Goal: Task Accomplishment & Management: Use online tool/utility

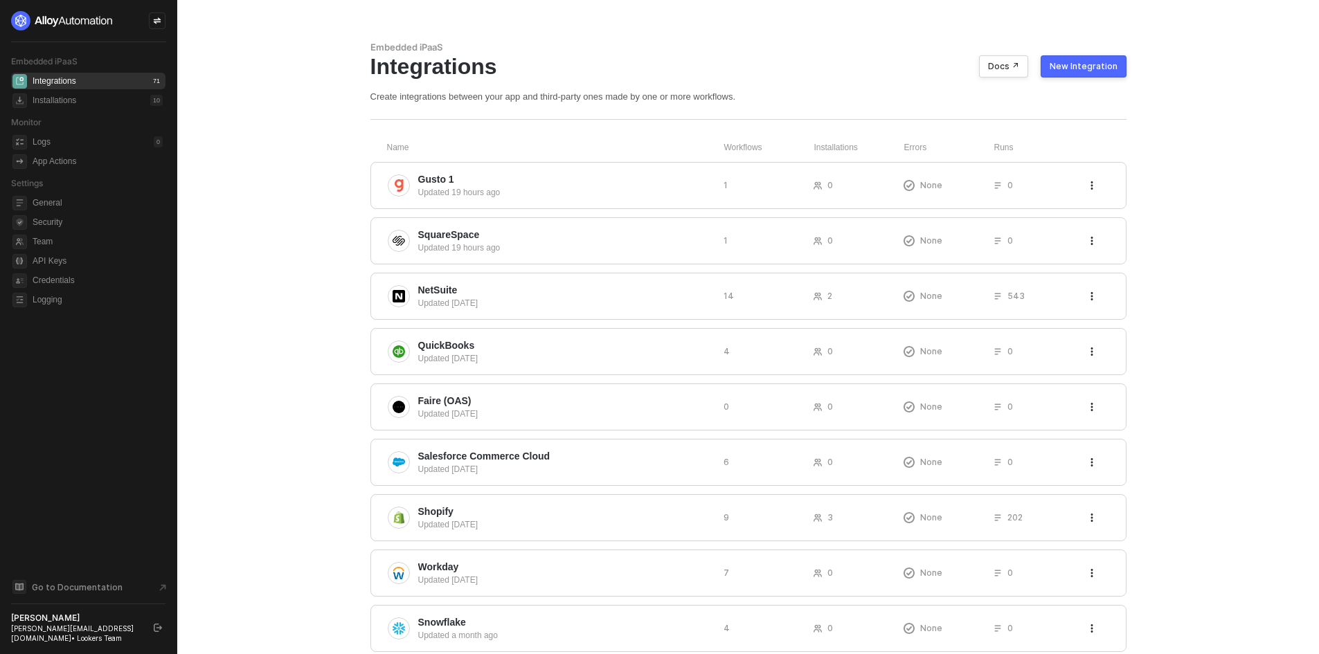
click at [1075, 69] on div "New Integration" at bounding box center [1084, 66] width 68 height 11
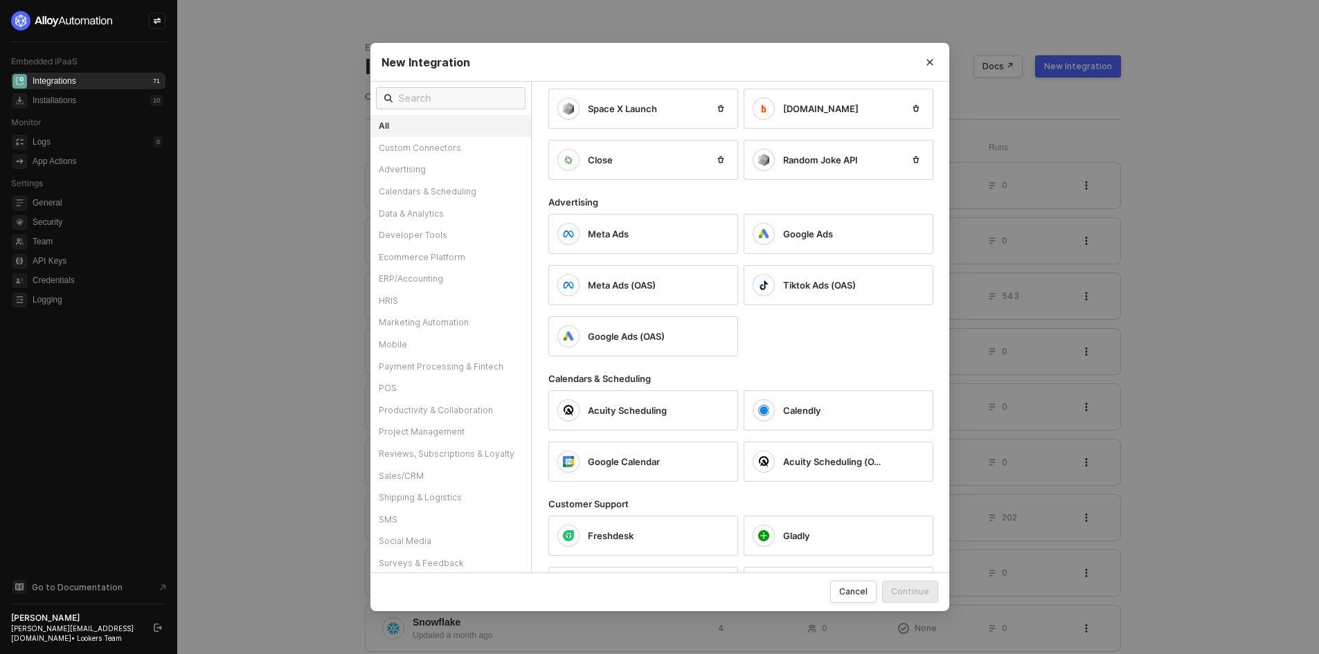
scroll to position [277, 0]
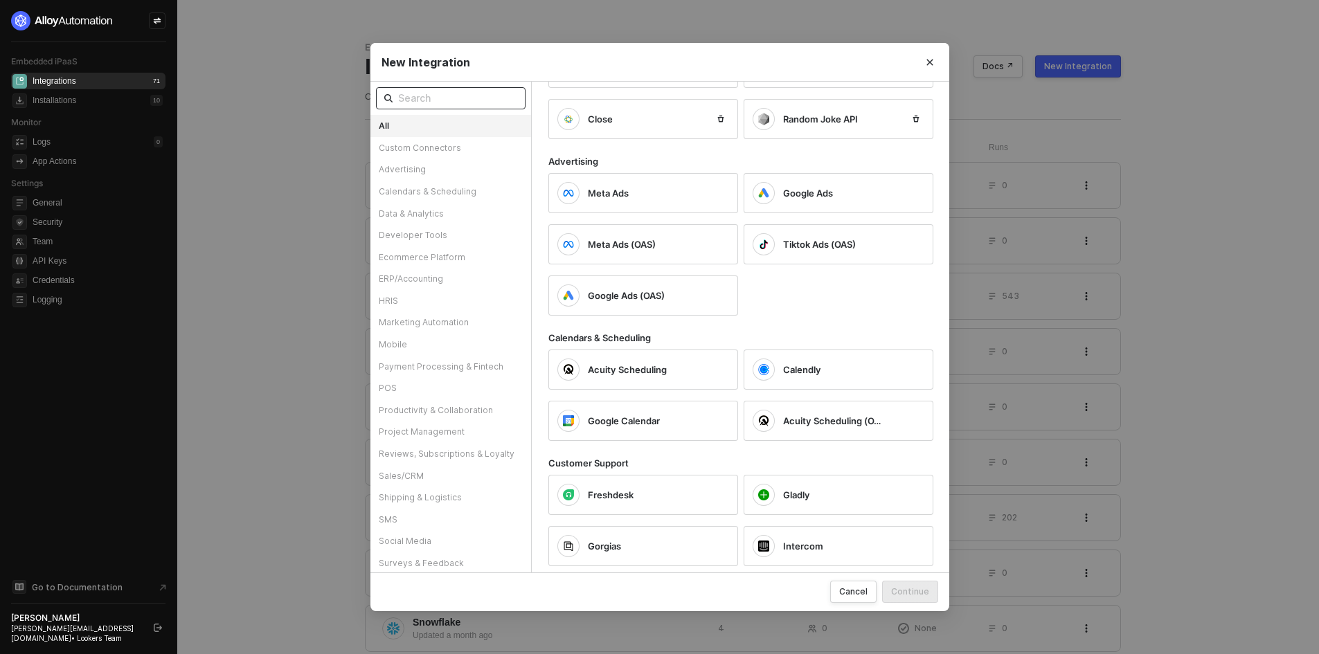
click at [431, 88] on span at bounding box center [451, 98] width 150 height 22
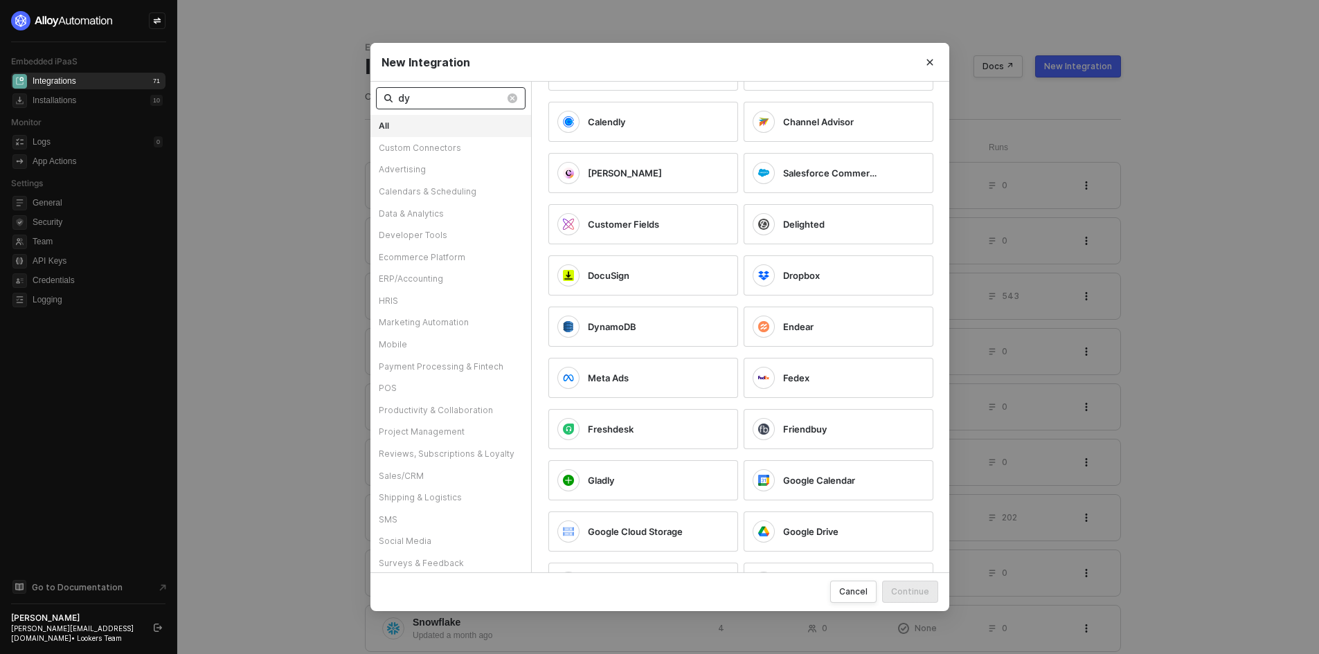
scroll to position [0, 0]
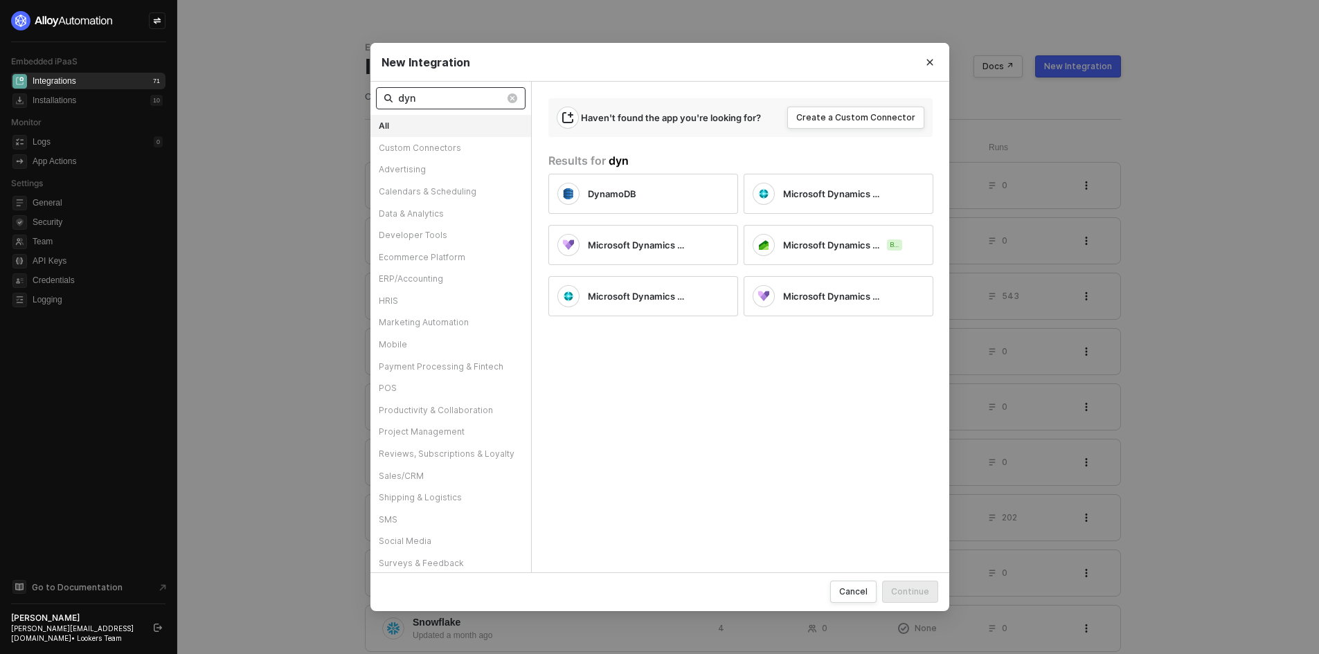
type input "dyn"
click at [518, 96] on span "dyn" at bounding box center [451, 98] width 150 height 22
click at [513, 97] on img at bounding box center [513, 98] width 10 height 10
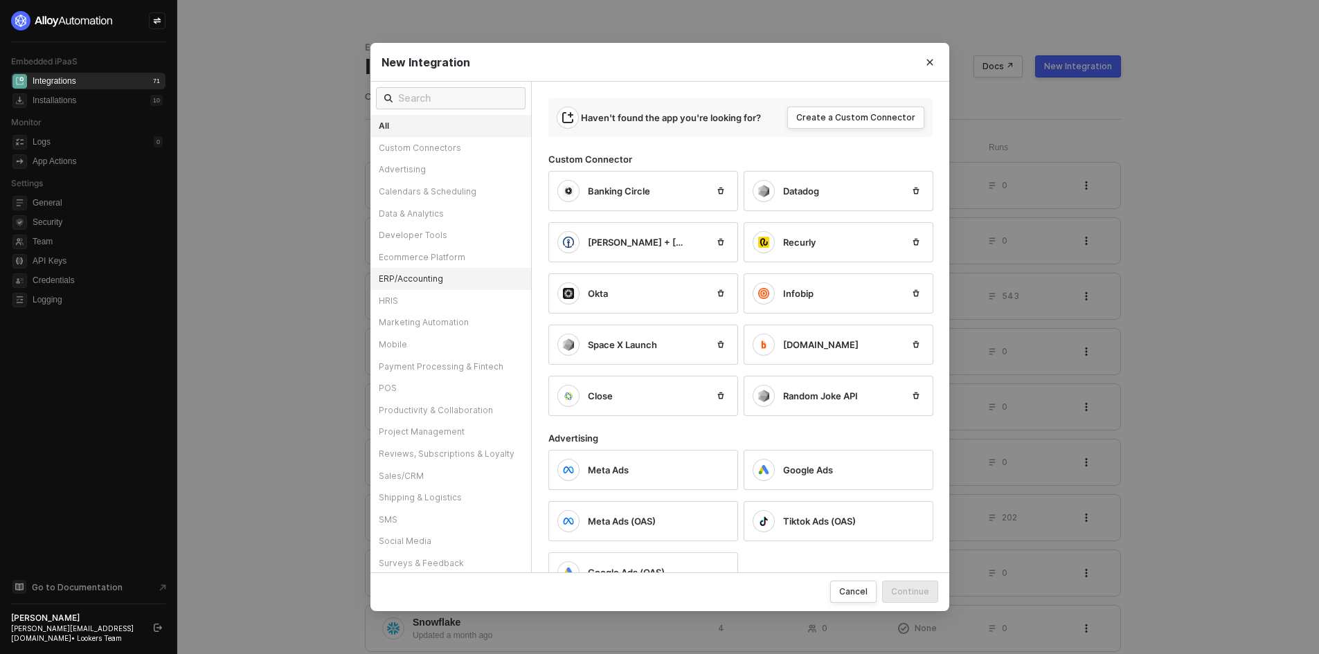
click at [417, 270] on div "ERP/Accounting" at bounding box center [451, 279] width 161 height 22
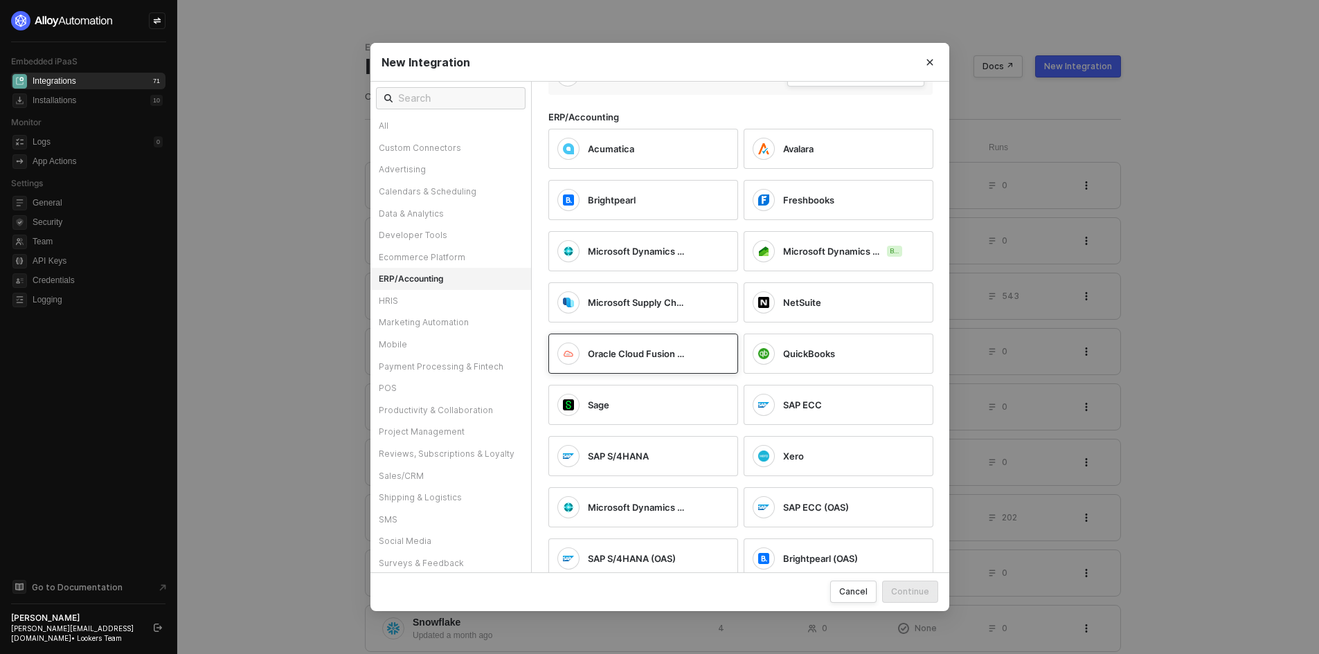
scroll to position [29, 0]
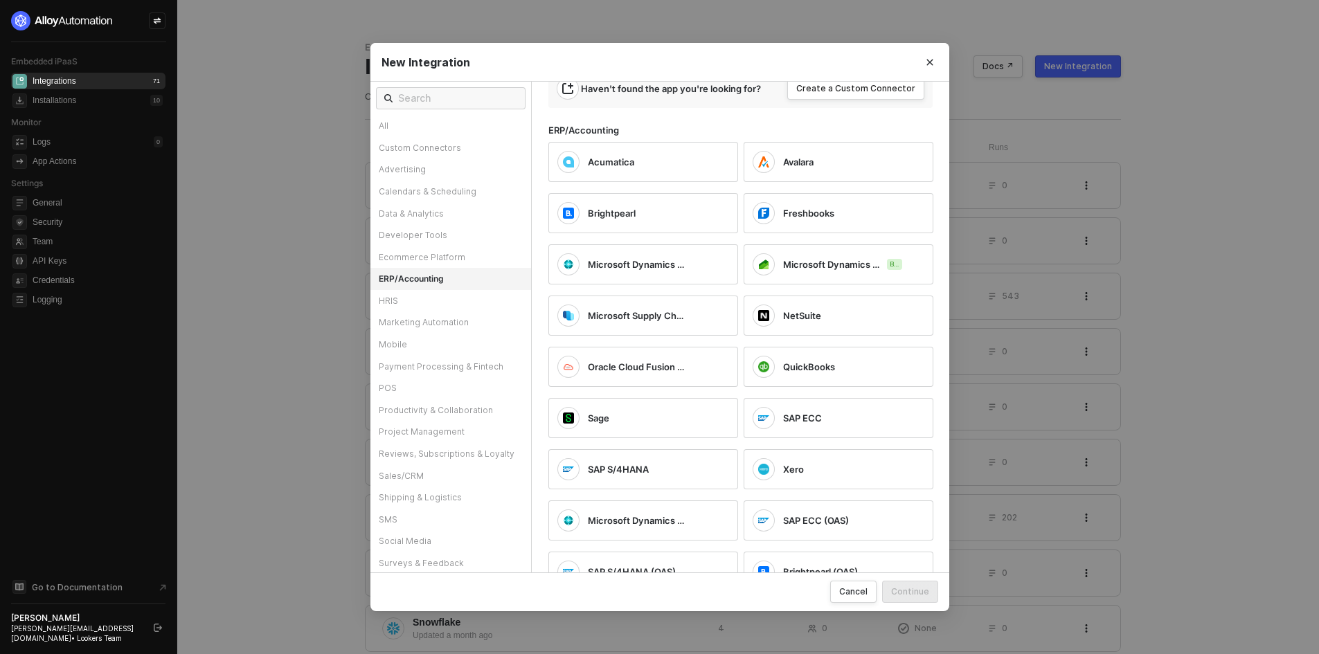
click at [218, 389] on div "New Integration All Custom Connectors Advertising Calendars & Scheduling Data &…" at bounding box center [659, 327] width 1319 height 654
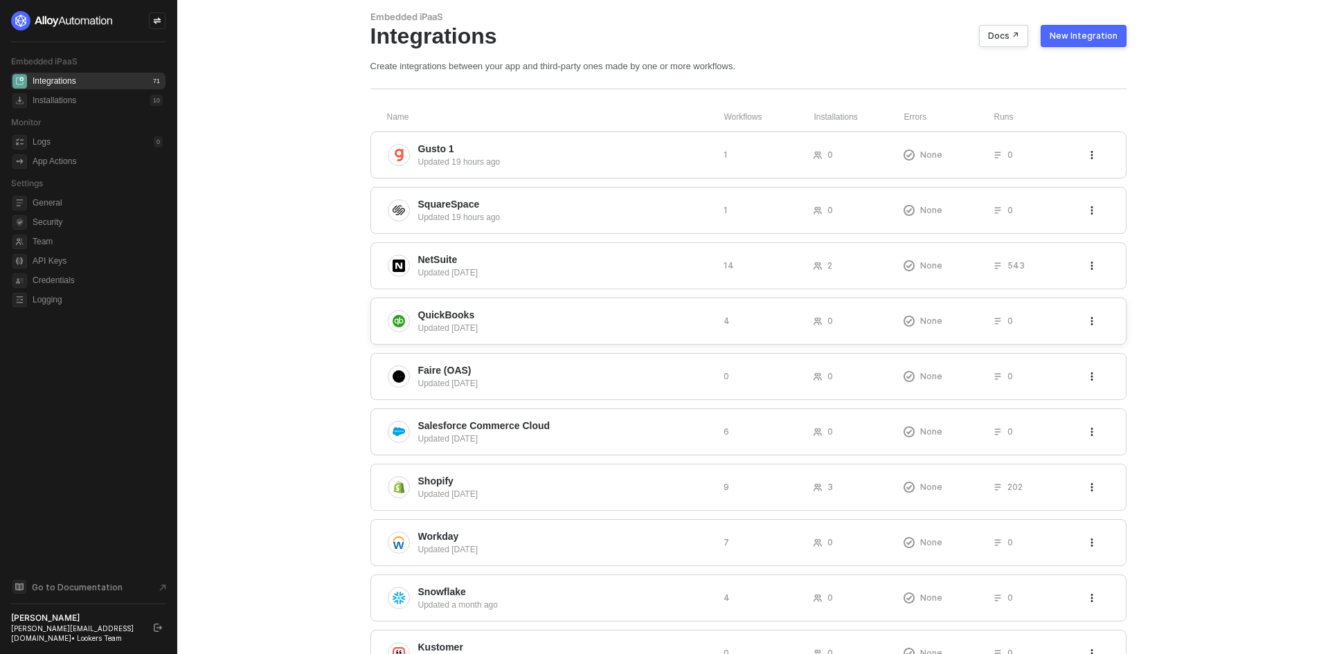
scroll to position [0, 0]
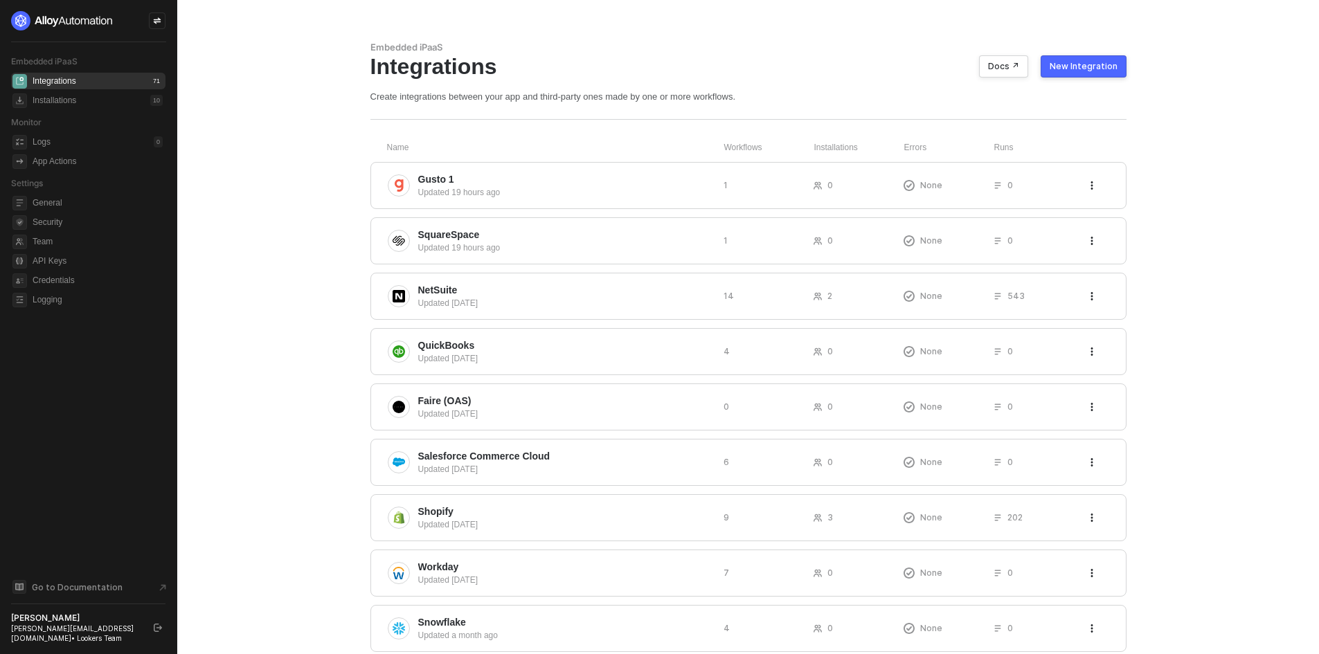
click at [1076, 73] on button "New Integration" at bounding box center [1084, 66] width 86 height 22
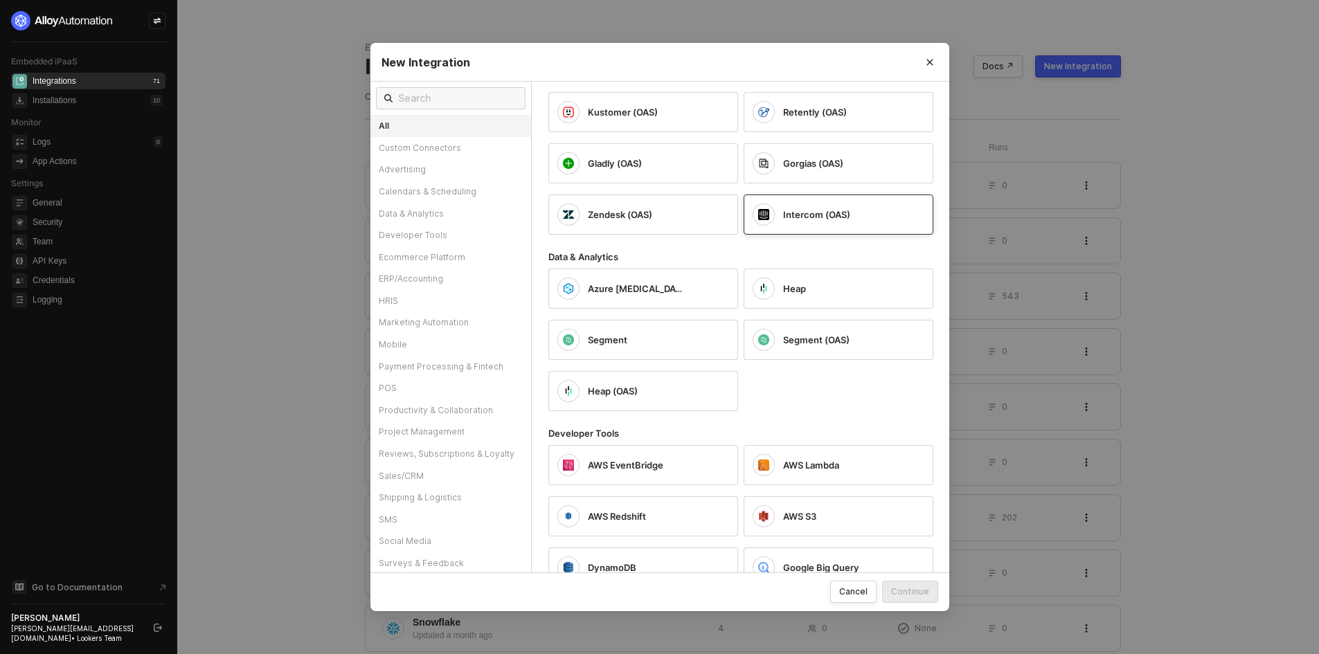
scroll to position [900, 0]
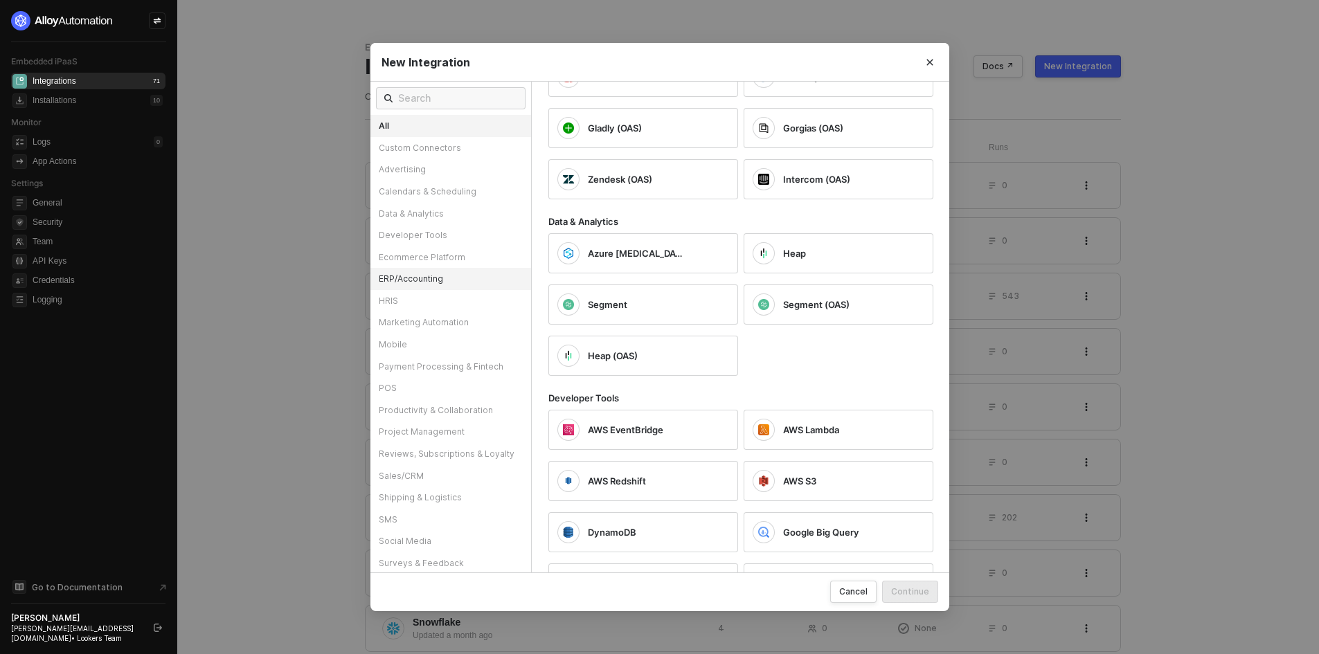
click at [399, 285] on div "ERP/Accounting" at bounding box center [451, 279] width 161 height 22
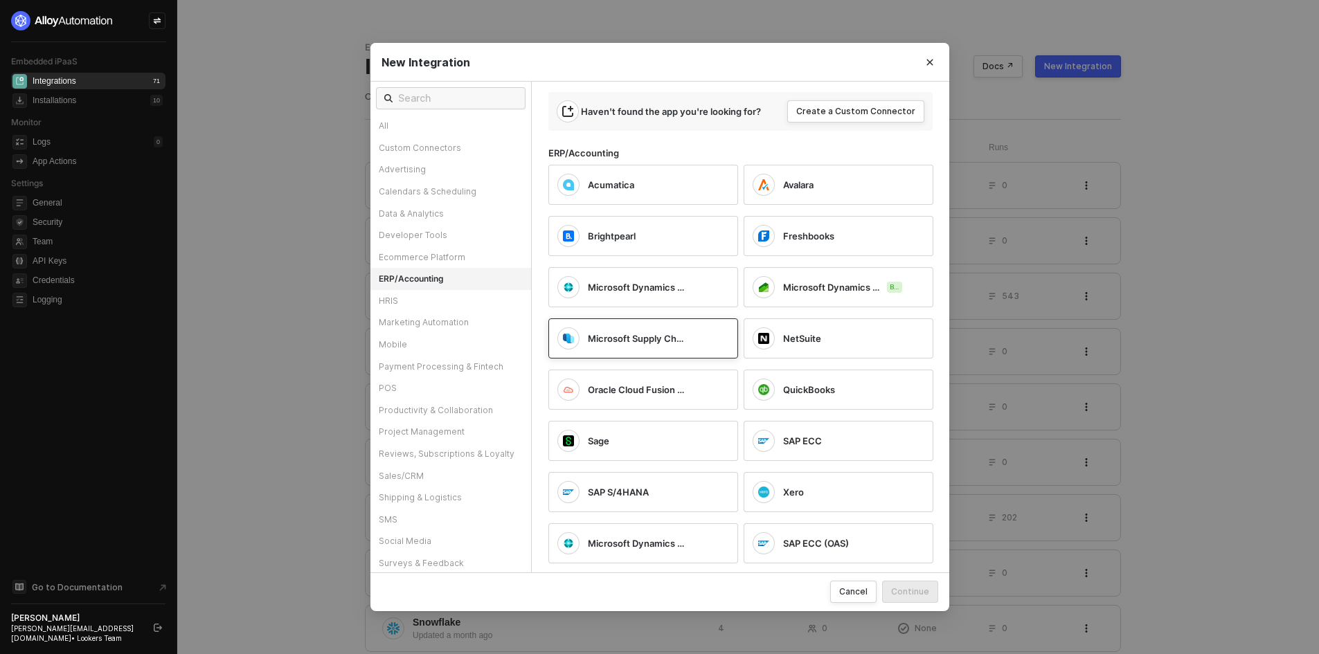
scroll to position [0, 0]
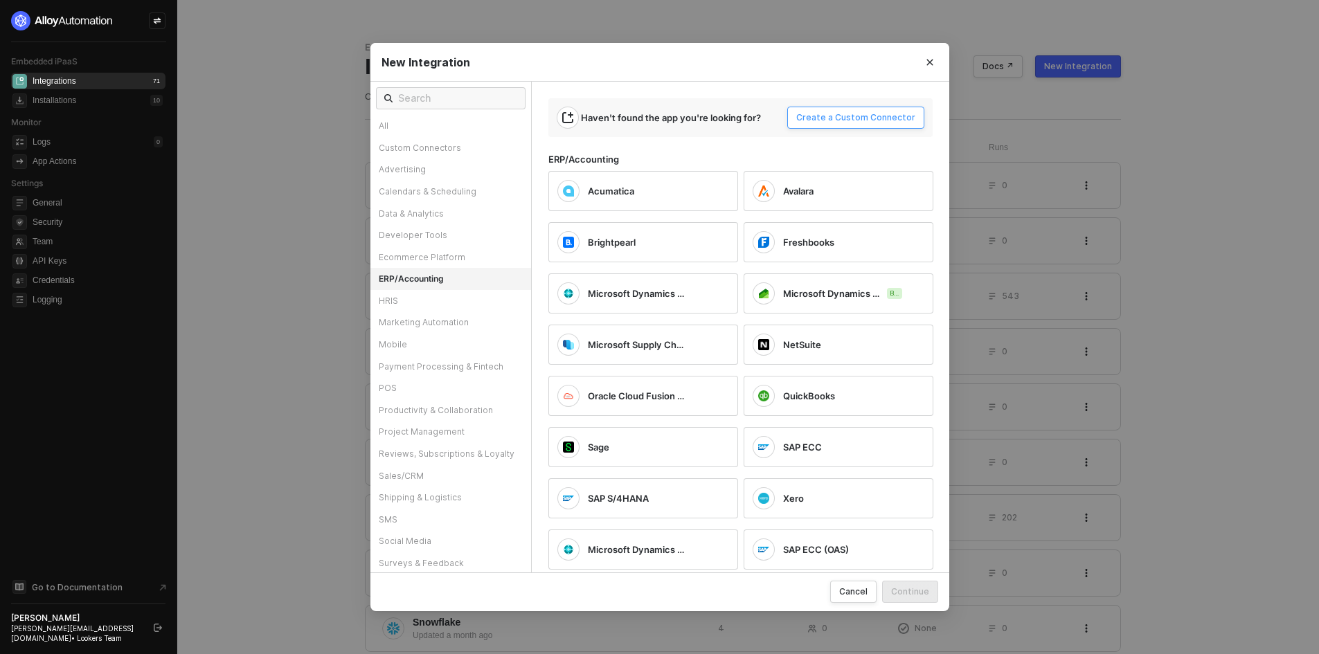
click at [859, 123] on div "Create a Custom Connector" at bounding box center [855, 117] width 119 height 11
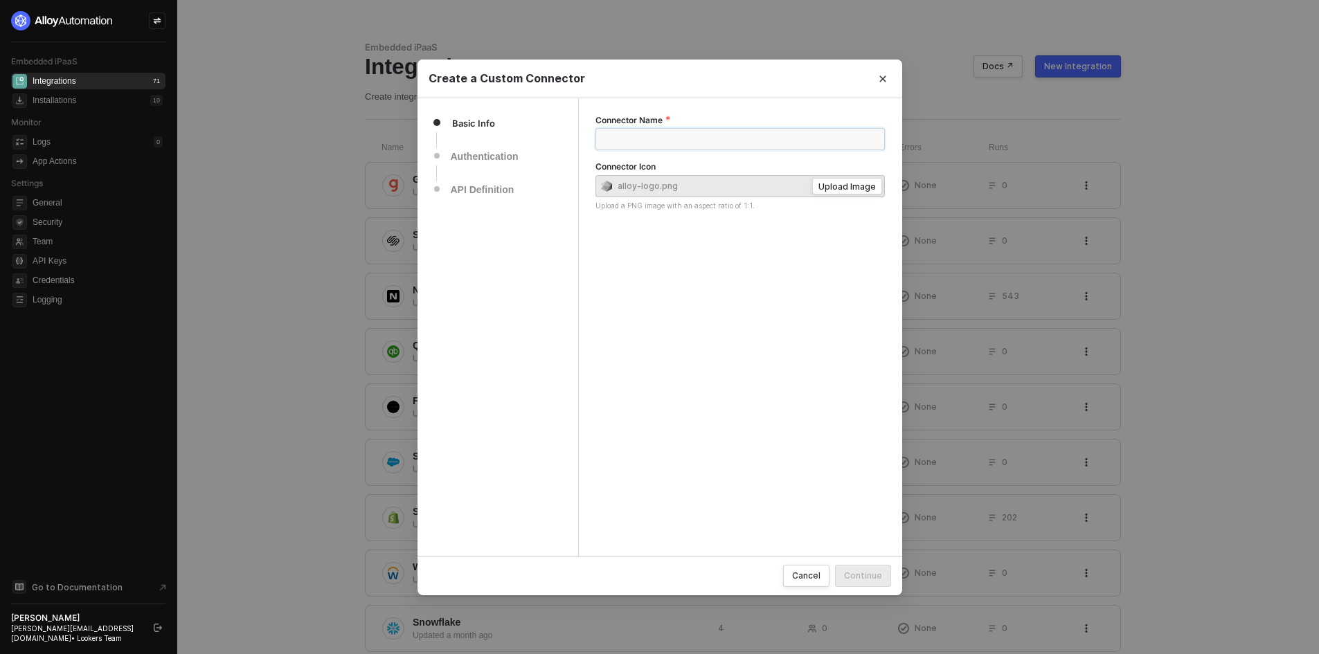
click at [697, 139] on input "Connector Name" at bounding box center [741, 139] width 290 height 22
type input "MS Dynamics"
click at [871, 582] on button "Continue" at bounding box center [863, 576] width 56 height 22
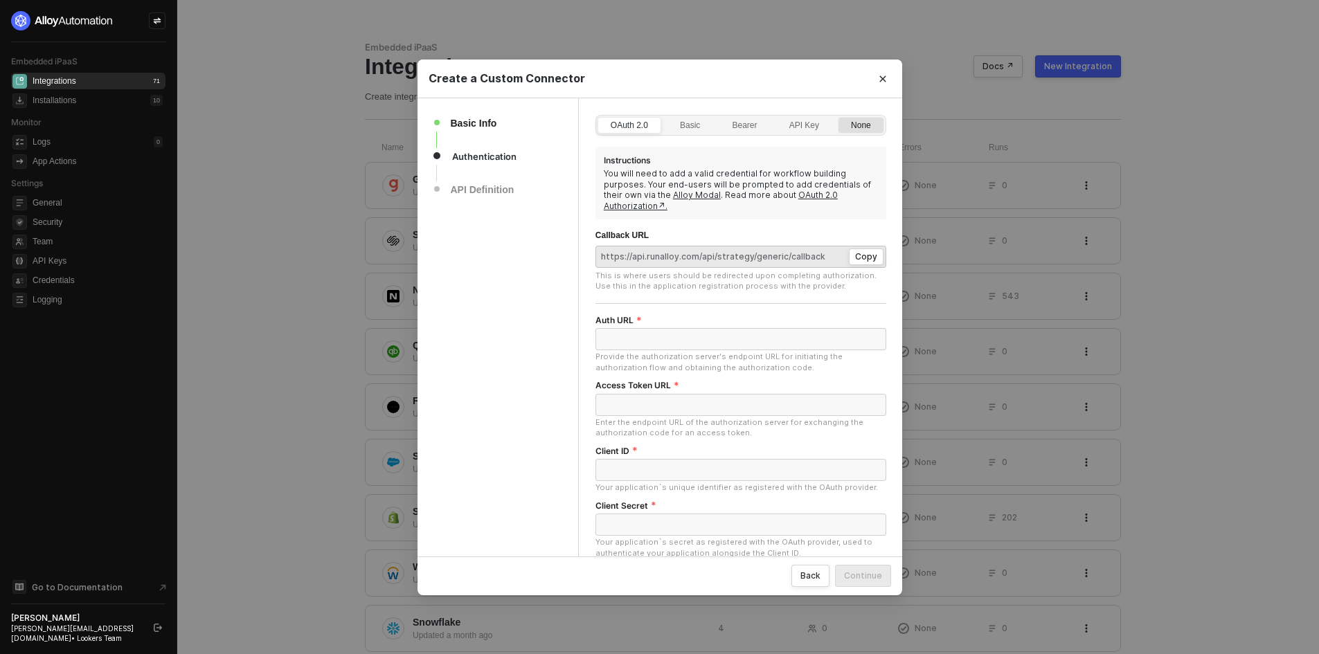
click at [857, 139] on div "None" at bounding box center [861, 132] width 35 height 22
click at [839, 118] on input "None" at bounding box center [839, 118] width 0 height 0
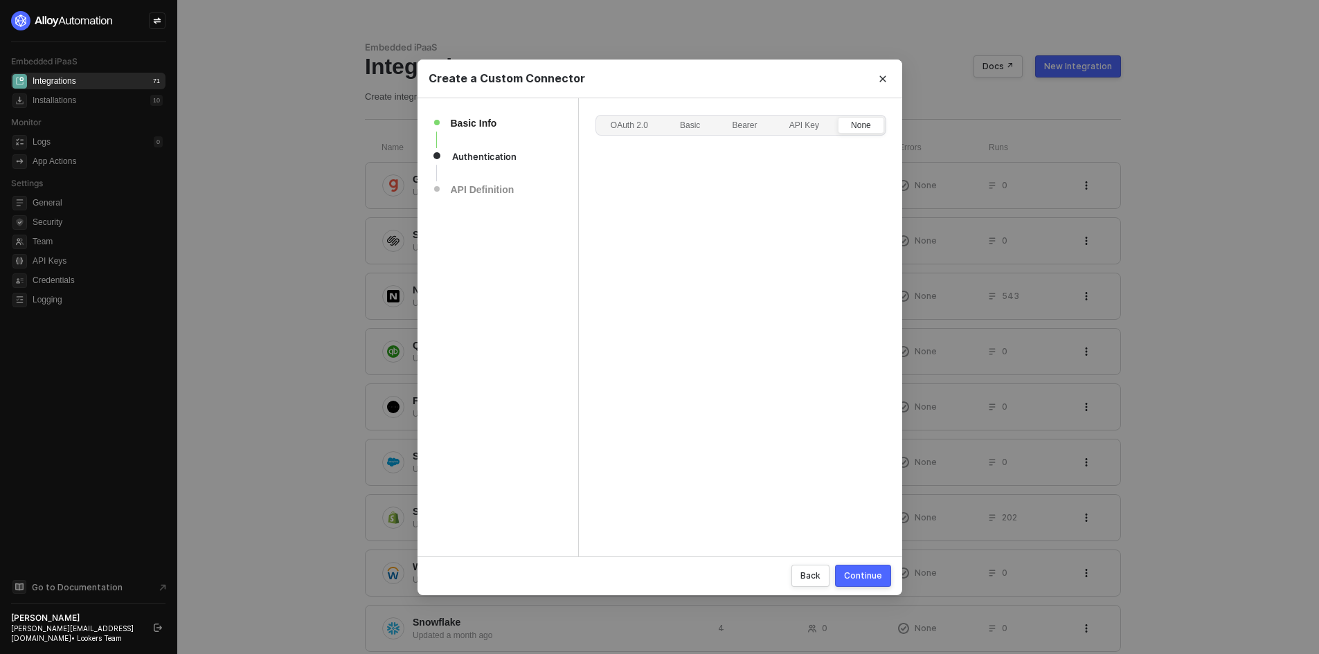
click at [871, 576] on div "Continue" at bounding box center [863, 576] width 38 height 12
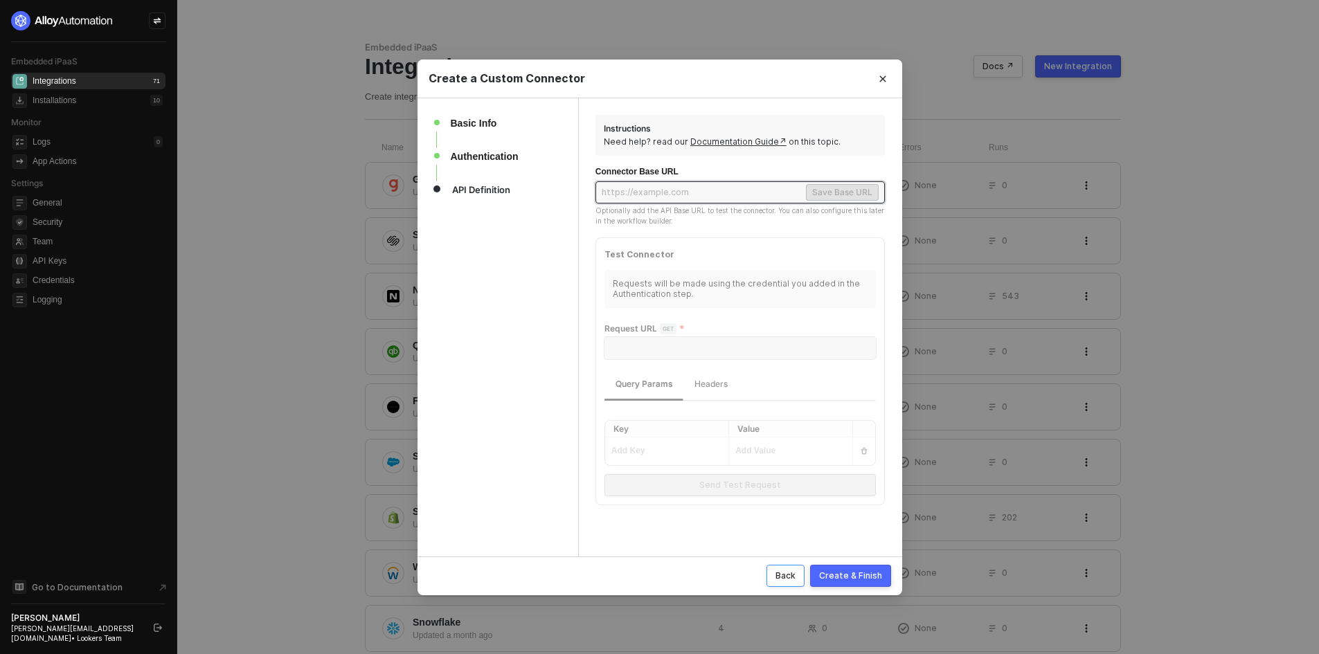
click at [796, 583] on button "Back" at bounding box center [786, 576] width 38 height 22
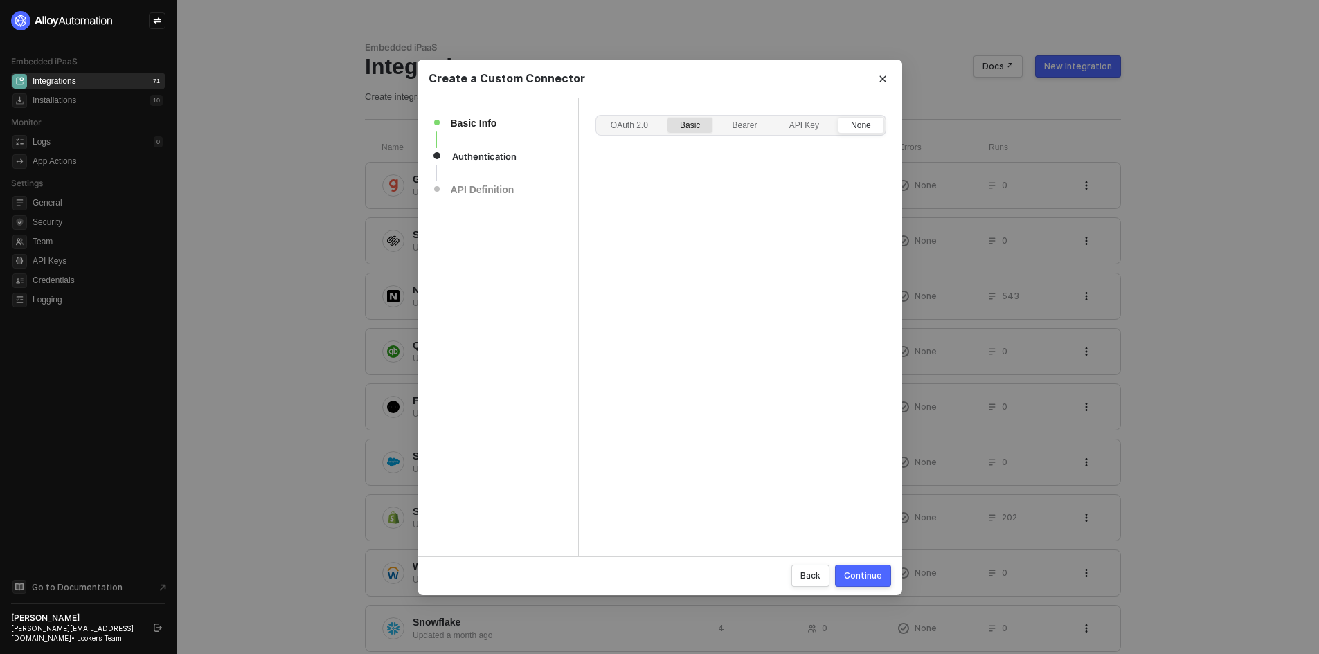
click at [687, 128] on div "Basic" at bounding box center [690, 132] width 35 height 22
click at [668, 118] on input "Basic" at bounding box center [668, 118] width 0 height 0
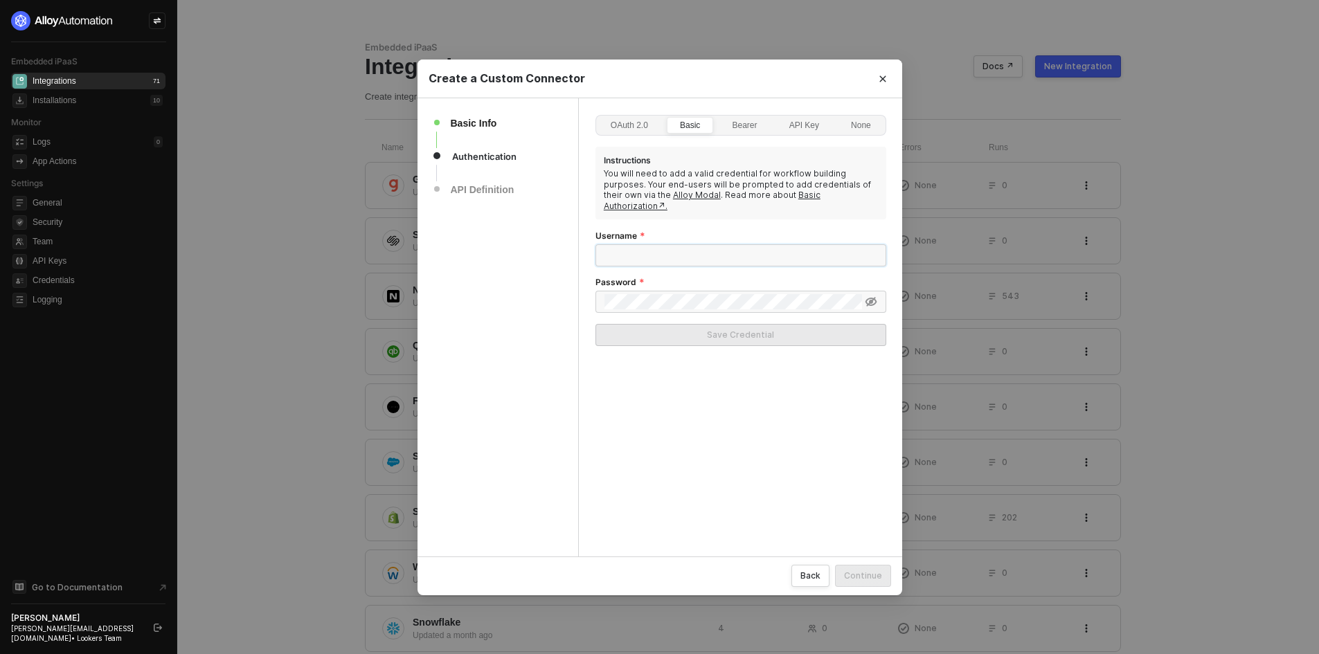
type input "brandon+new@runalloy.com"
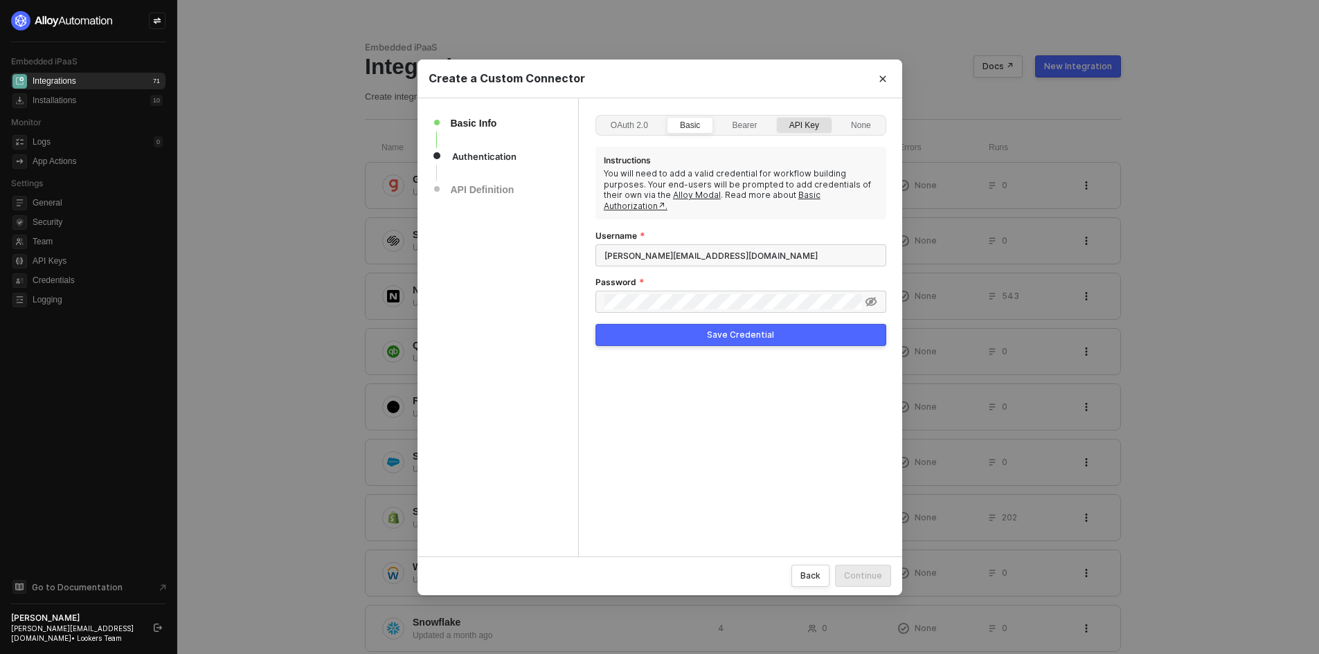
click at [808, 124] on div "API Key" at bounding box center [804, 132] width 45 height 22
click at [777, 118] on input "API Key" at bounding box center [777, 118] width 0 height 0
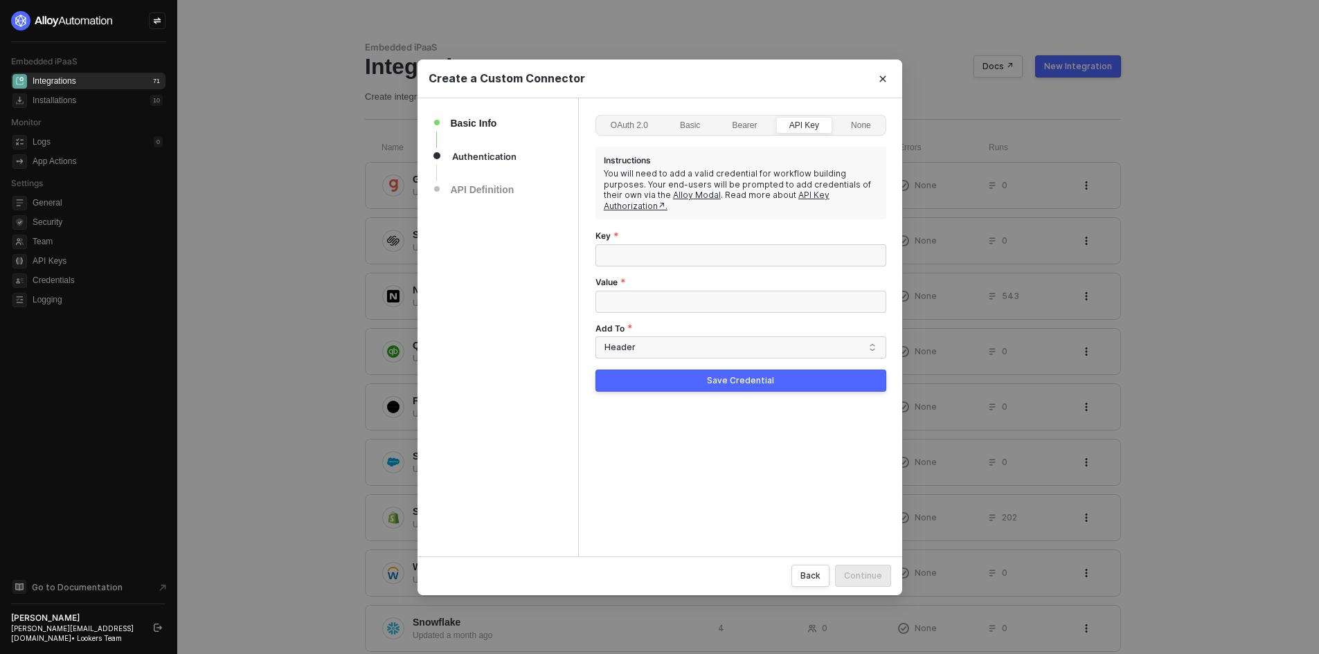
click at [609, 109] on div "OAuth 2.0 Basic Bearer API Key None Instructions You will need to add a valid c…" at bounding box center [740, 327] width 323 height 458
click at [628, 129] on div "OAuth 2.0" at bounding box center [629, 132] width 53 height 22
click at [622, 117] on label "OAuth 2.0" at bounding box center [630, 125] width 64 height 17
click at [598, 118] on input "OAuth 2.0" at bounding box center [598, 118] width 0 height 0
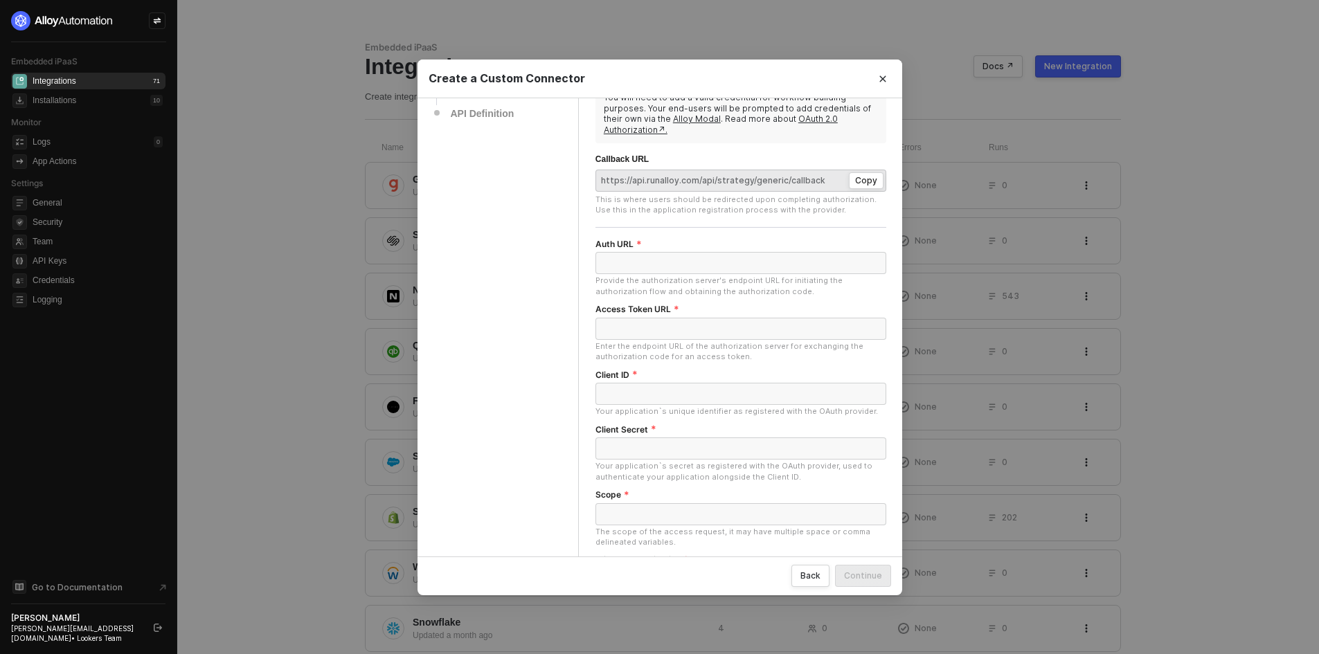
scroll to position [206, 0]
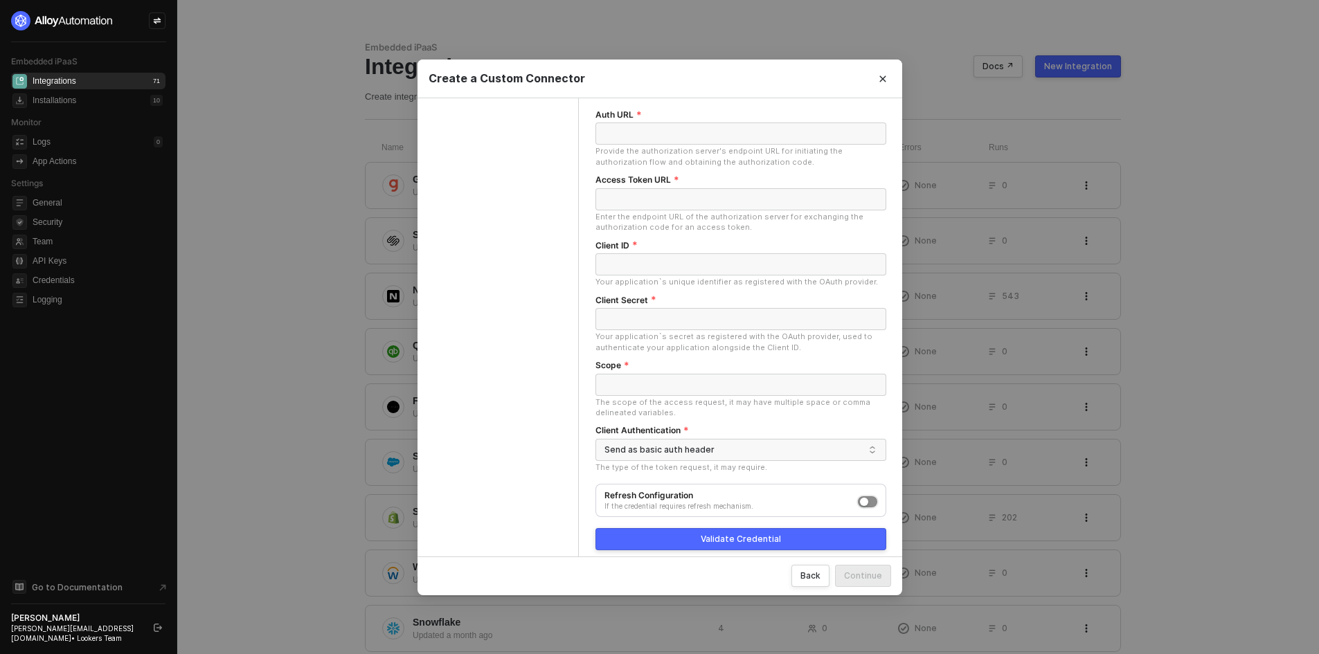
click at [874, 497] on button "On Off" at bounding box center [867, 502] width 19 height 11
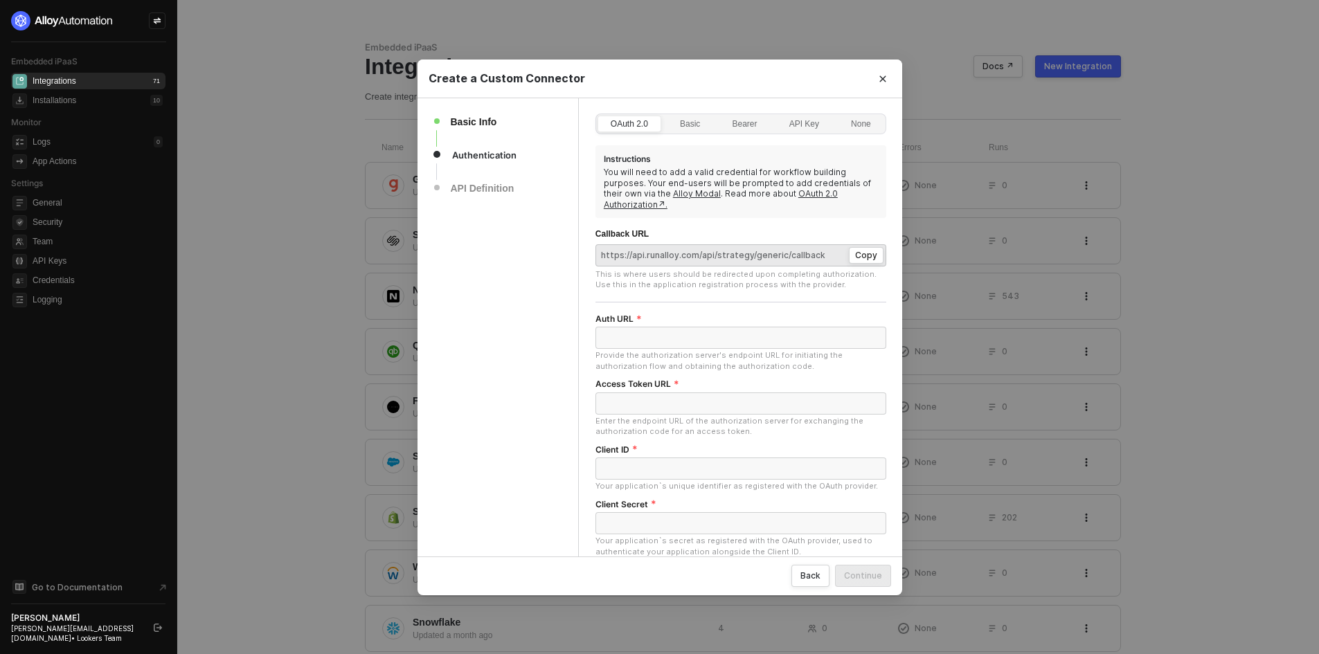
scroll to position [0, 0]
click at [746, 126] on div "Bearer" at bounding box center [744, 132] width 40 height 22
click at [720, 118] on input "Bearer" at bounding box center [720, 118] width 0 height 0
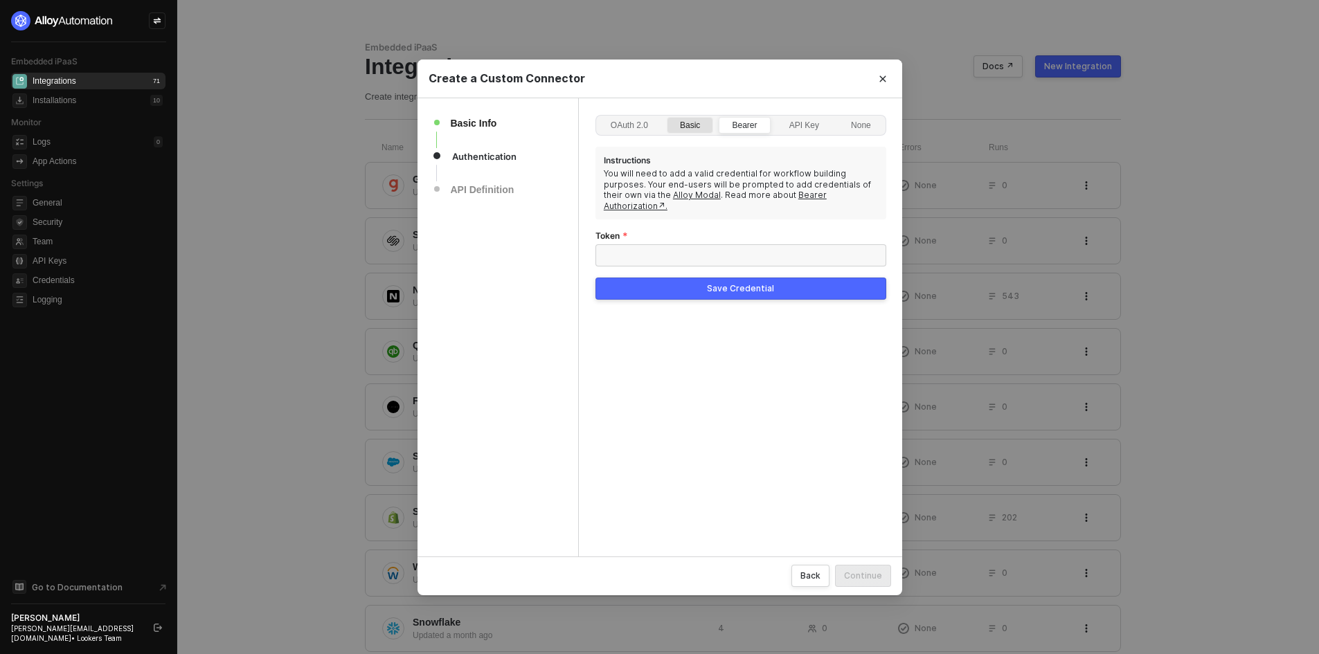
click at [688, 120] on label "Basic" at bounding box center [690, 125] width 46 height 17
click at [668, 118] on input "Basic" at bounding box center [668, 118] width 0 height 0
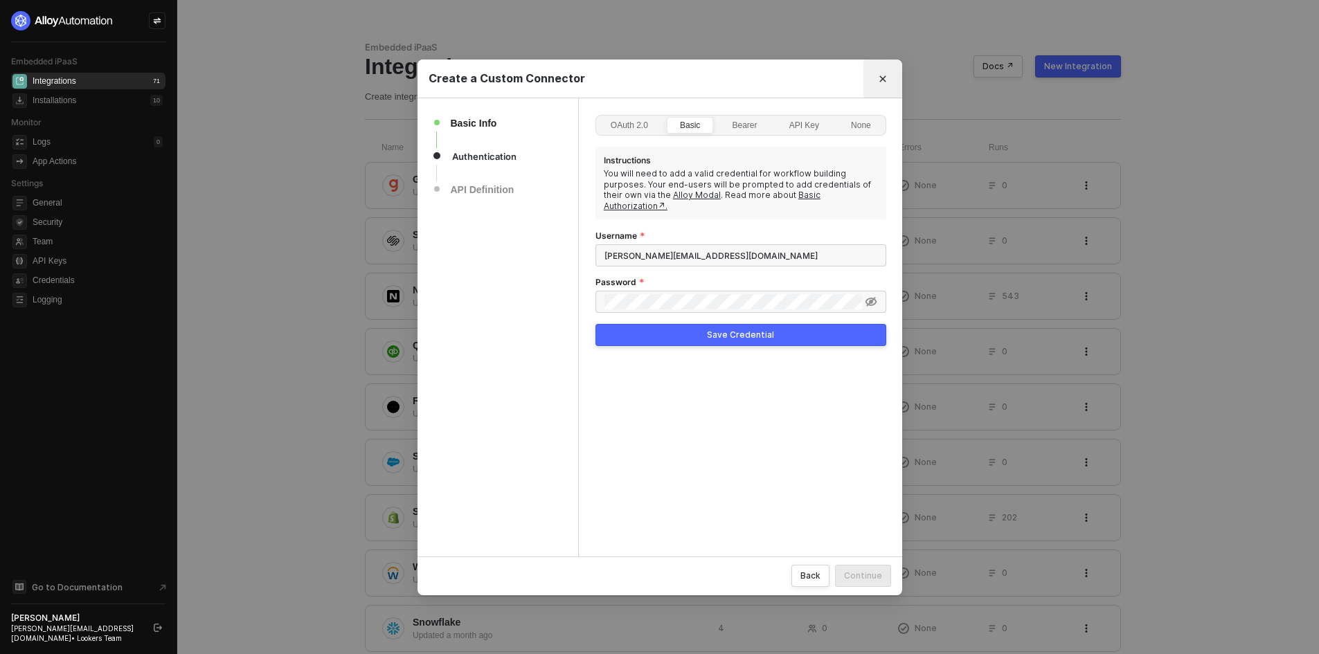
click at [887, 78] on icon "Close" at bounding box center [883, 79] width 8 height 8
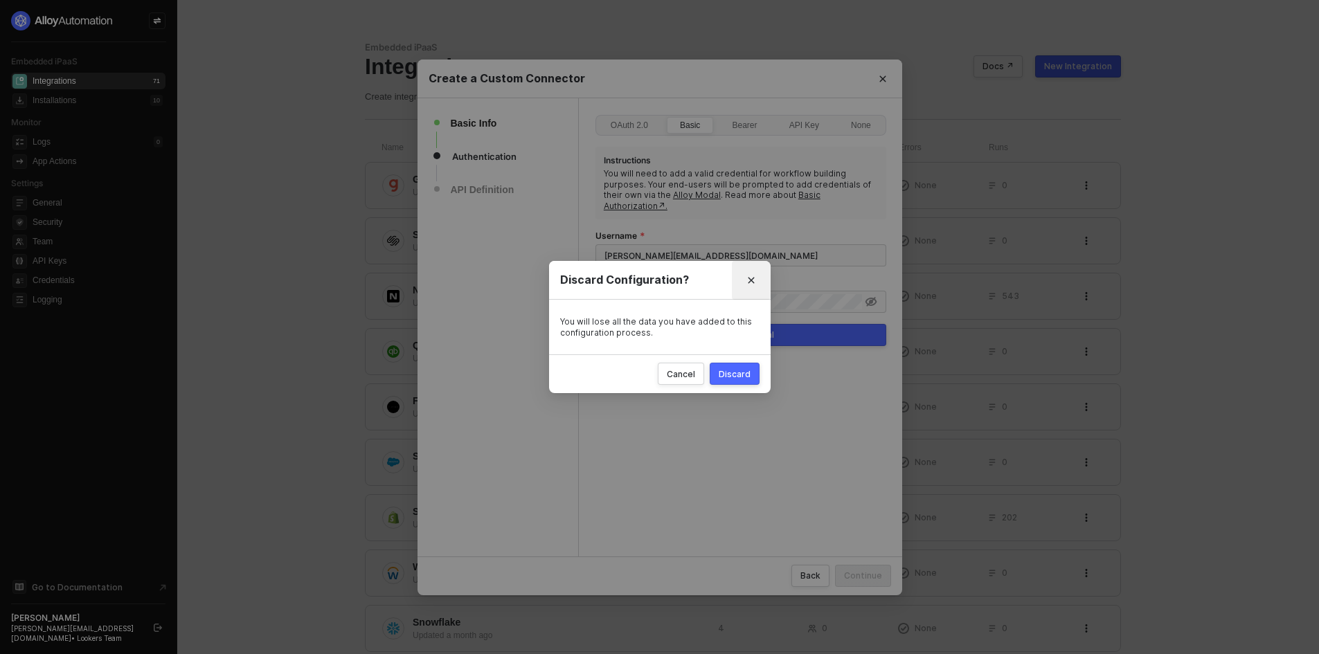
click at [754, 281] on icon "Close" at bounding box center [751, 280] width 8 height 8
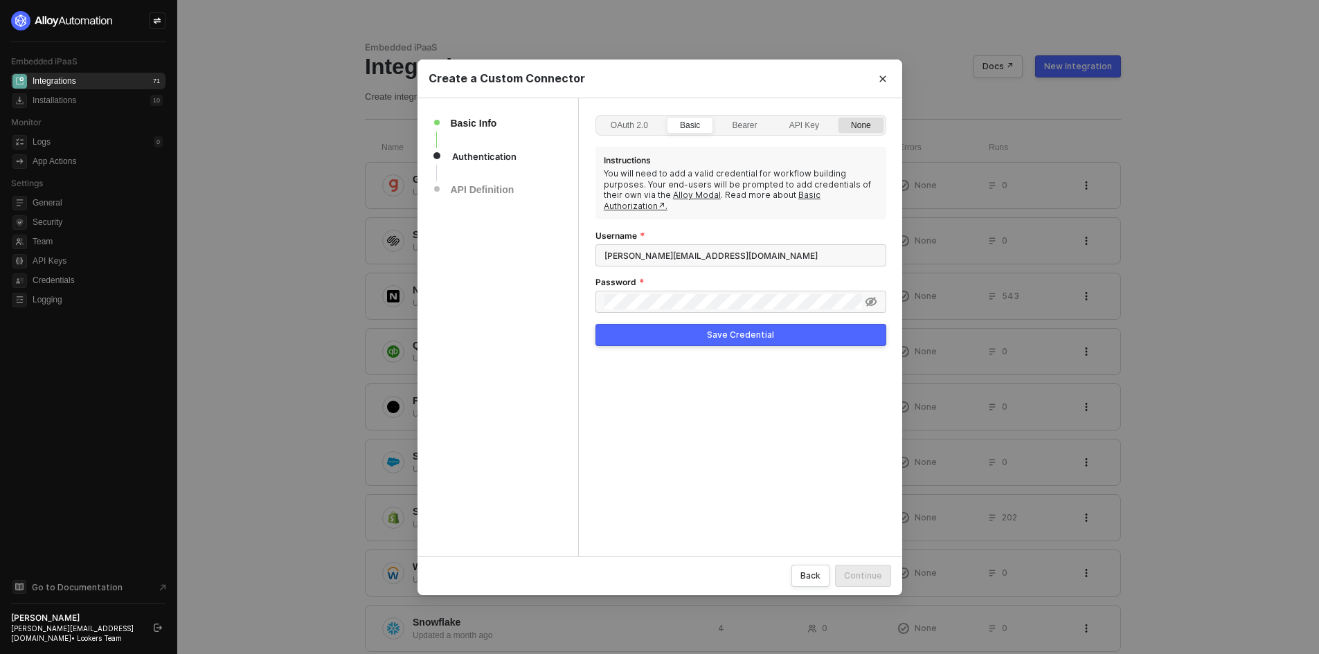
click at [857, 132] on div "None" at bounding box center [861, 132] width 35 height 22
click at [839, 118] on input "None" at bounding box center [839, 118] width 0 height 0
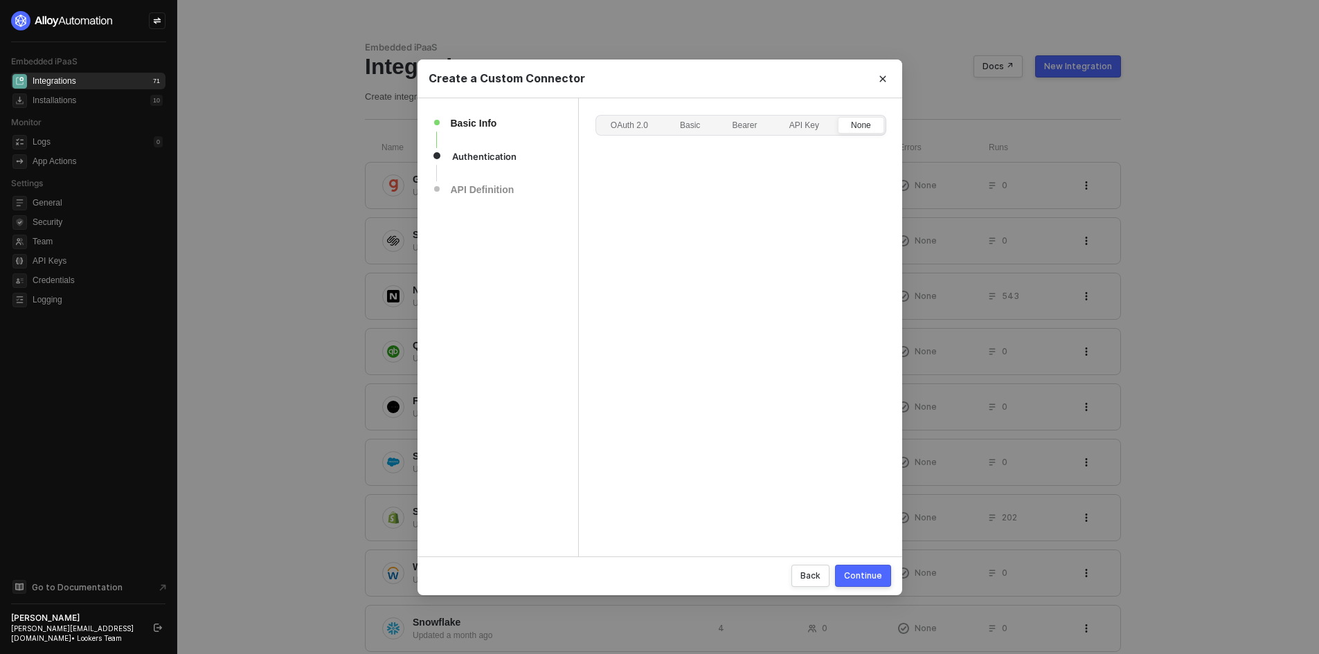
click at [864, 569] on button "Continue" at bounding box center [863, 576] width 56 height 22
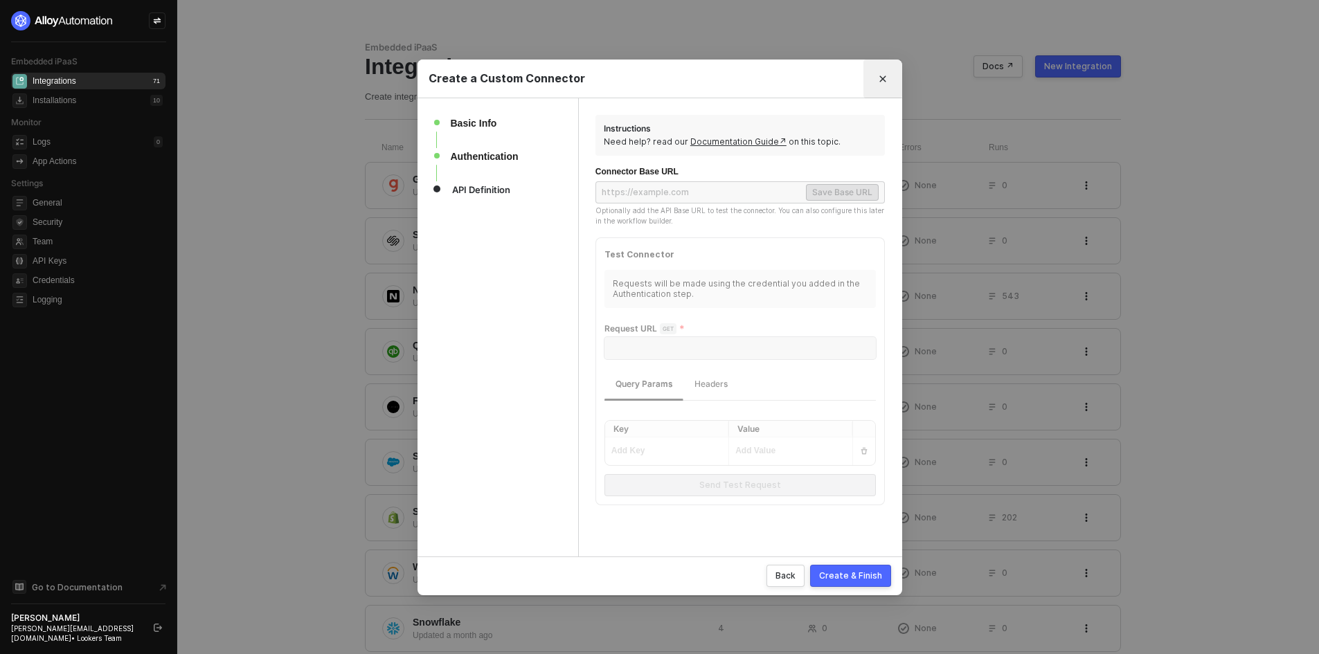
click at [878, 79] on button "Close" at bounding box center [883, 79] width 22 height 22
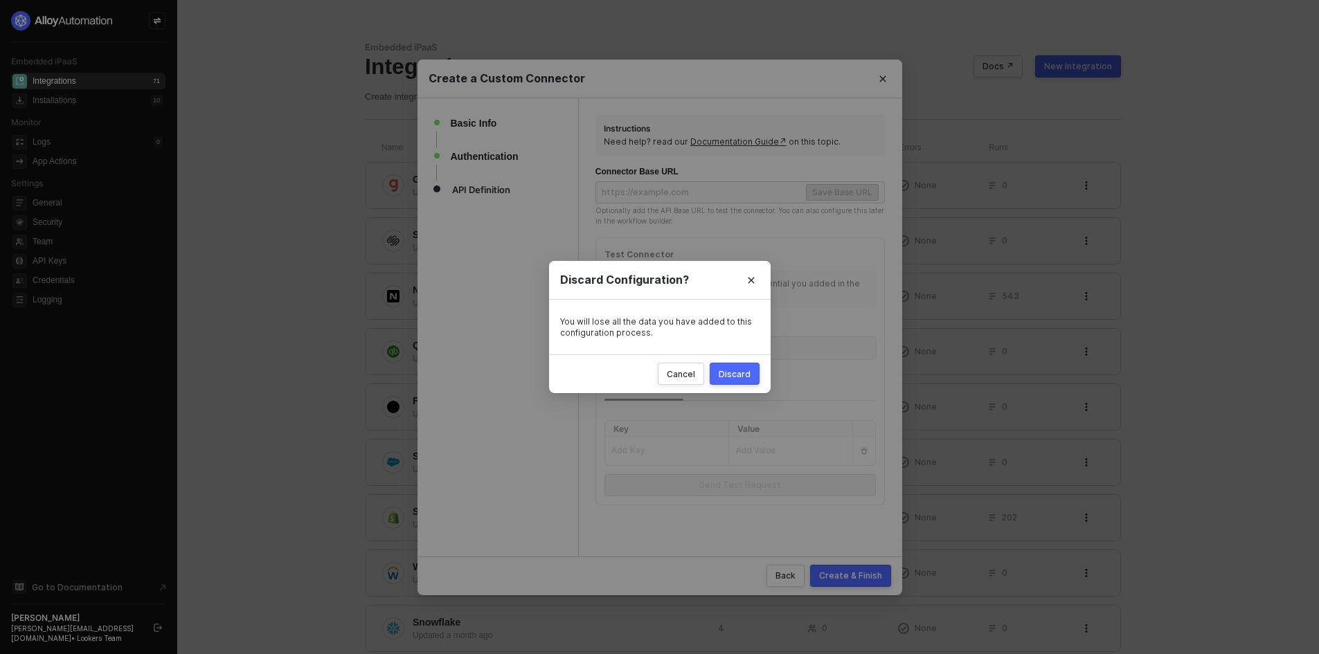
click at [729, 371] on div "Discard" at bounding box center [735, 374] width 32 height 12
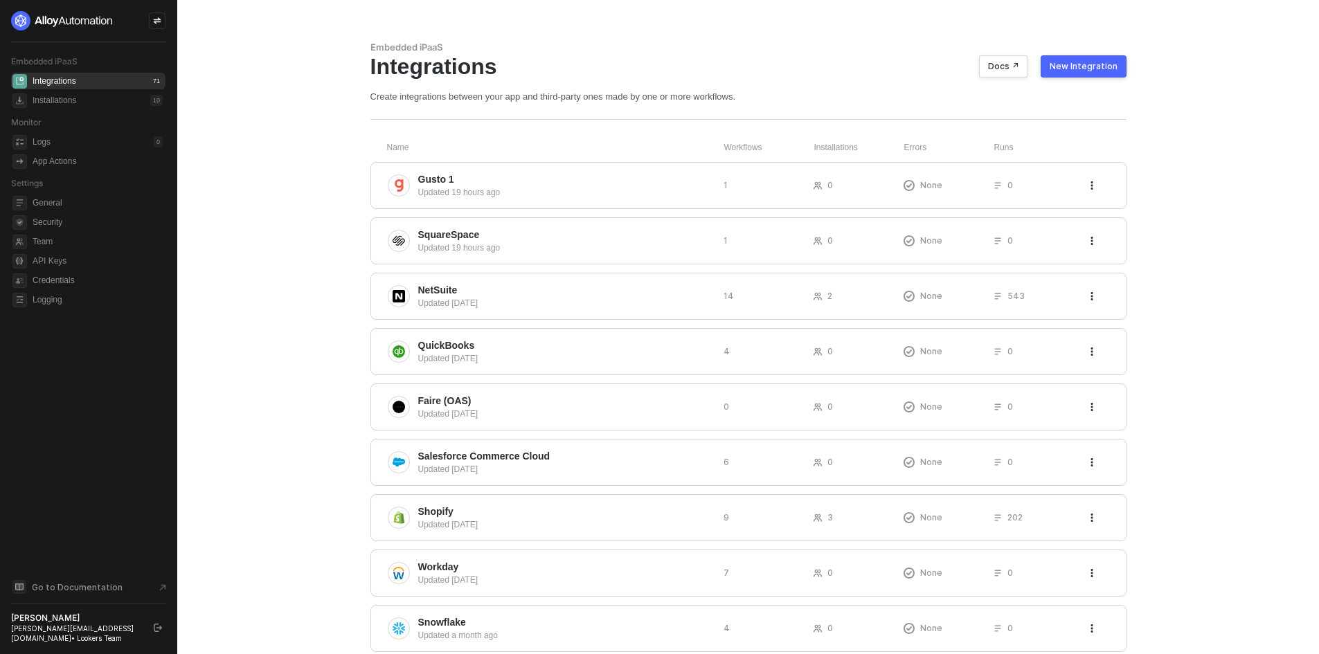
click at [1096, 73] on button "New Integration" at bounding box center [1084, 66] width 86 height 22
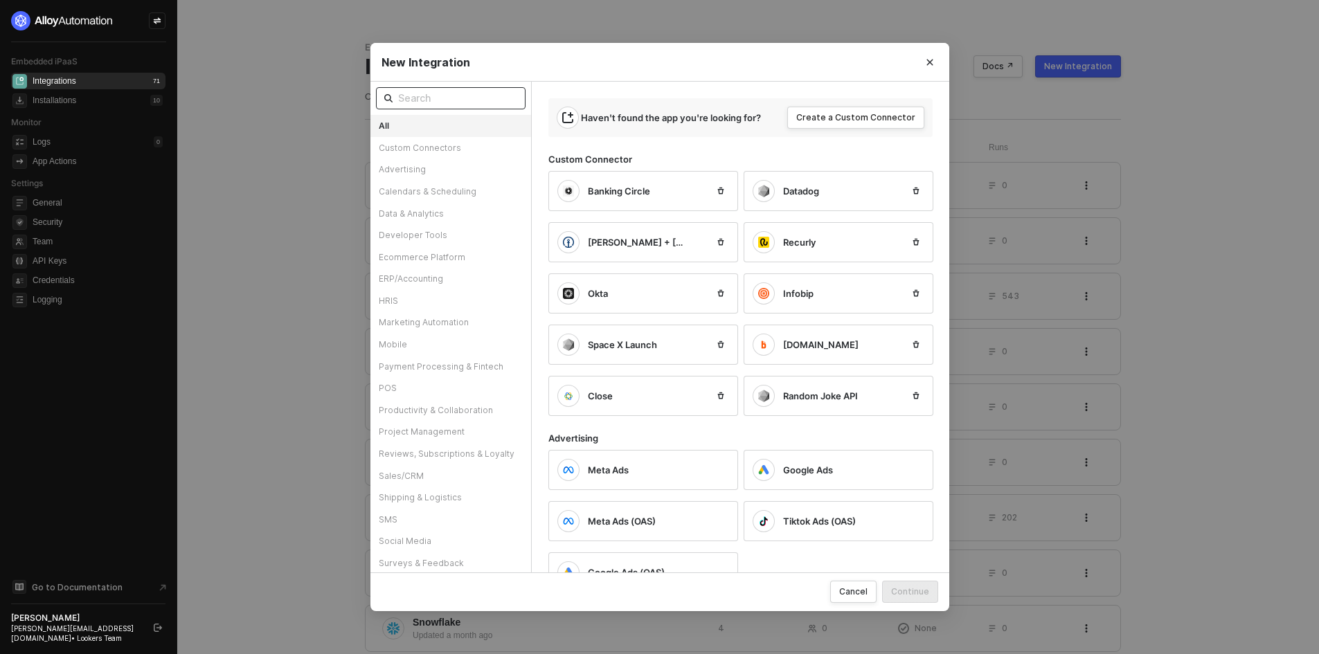
click at [450, 91] on input "text" at bounding box center [457, 98] width 119 height 15
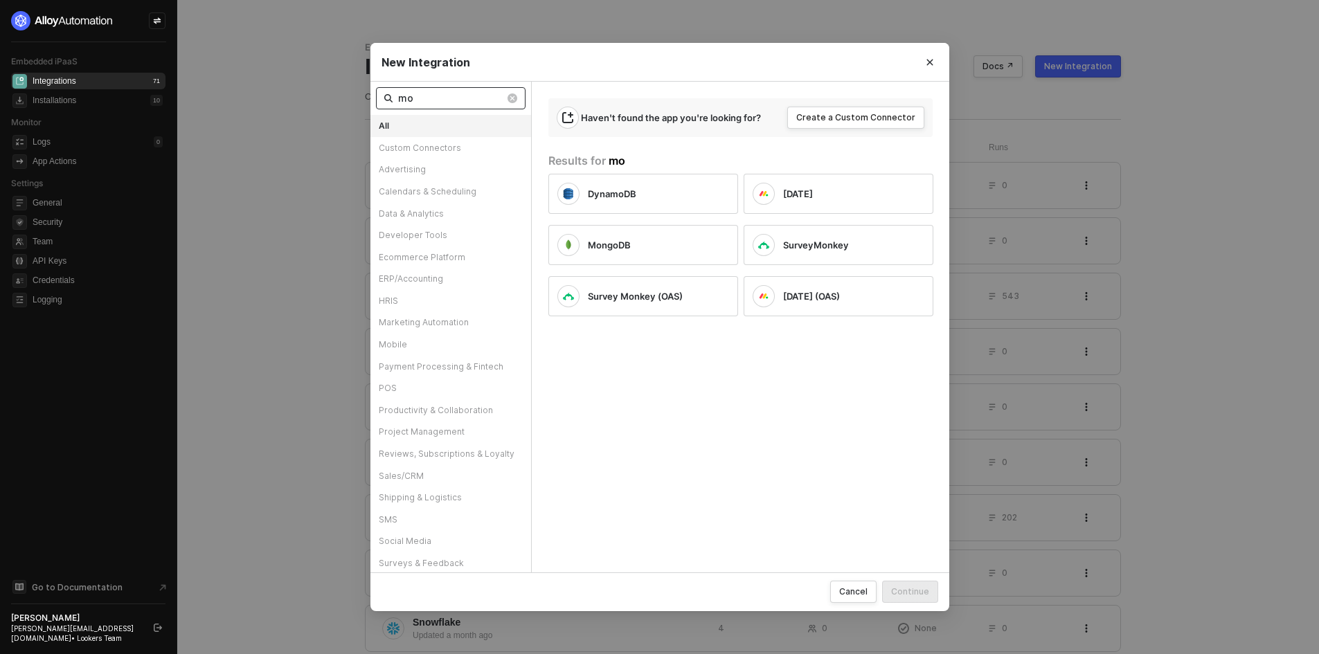
type input "m"
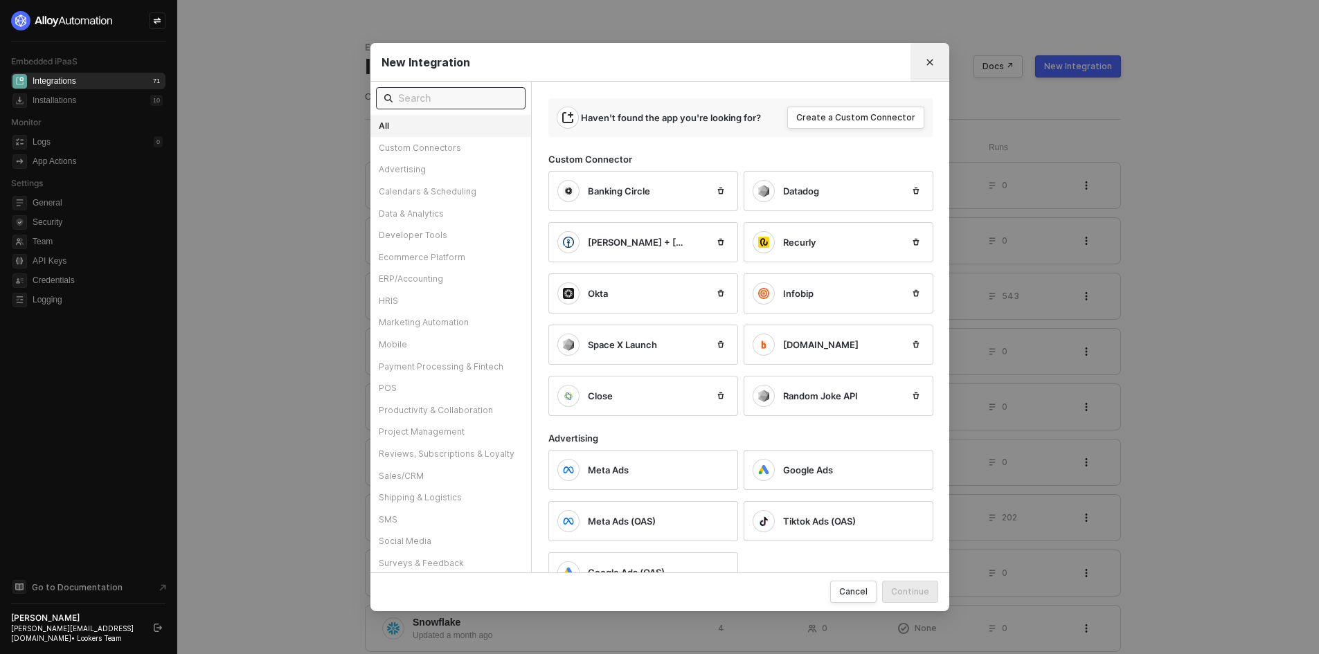
click at [927, 63] on icon "Close" at bounding box center [930, 62] width 8 height 8
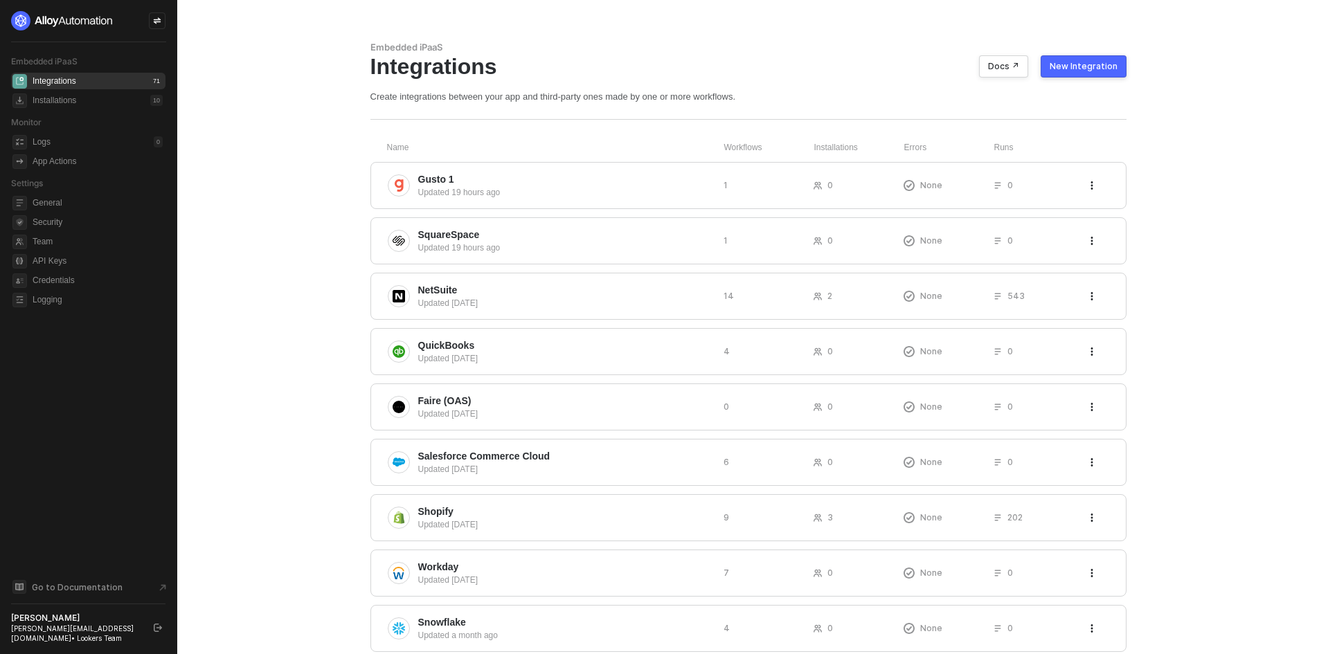
click at [1080, 66] on div "New Integration" at bounding box center [1084, 66] width 68 height 11
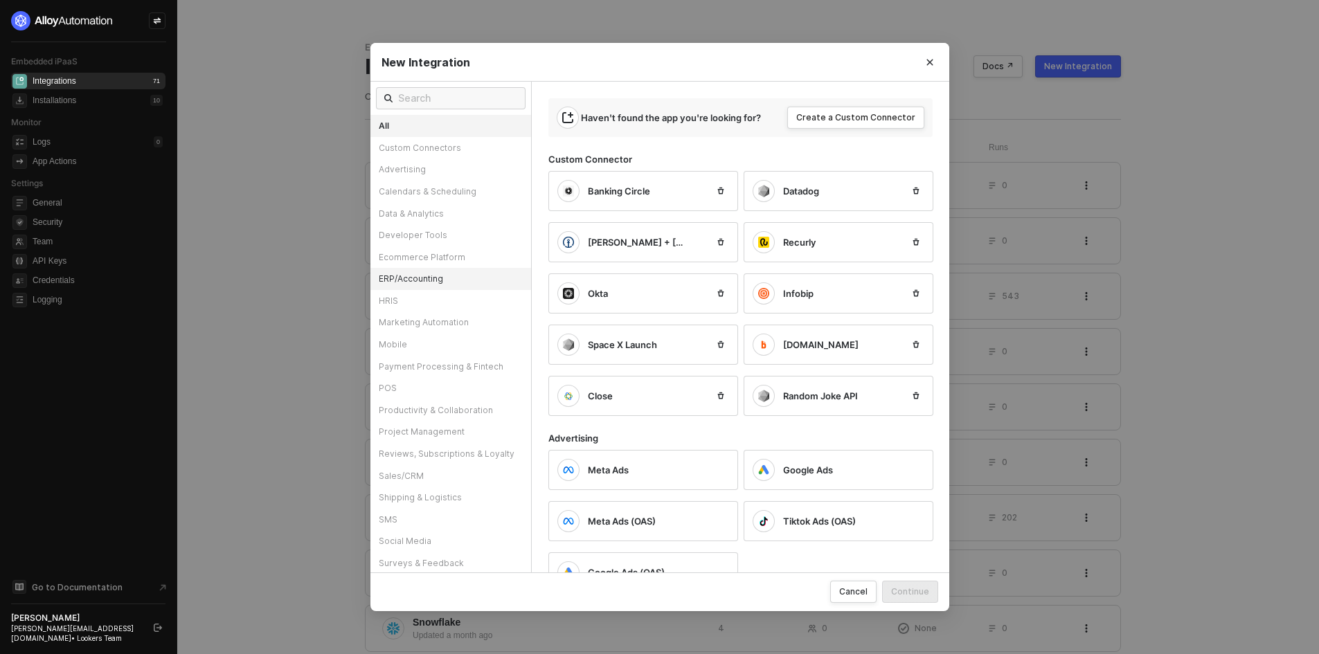
click at [424, 276] on div "ERP/Accounting" at bounding box center [451, 279] width 161 height 22
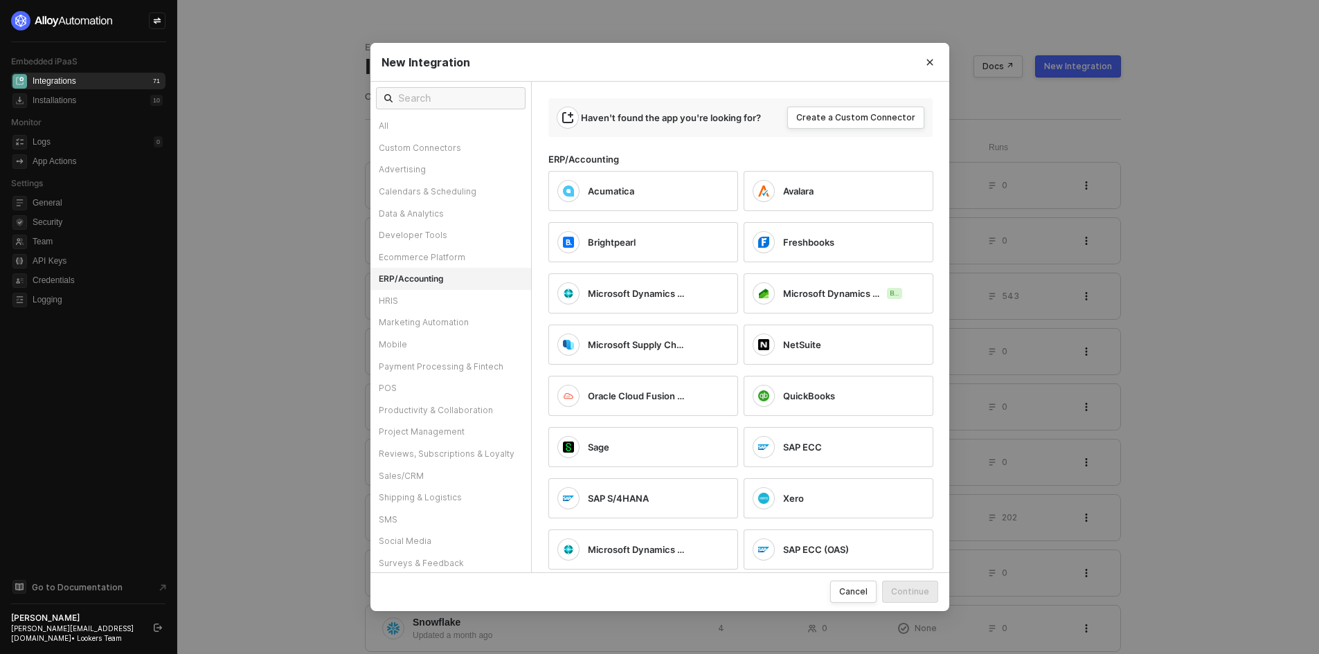
scroll to position [168, 0]
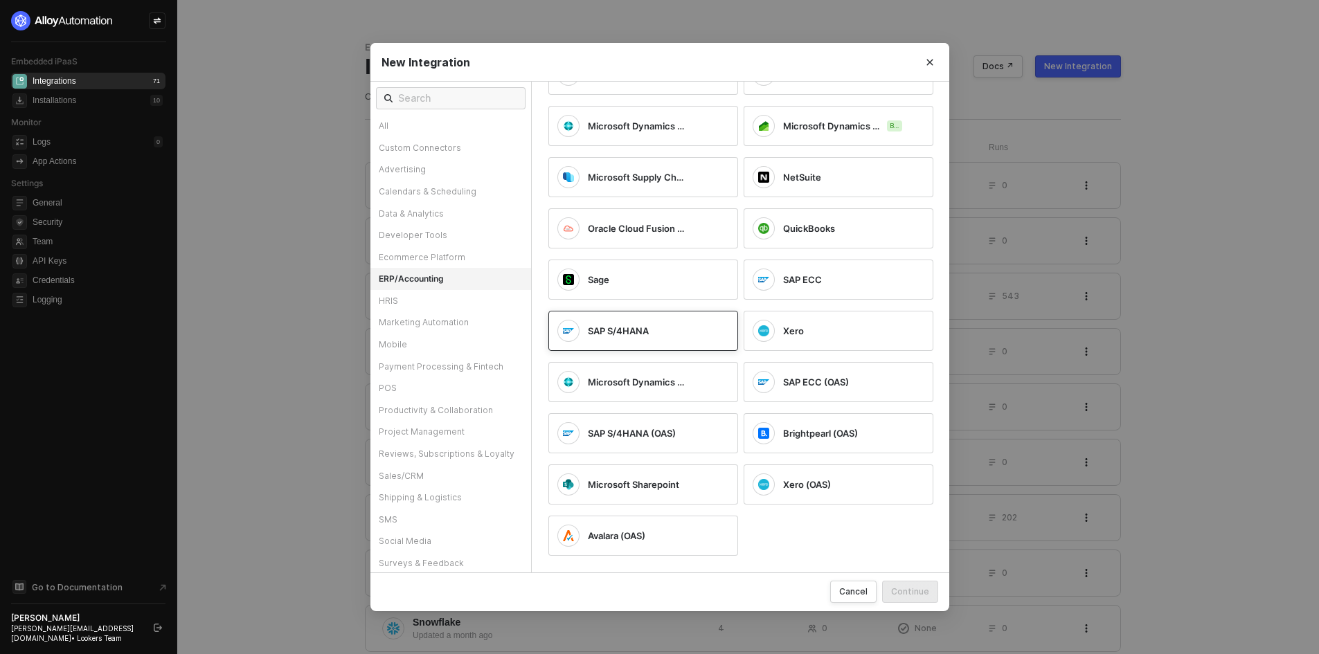
click at [609, 346] on div "SAP S/4HANA" at bounding box center [644, 331] width 190 height 40
click at [646, 339] on div "SAP S/4HANA" at bounding box center [633, 331] width 150 height 22
click at [459, 88] on span at bounding box center [451, 98] width 150 height 22
click at [449, 96] on input "text" at bounding box center [457, 98] width 119 height 15
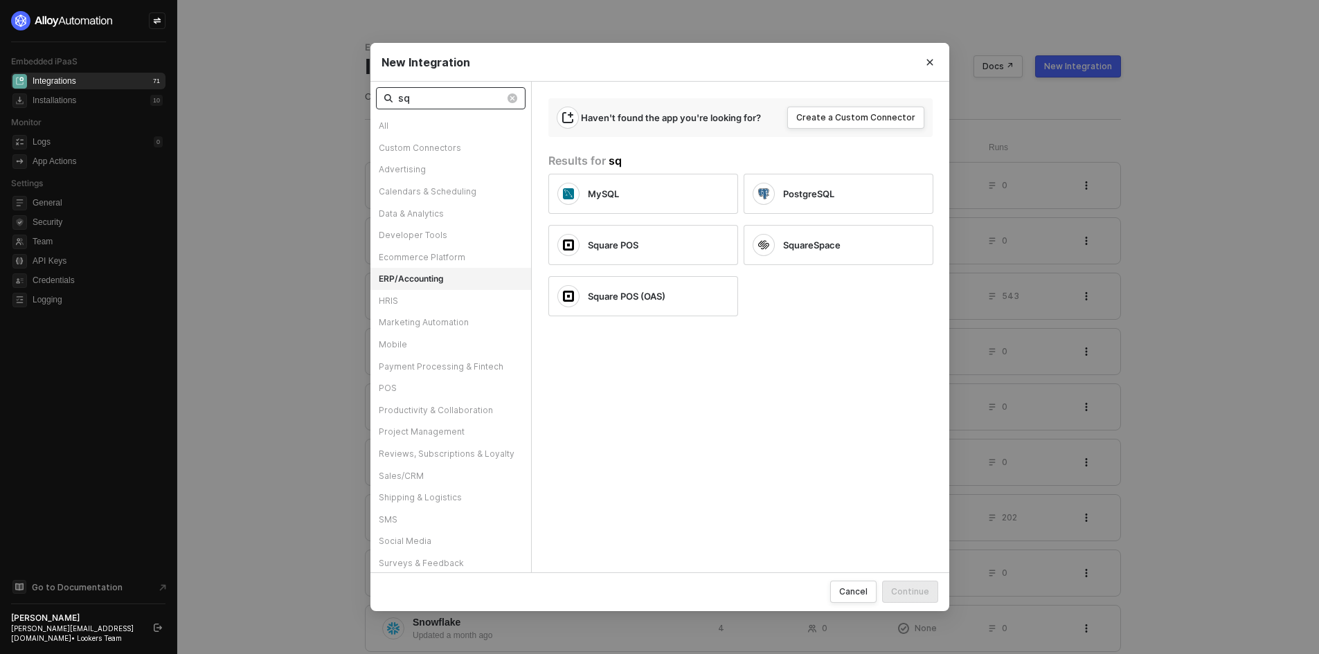
scroll to position [0, 0]
click at [454, 105] on input "sq" at bounding box center [451, 98] width 107 height 15
click at [425, 95] on input "sq" at bounding box center [451, 98] width 107 height 15
type input "s"
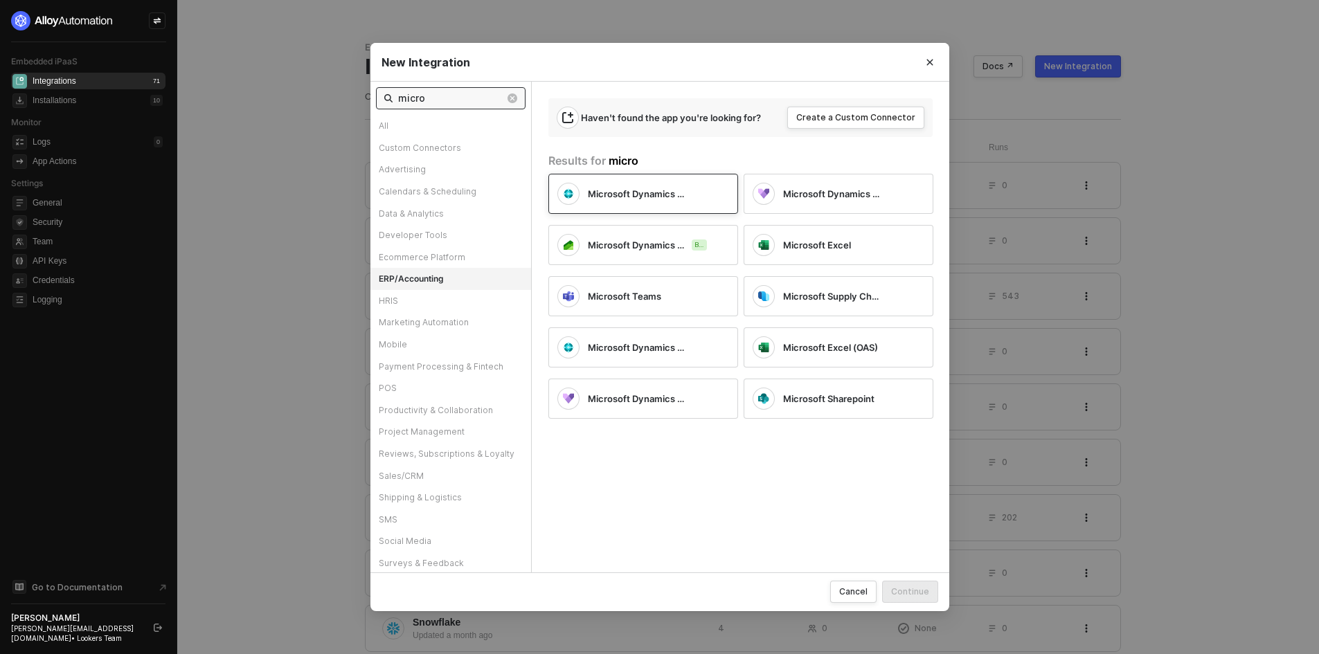
type input "micro"
click at [644, 193] on span "Microsoft Dynamics Business Central" at bounding box center [637, 194] width 98 height 12
click at [889, 601] on button "Continue" at bounding box center [910, 592] width 56 height 22
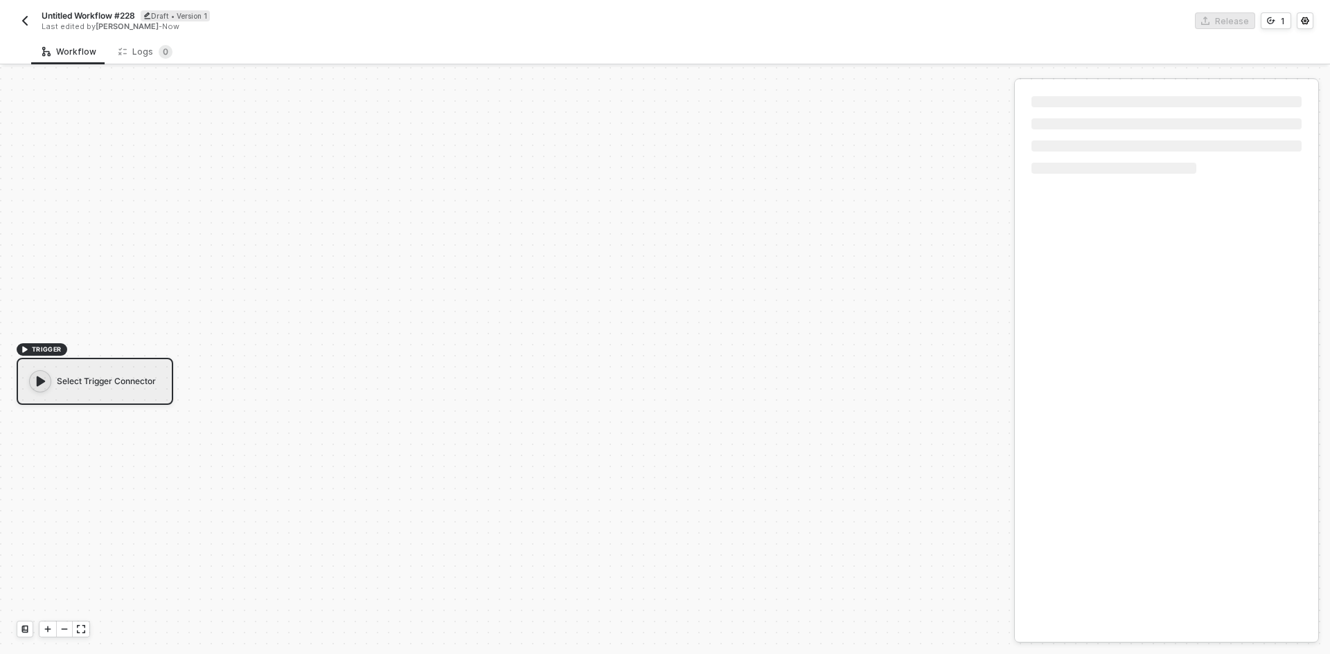
scroll to position [26, 0]
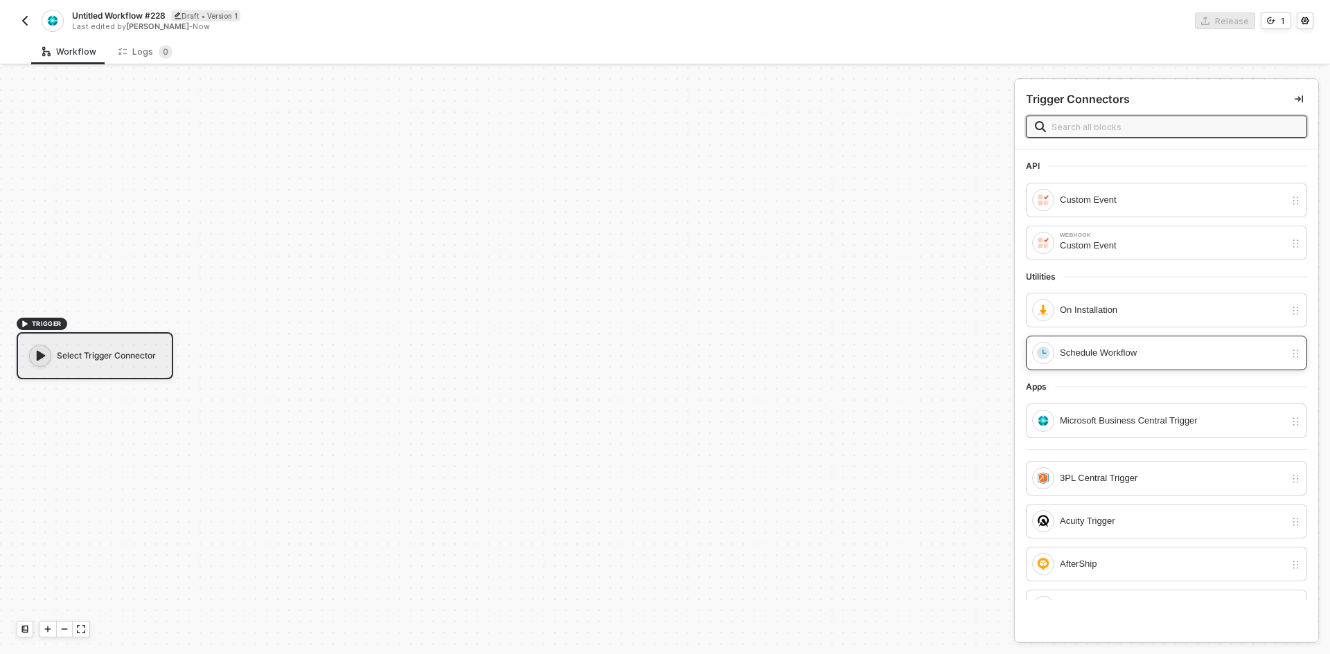
click at [1114, 364] on div "Schedule Workflow" at bounding box center [1158, 353] width 253 height 22
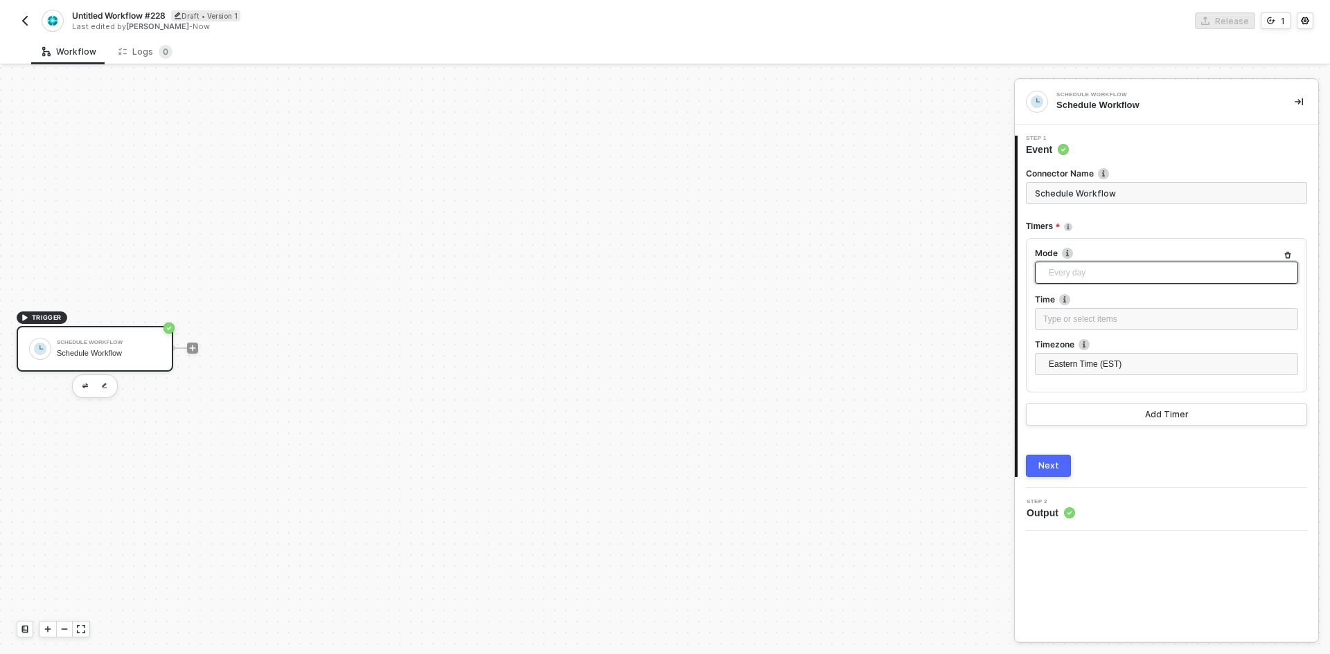
drag, startPoint x: 1072, startPoint y: 282, endPoint x: 1058, endPoint y: 279, distance: 14.1
click at [1071, 283] on span "Every day" at bounding box center [1169, 272] width 241 height 21
click at [1067, 382] on div "Every X" at bounding box center [1166, 389] width 241 height 15
click at [1074, 368] on span "Hours" at bounding box center [1169, 364] width 241 height 21
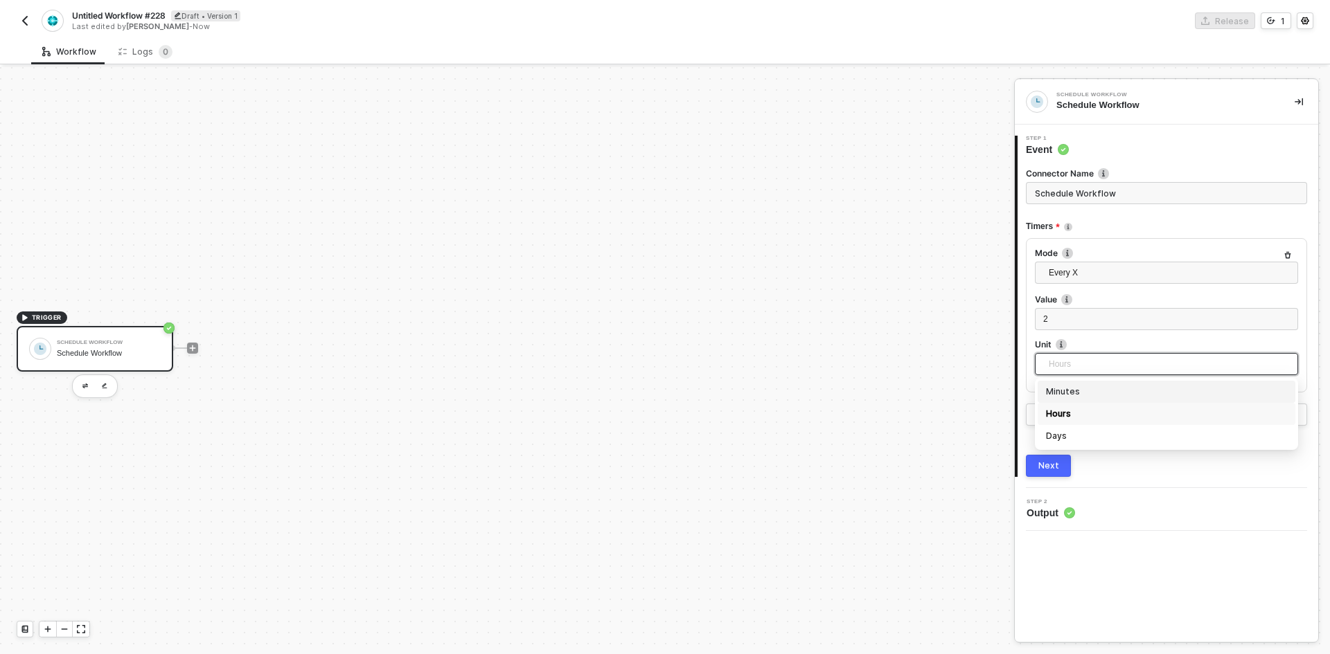
click at [1076, 400] on div "Minutes" at bounding box center [1166, 392] width 258 height 22
drag, startPoint x: 1062, startPoint y: 324, endPoint x: 1037, endPoint y: 319, distance: 24.9
click at [1037, 319] on div "2" at bounding box center [1166, 319] width 263 height 22
click at [1046, 465] on div "Next" at bounding box center [1048, 466] width 21 height 11
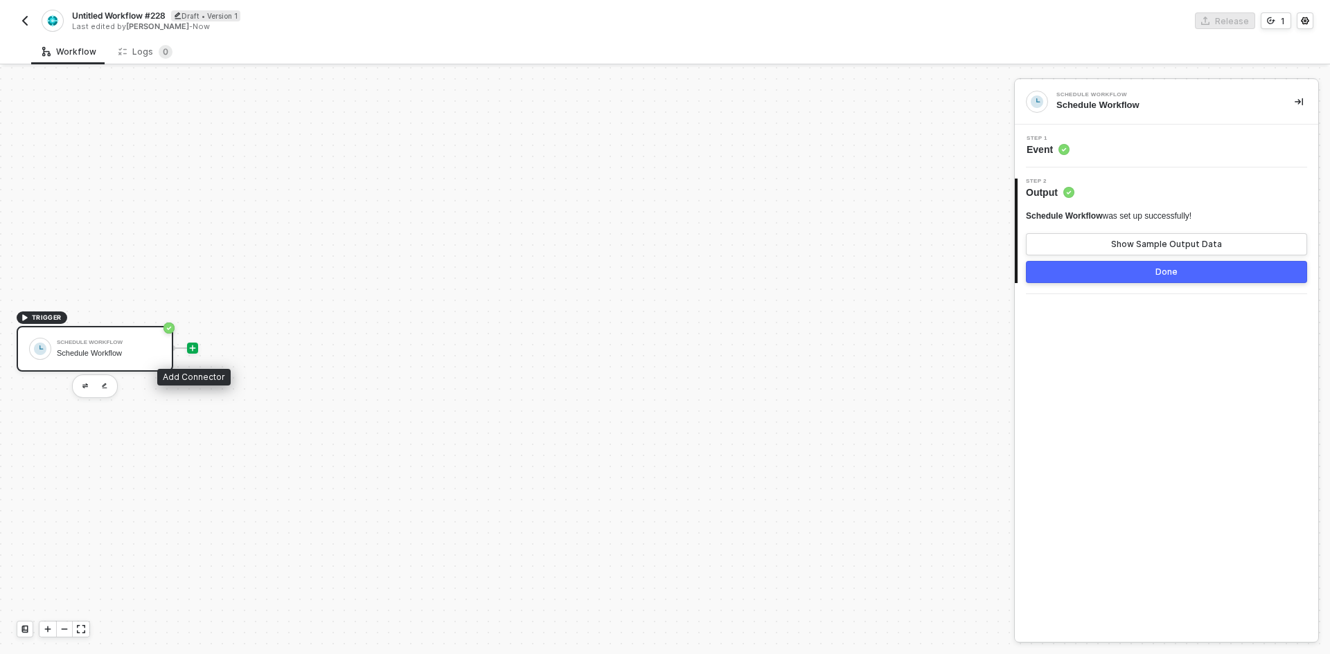
click at [192, 351] on icon "icon-play" at bounding box center [192, 348] width 8 height 8
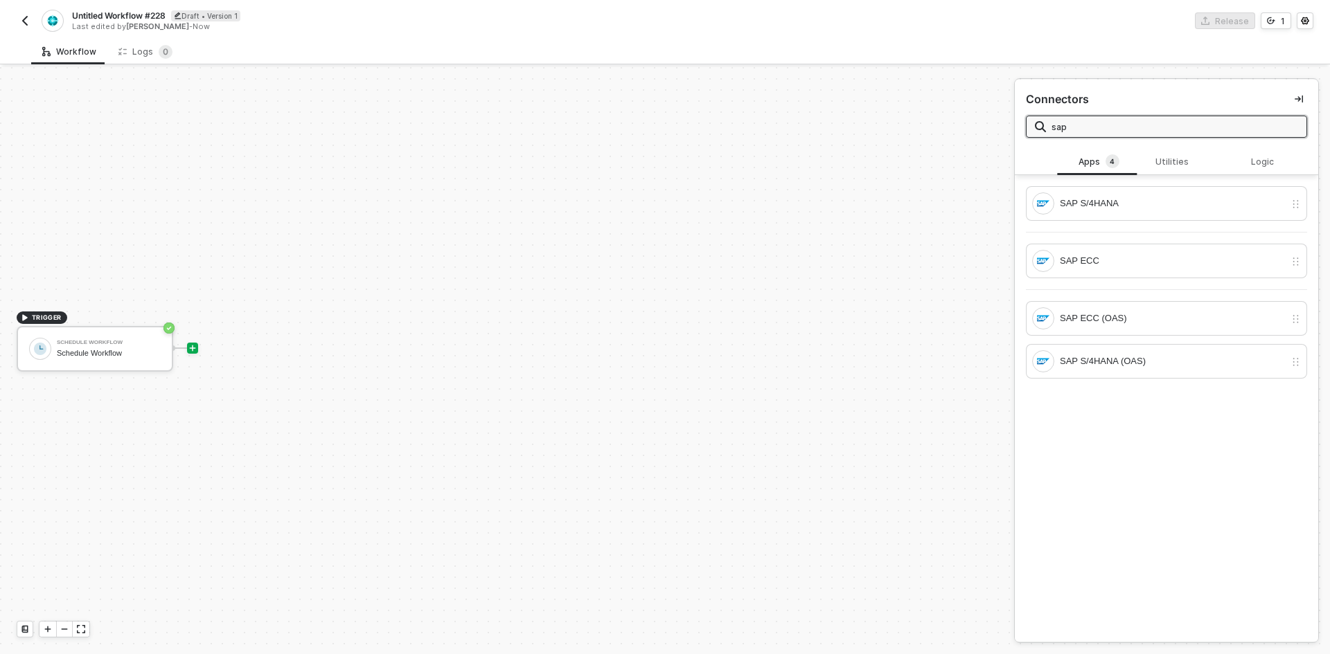
scroll to position [0, 0]
type input "sap"
click at [1115, 208] on div "SAP S/4HANA" at bounding box center [1172, 203] width 225 height 15
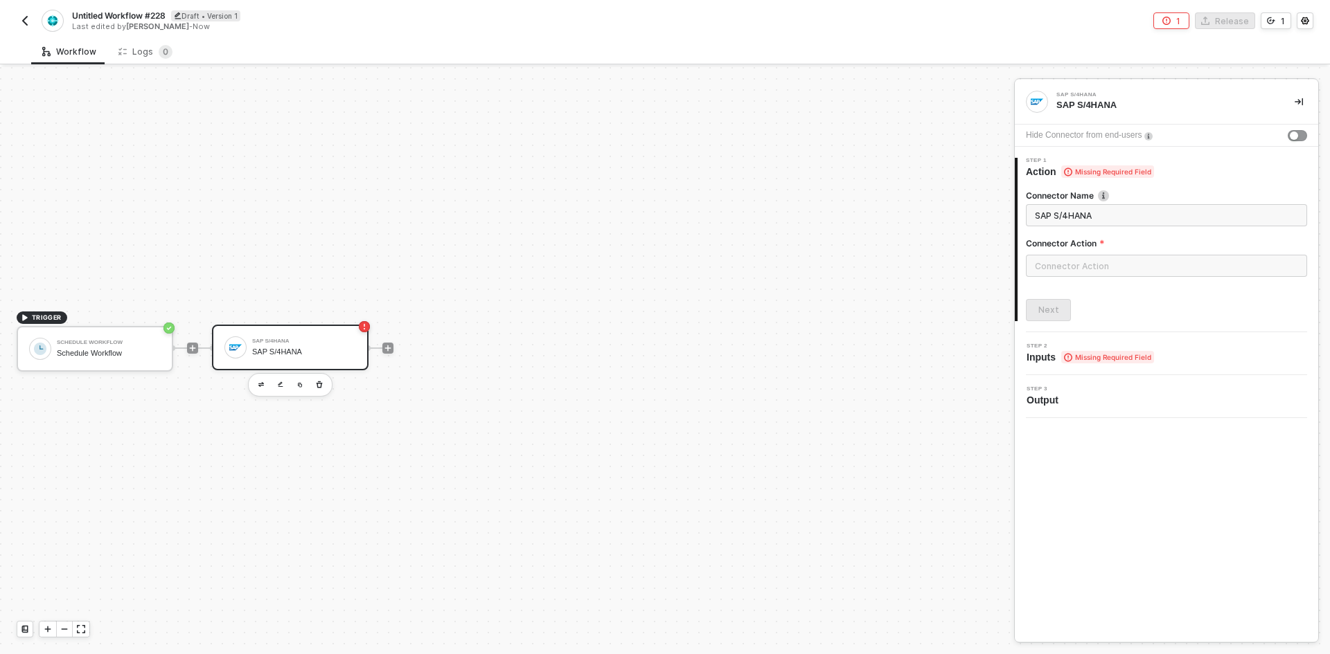
click at [1110, 278] on div at bounding box center [1166, 271] width 281 height 33
click at [1110, 269] on input "text" at bounding box center [1166, 266] width 281 height 22
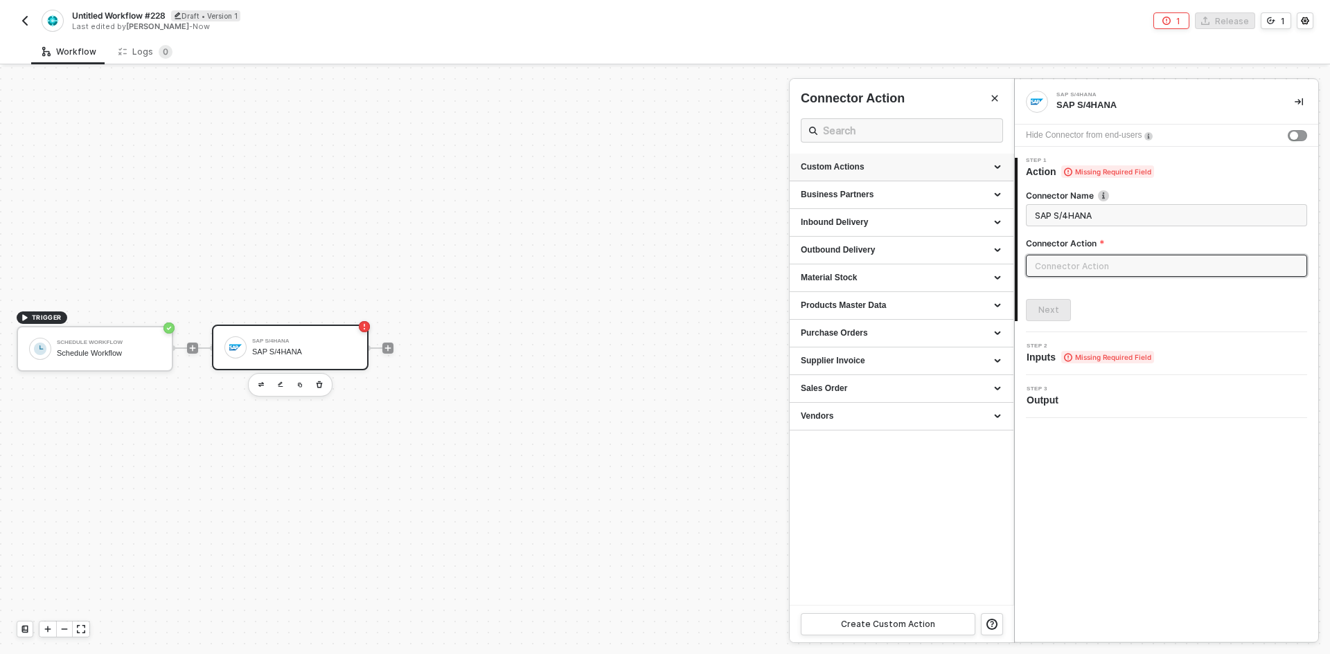
click at [859, 170] on div "Custom Actions" at bounding box center [902, 167] width 202 height 12
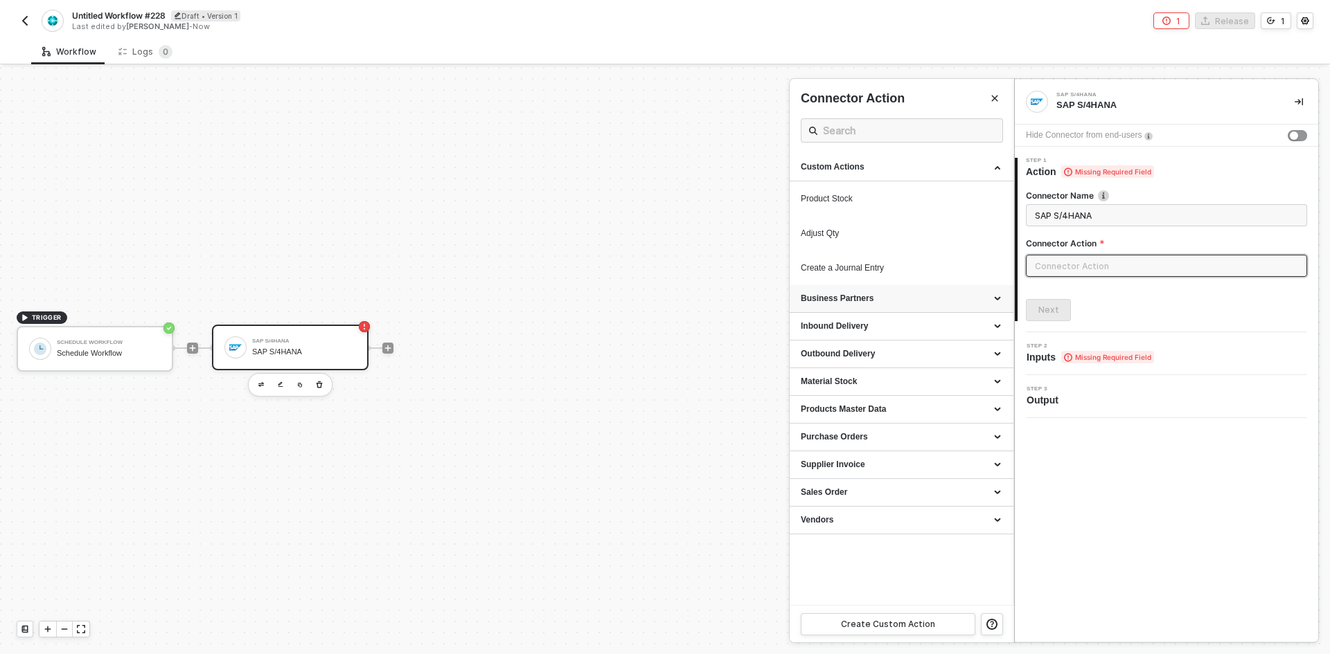
click at [875, 307] on div "Business Partners" at bounding box center [902, 299] width 224 height 28
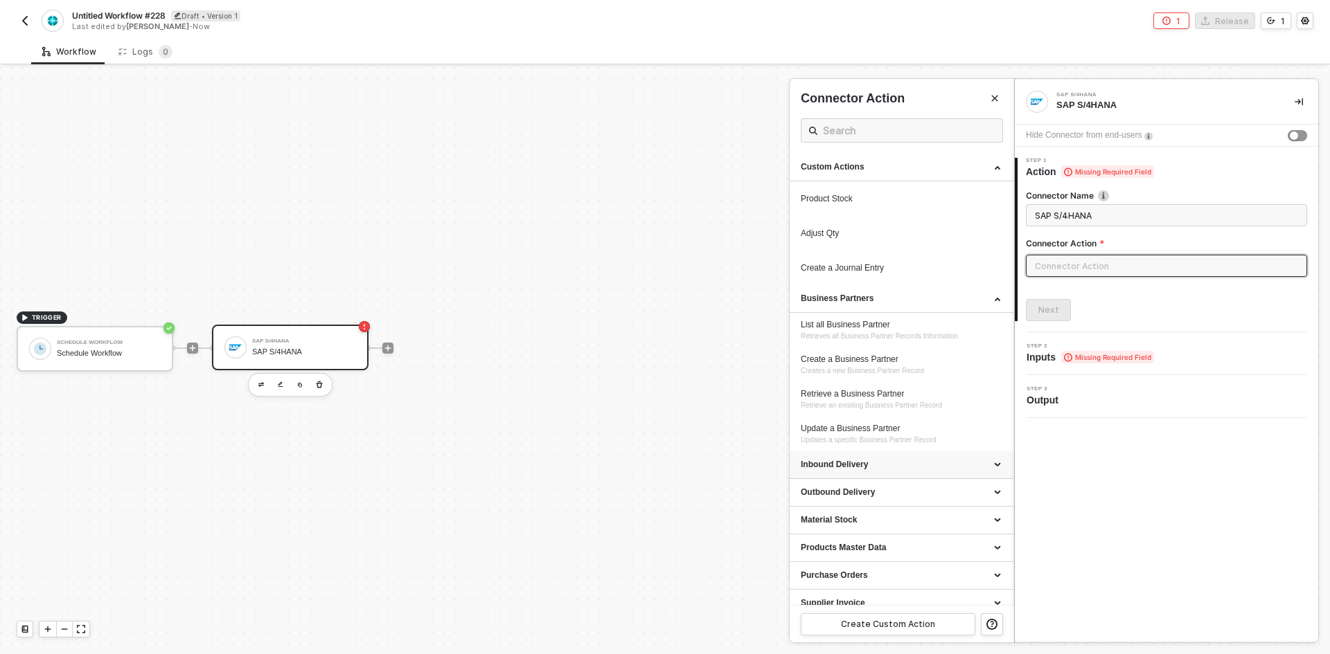
click at [889, 473] on div "Inbound Delivery" at bounding box center [902, 466] width 224 height 28
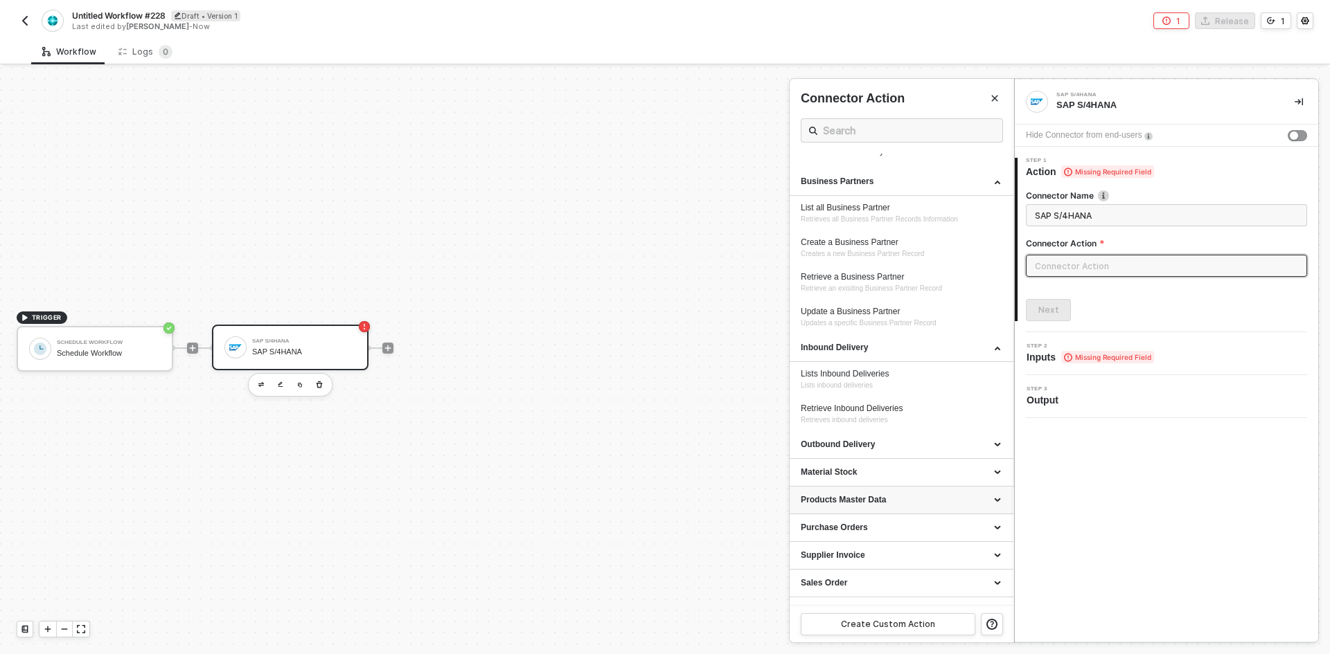
scroll to position [137, 0]
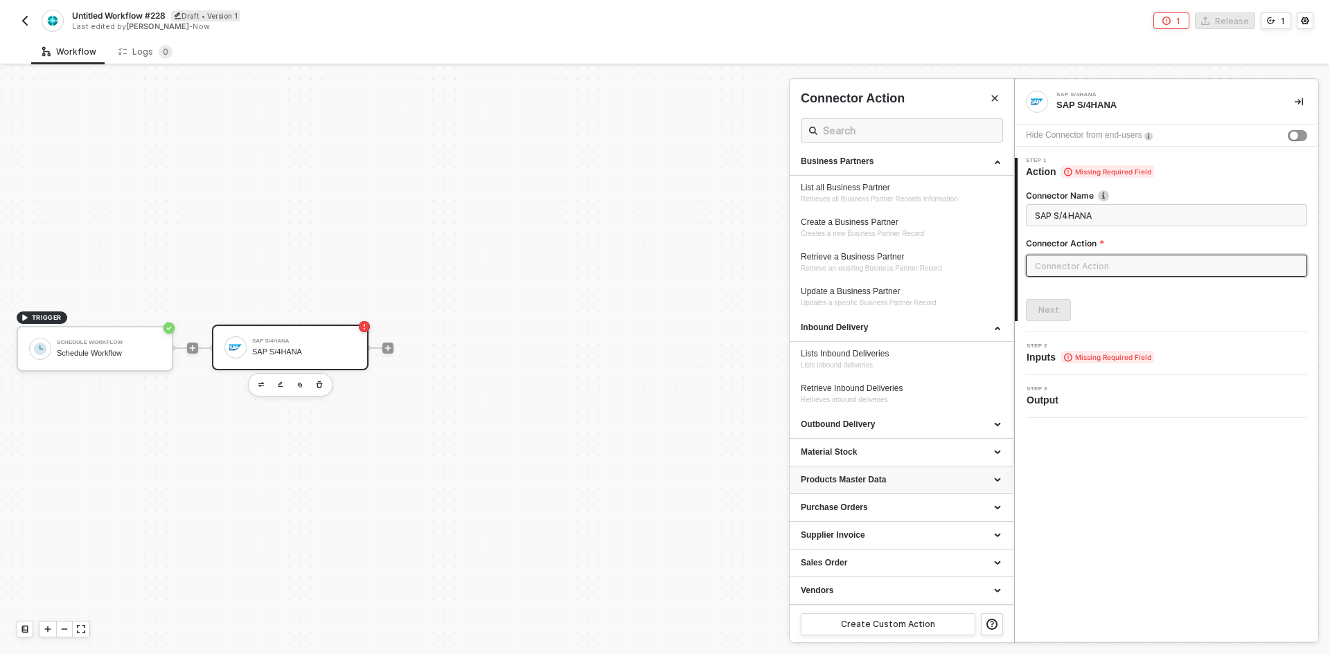
click at [889, 479] on div "Products Master Data" at bounding box center [902, 480] width 202 height 12
click at [885, 452] on div "Material Stock" at bounding box center [902, 453] width 202 height 12
click at [857, 222] on div "Create a Business Partner" at bounding box center [902, 223] width 202 height 12
type input "Creates a new Business Partner Record"
type input "Business Partners - Create a Business Partner"
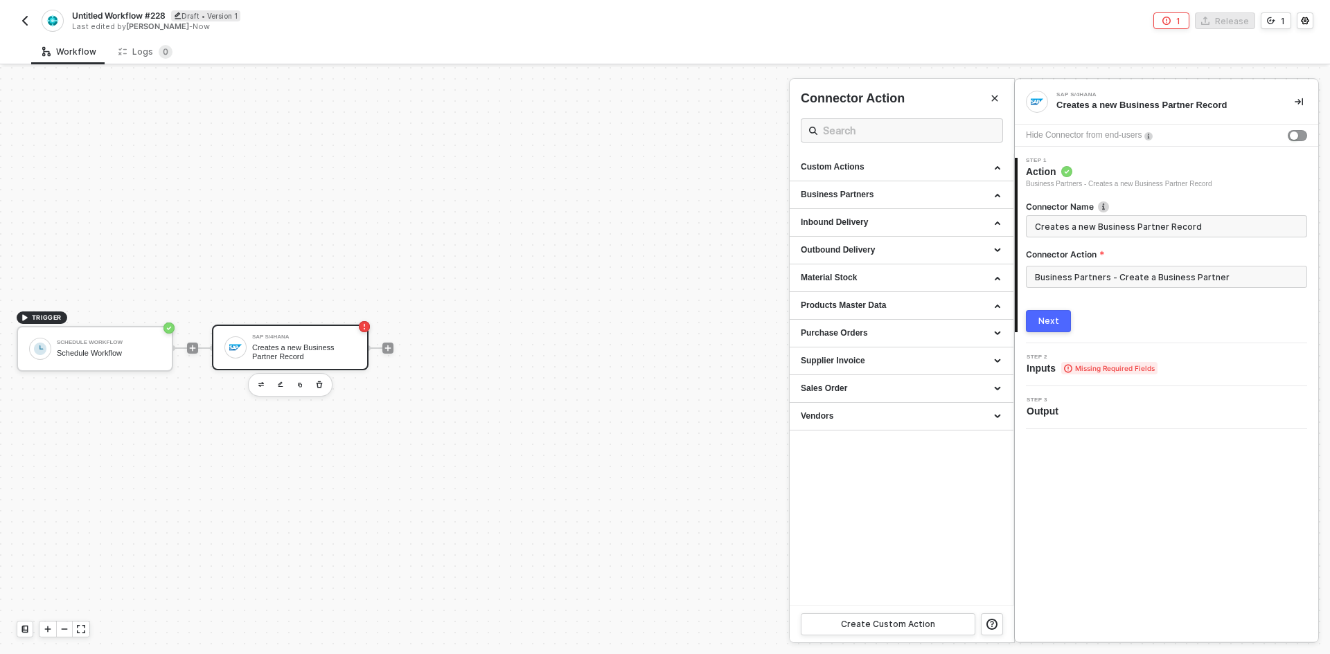
scroll to position [0, 0]
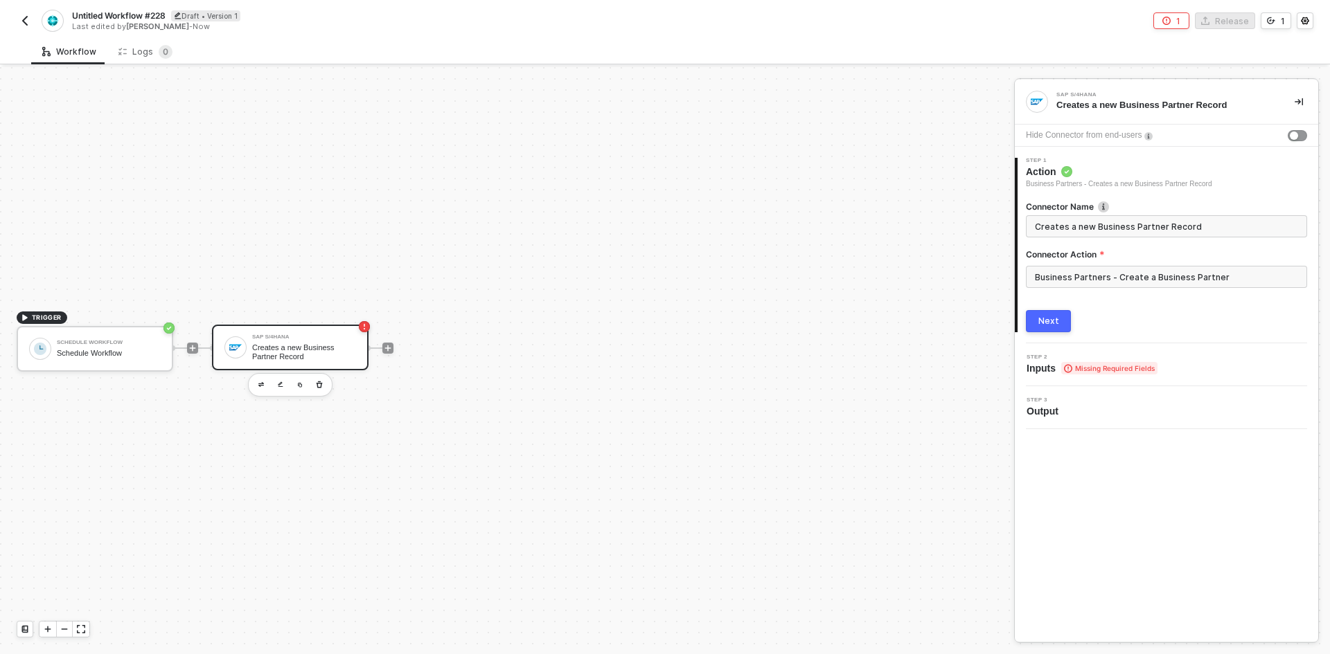
click at [1051, 320] on div "Next" at bounding box center [1048, 321] width 21 height 11
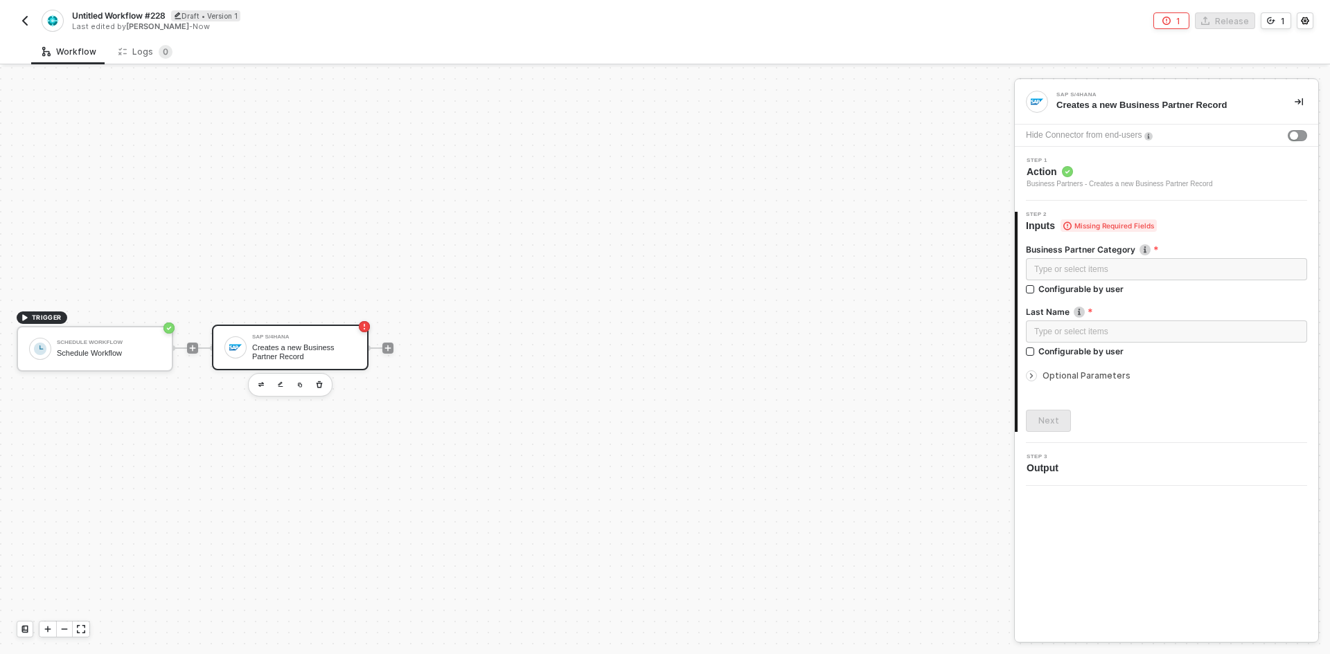
click at [1104, 176] on span "Action" at bounding box center [1119, 172] width 186 height 14
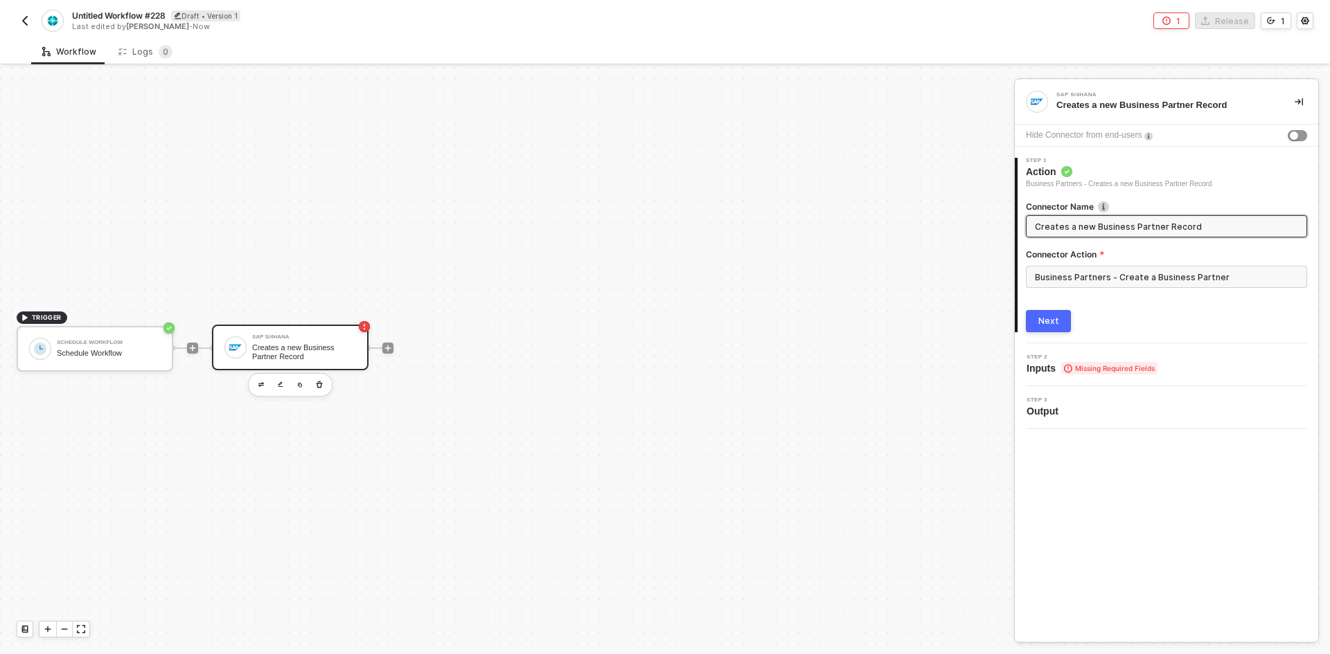
click at [1085, 291] on div "Business Partners - Create a Business Partner" at bounding box center [1166, 282] width 281 height 33
click at [1083, 283] on input "Business Partners - Create a Business Partner" at bounding box center [1166, 277] width 281 height 22
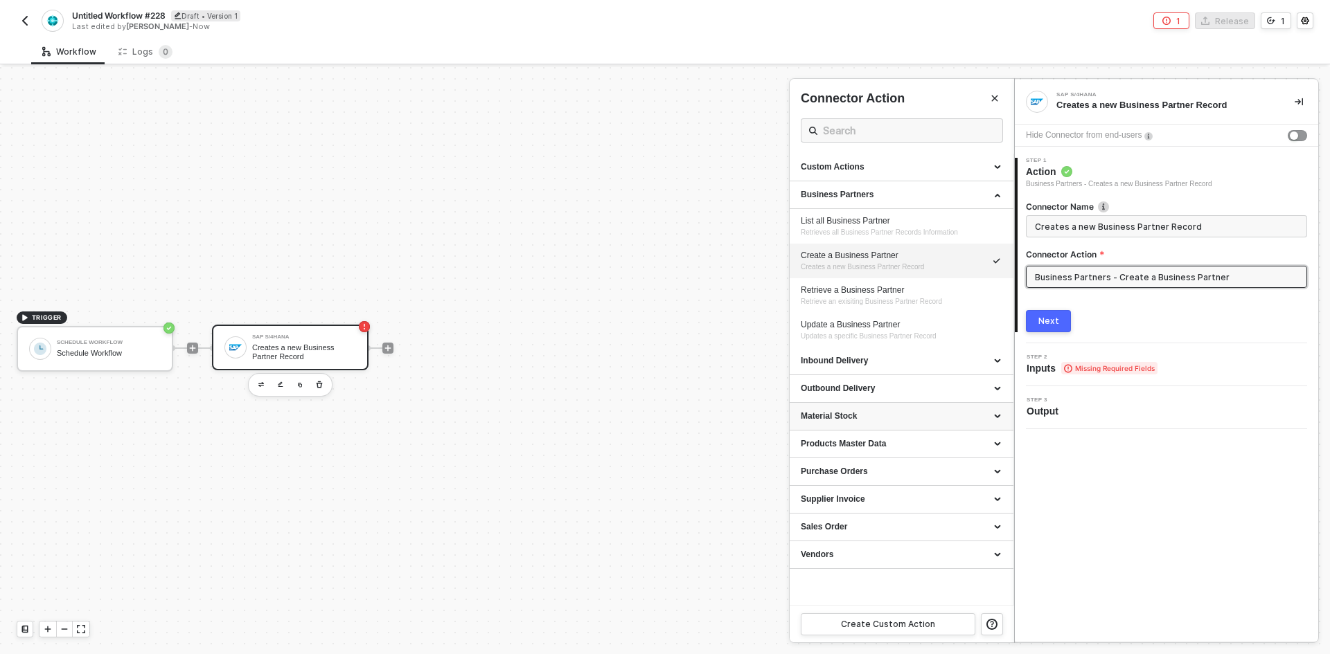
click at [951, 422] on div "Material Stock" at bounding box center [902, 417] width 202 height 12
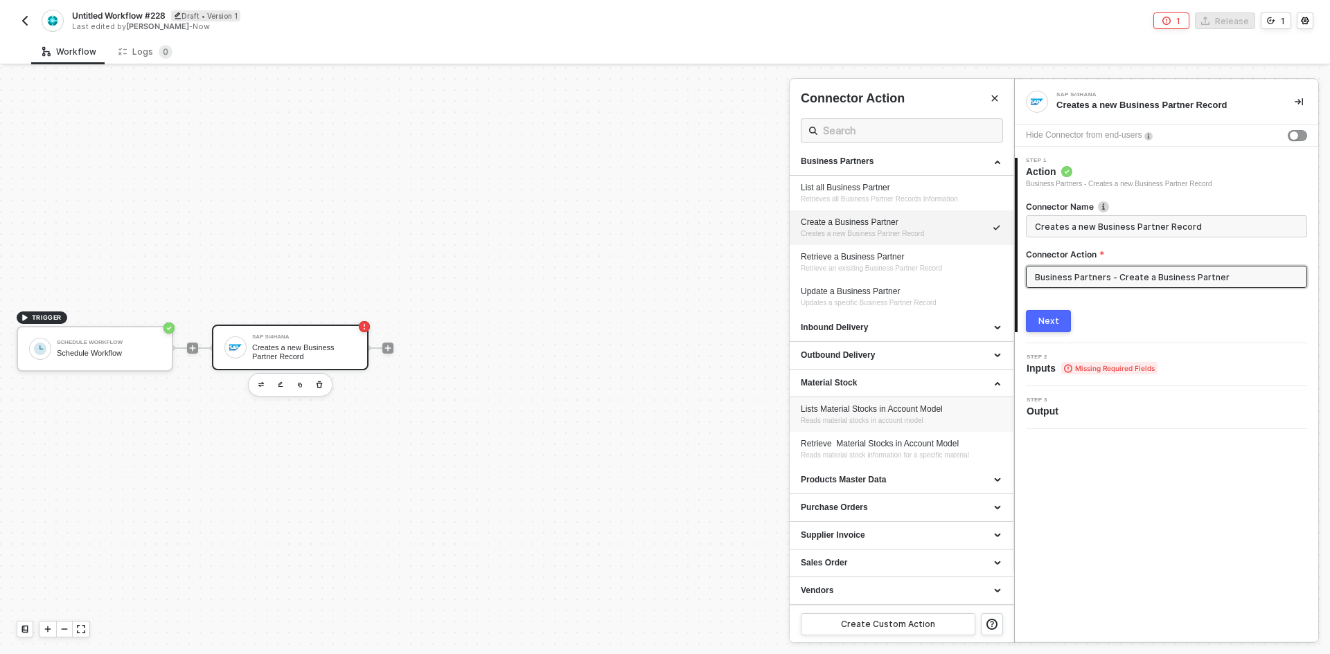
click at [883, 418] on span "Reads material stocks in account model" at bounding box center [862, 421] width 123 height 8
type input "Reads material stocks in account model"
type input "Material Stock - Lists Material Stocks in Account Model"
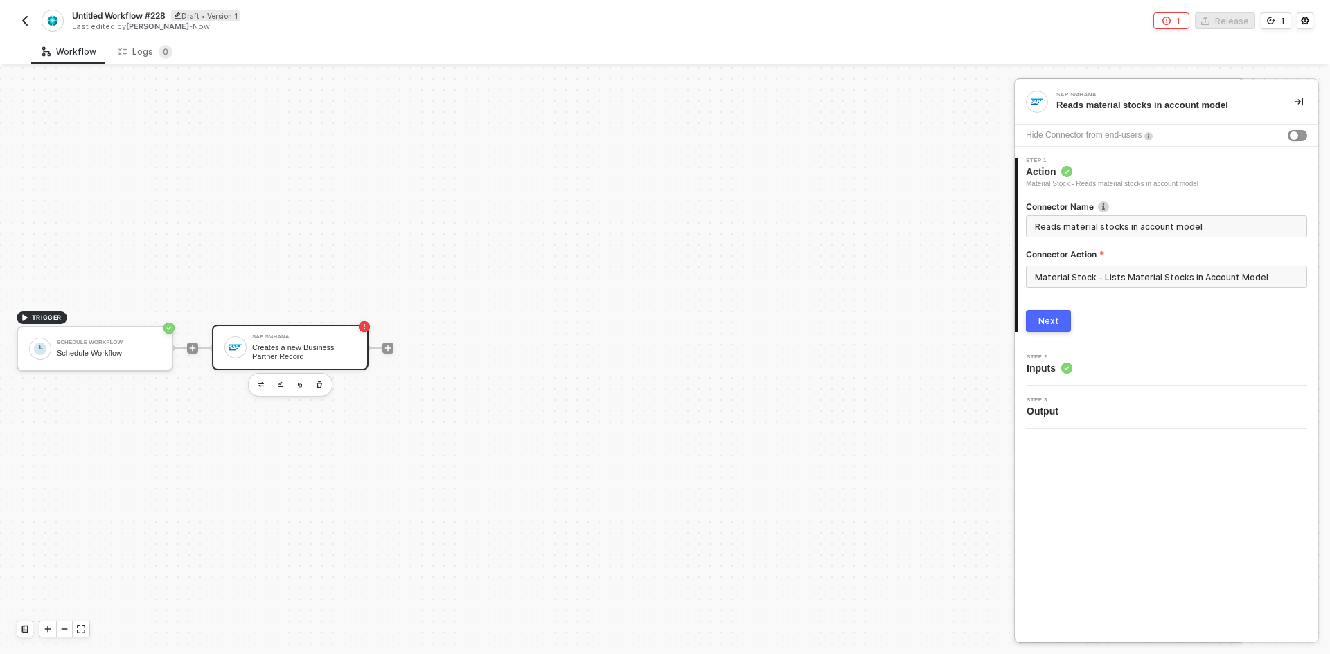
scroll to position [0, 0]
click at [1049, 324] on div "Next" at bounding box center [1048, 321] width 21 height 11
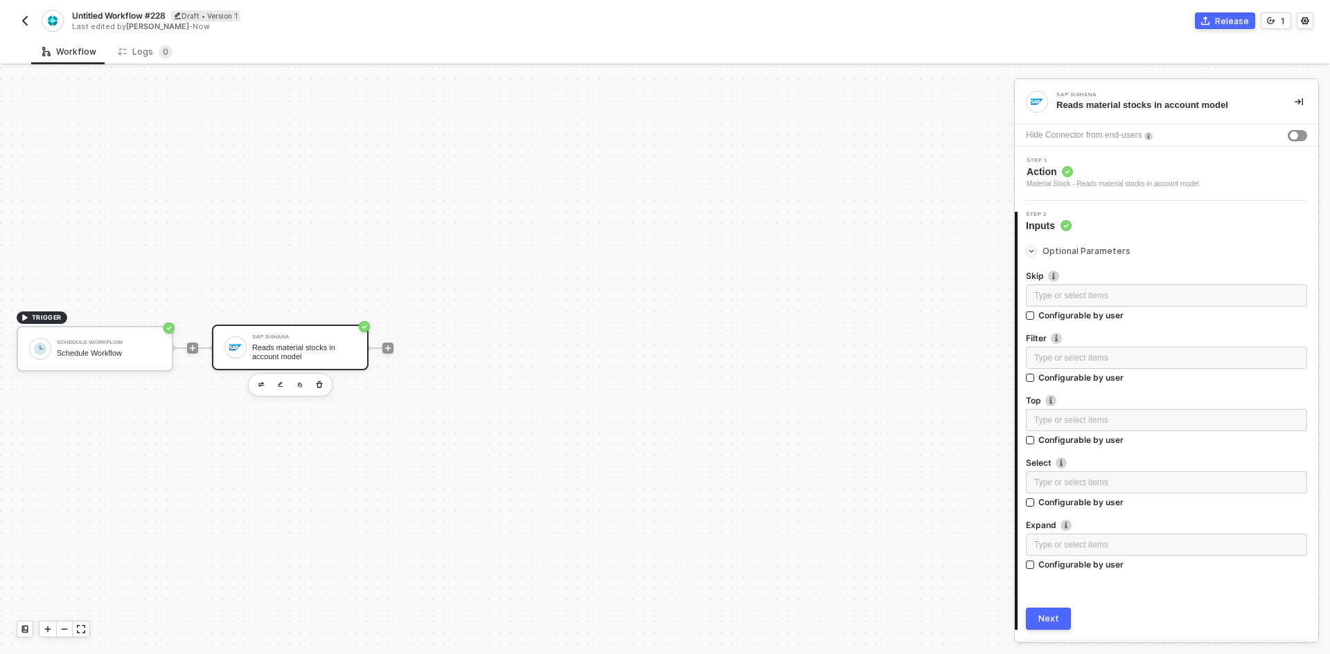
click at [1044, 621] on div "Next" at bounding box center [1048, 619] width 21 height 11
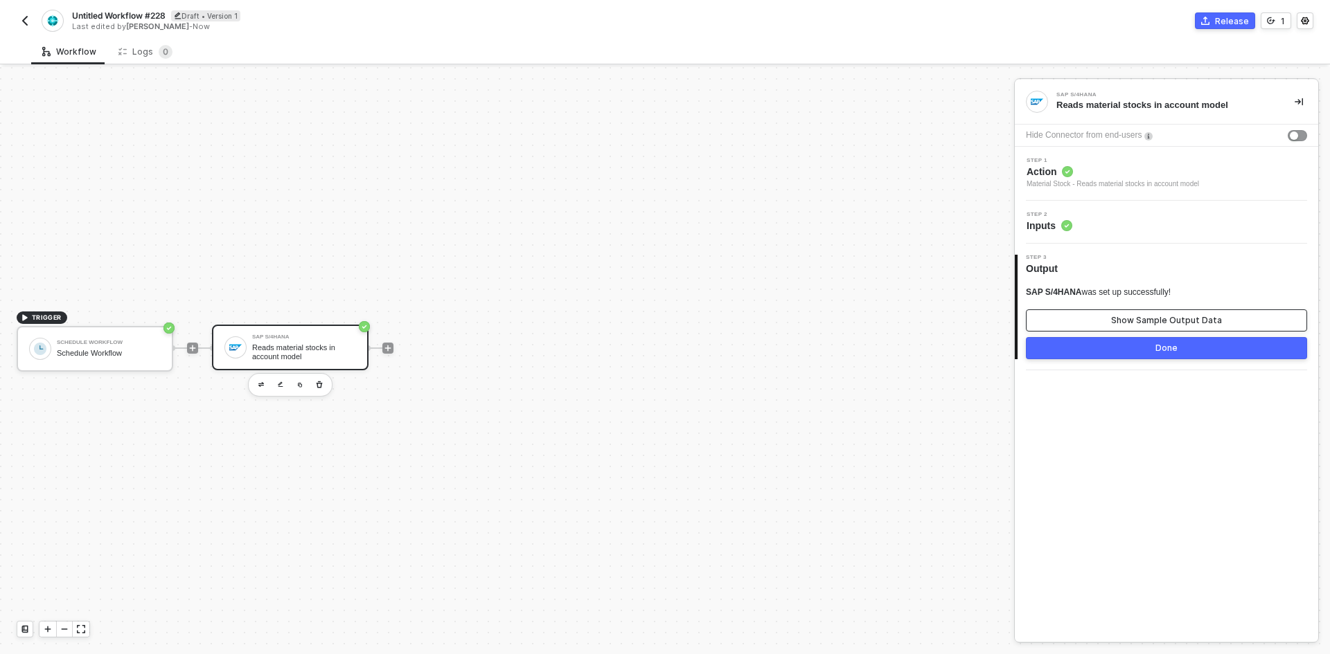
click at [1125, 316] on div "Show Sample Output Data" at bounding box center [1166, 320] width 111 height 11
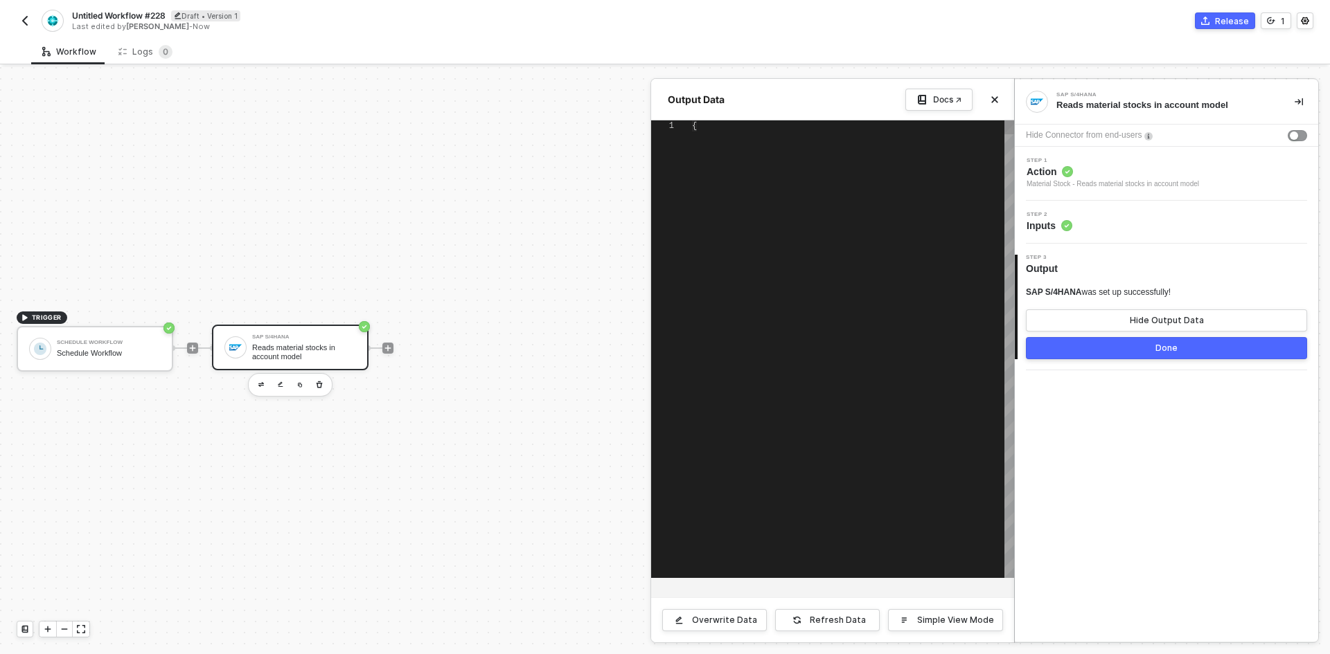
type textarea "{ "materialStock": [ { "__metadata": { "id": "[URL][DOMAIN_NAME]',Plant='1710',…"
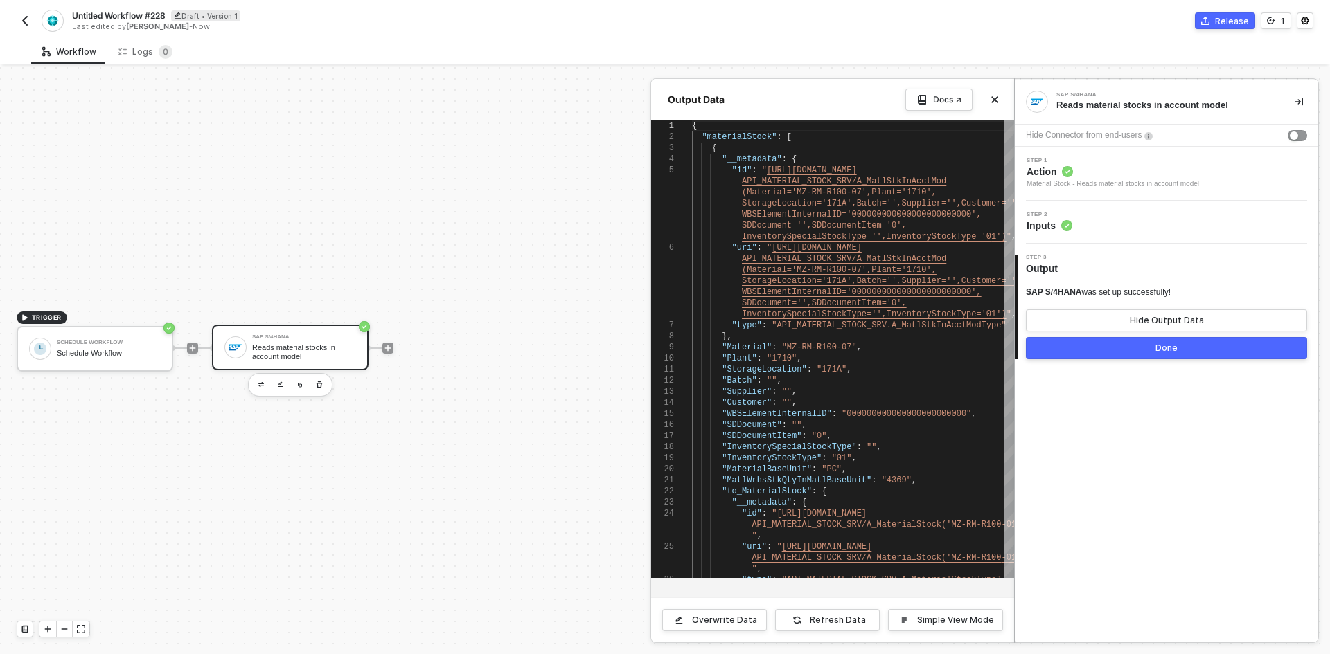
click at [389, 351] on div at bounding box center [665, 360] width 1330 height 587
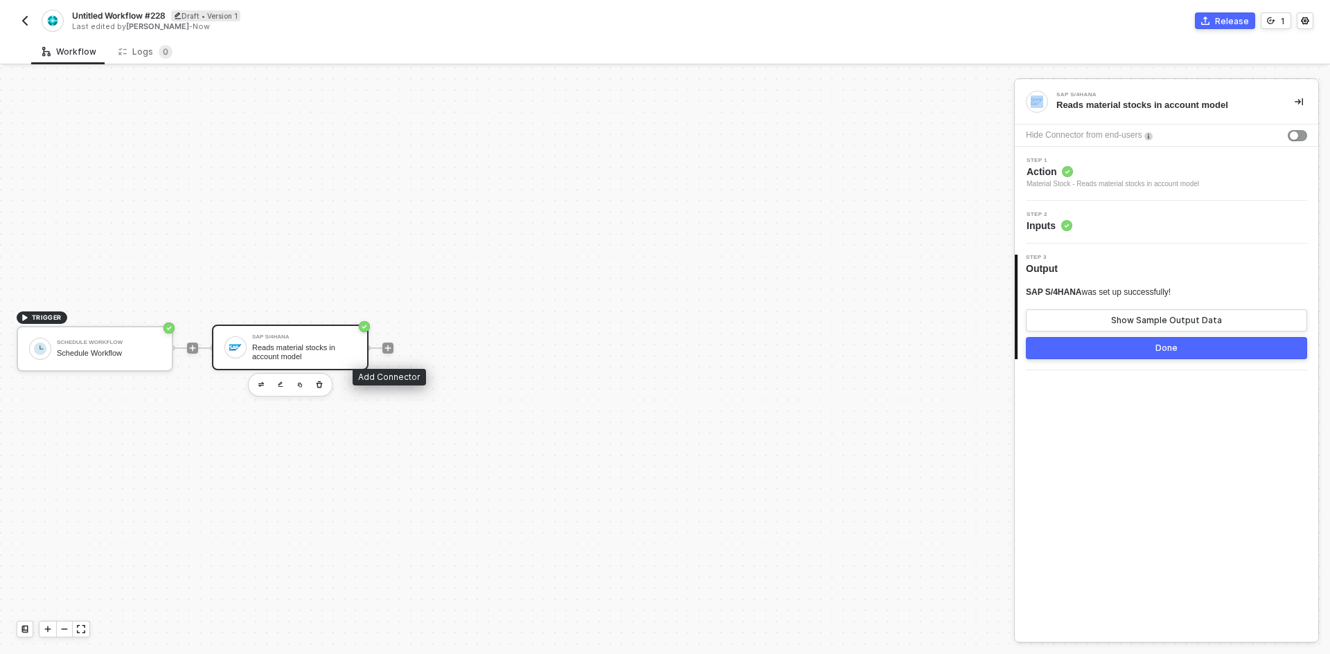
click at [389, 351] on icon "icon-play" at bounding box center [388, 348] width 8 height 8
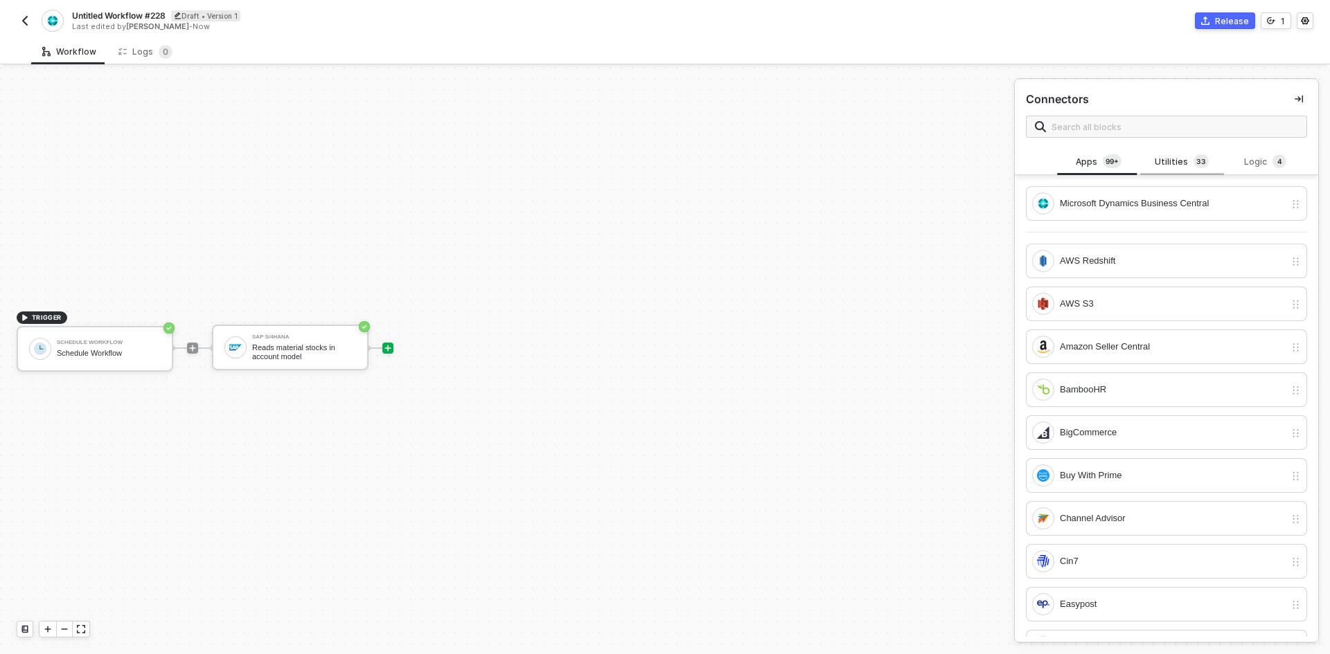
click at [1163, 170] on div "Utilities 3 3" at bounding box center [1181, 162] width 83 height 26
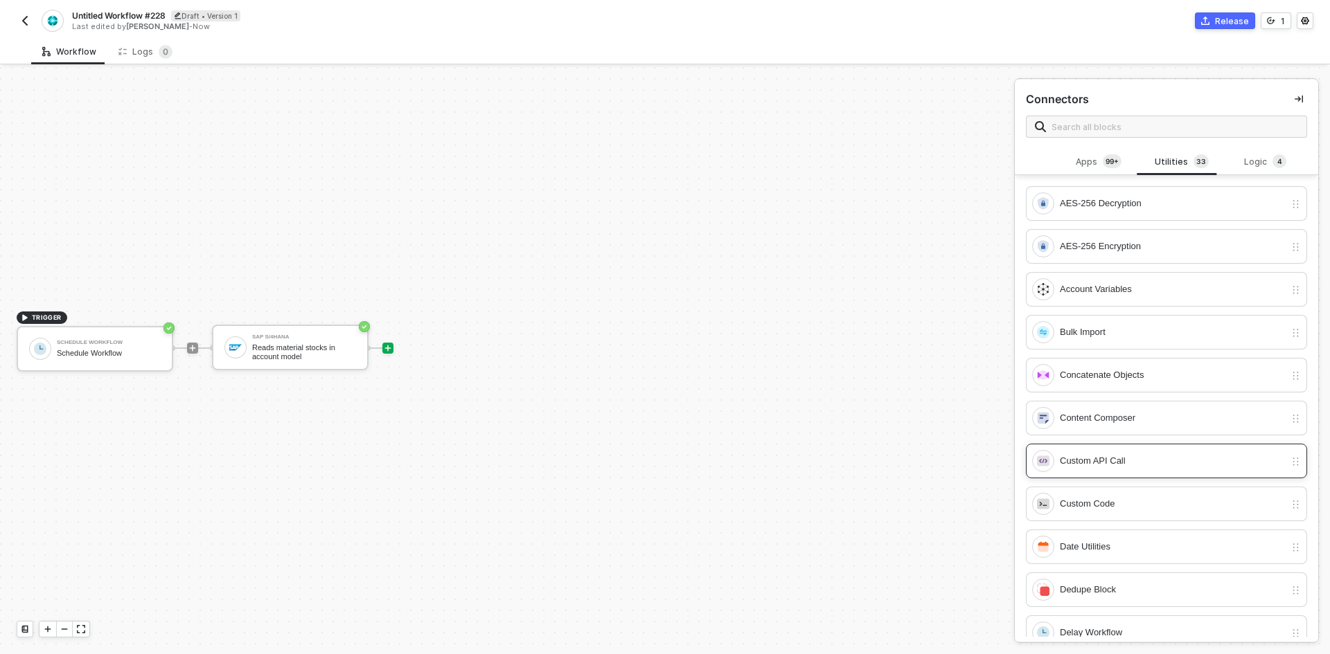
click at [1155, 472] on div "Custom API Call" at bounding box center [1158, 461] width 253 height 22
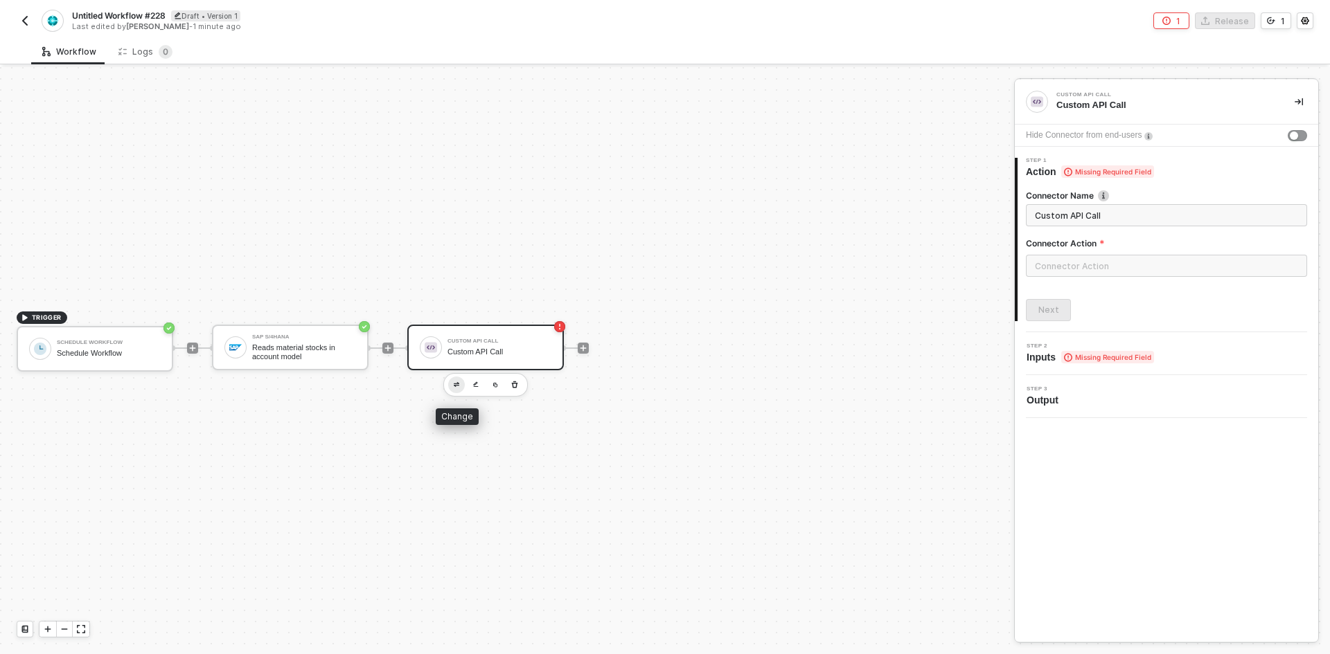
click at [456, 390] on button "button" at bounding box center [456, 385] width 17 height 17
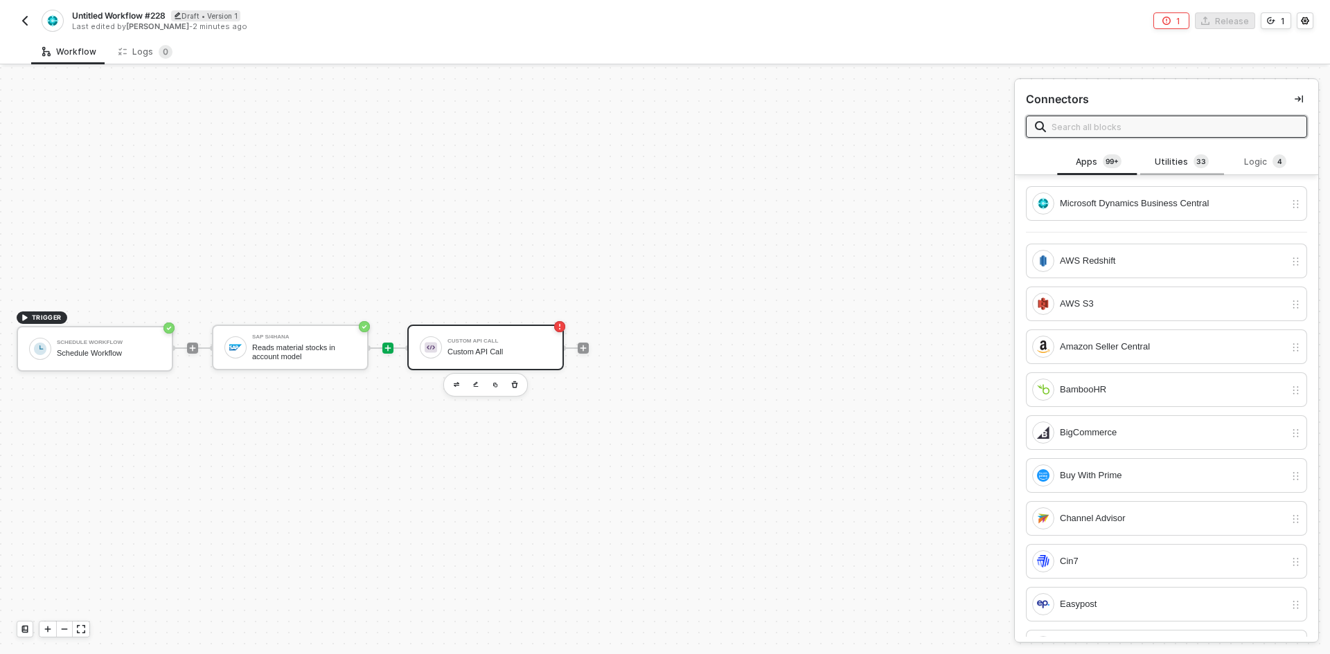
click at [1164, 156] on div "Utilities 3 3" at bounding box center [1181, 161] width 61 height 15
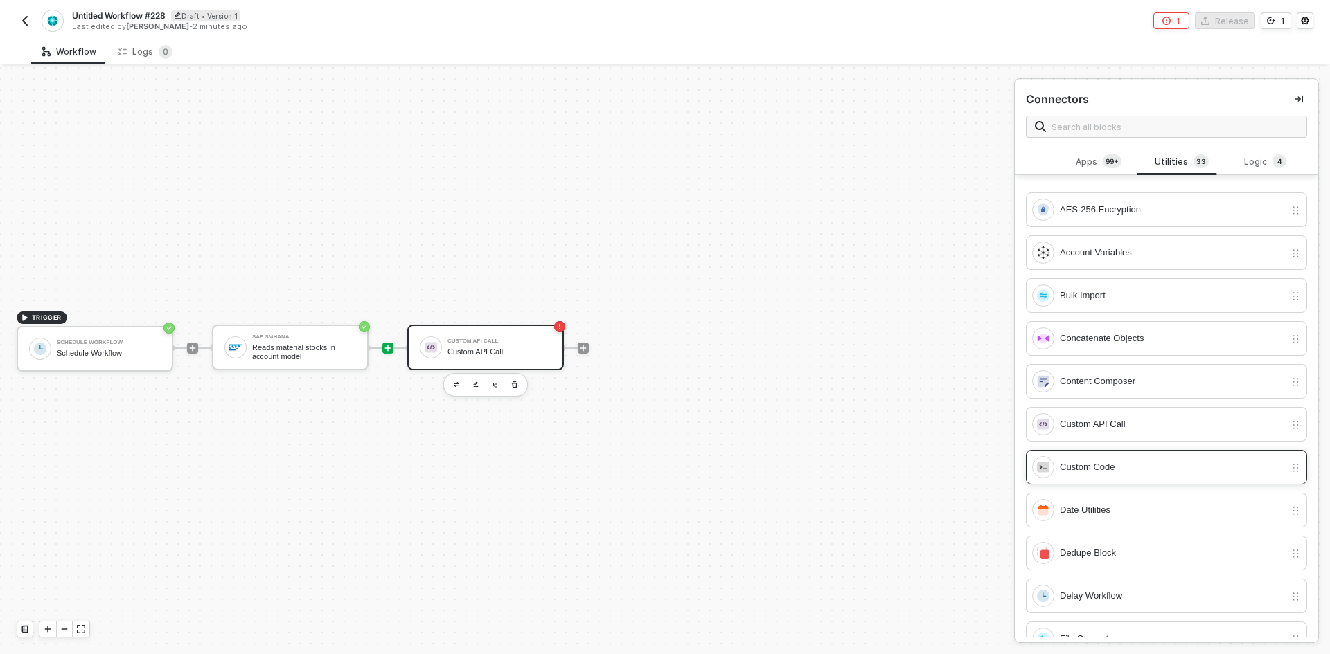
scroll to position [69, 0]
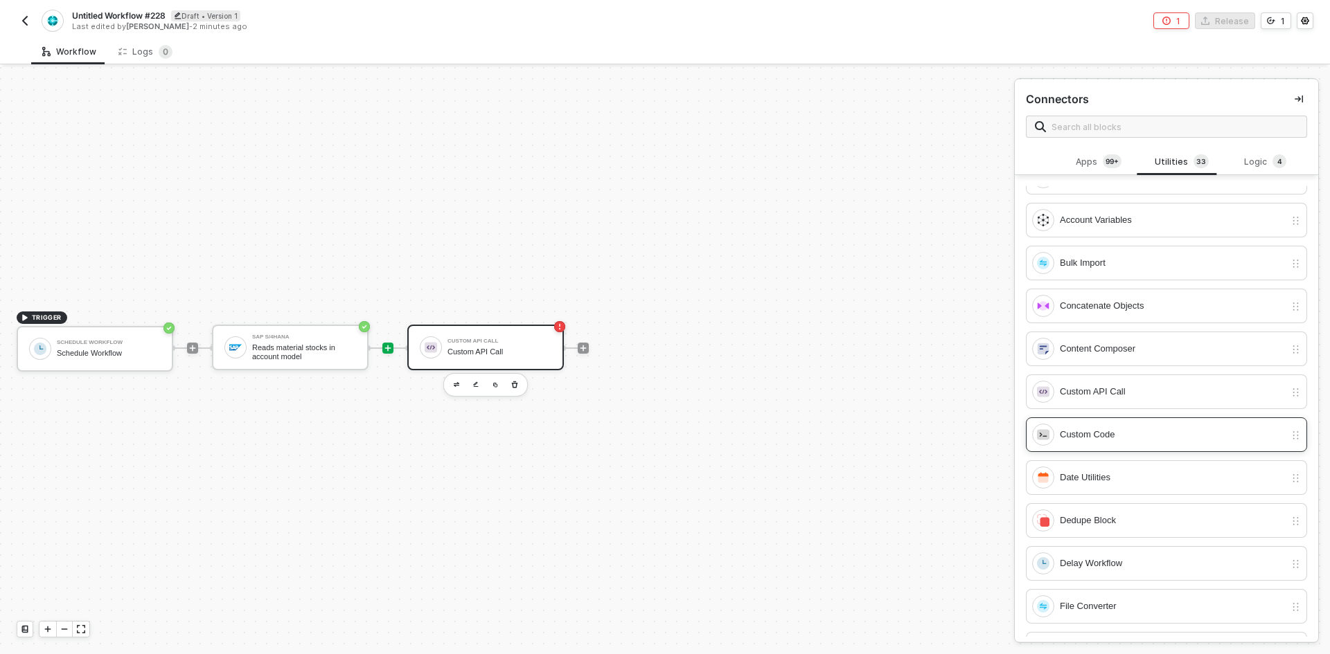
click at [1140, 437] on div "Custom Code" at bounding box center [1172, 434] width 225 height 15
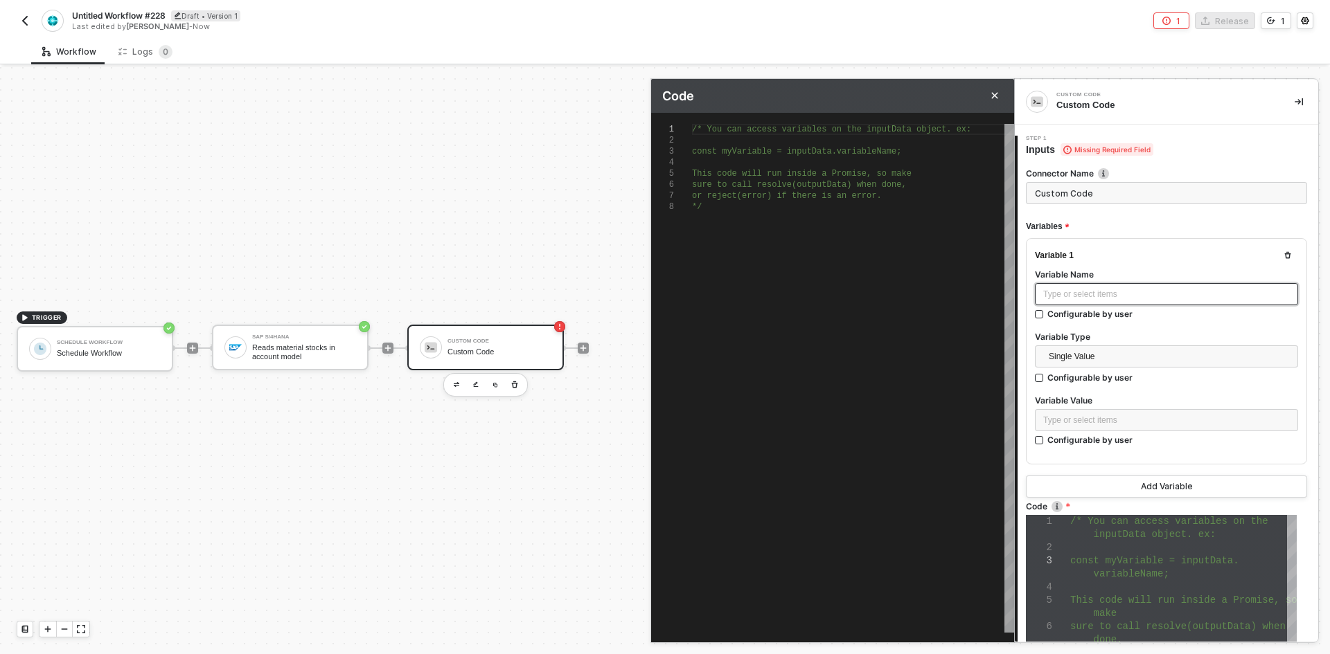
click at [1101, 293] on div "Type or select items ﻿" at bounding box center [1166, 294] width 247 height 13
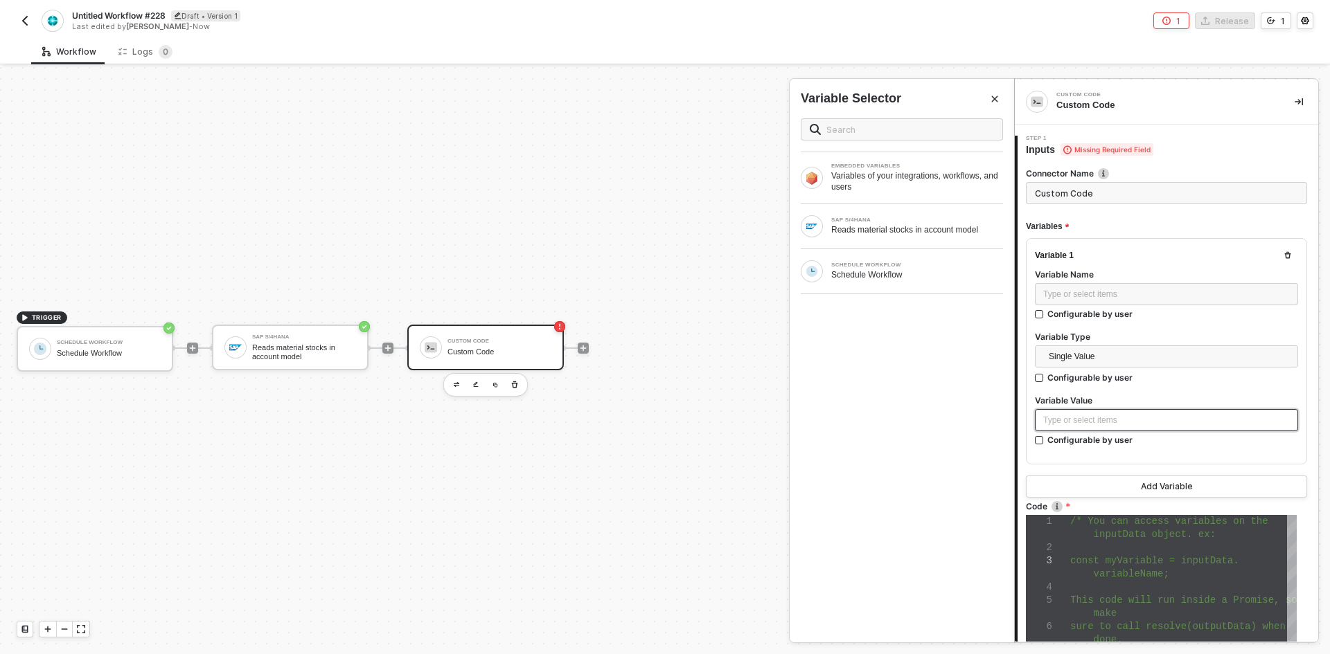
click at [1096, 420] on div "Type or select items ﻿" at bounding box center [1166, 420] width 247 height 13
click at [856, 234] on div "Reads material stocks in account model" at bounding box center [917, 229] width 172 height 11
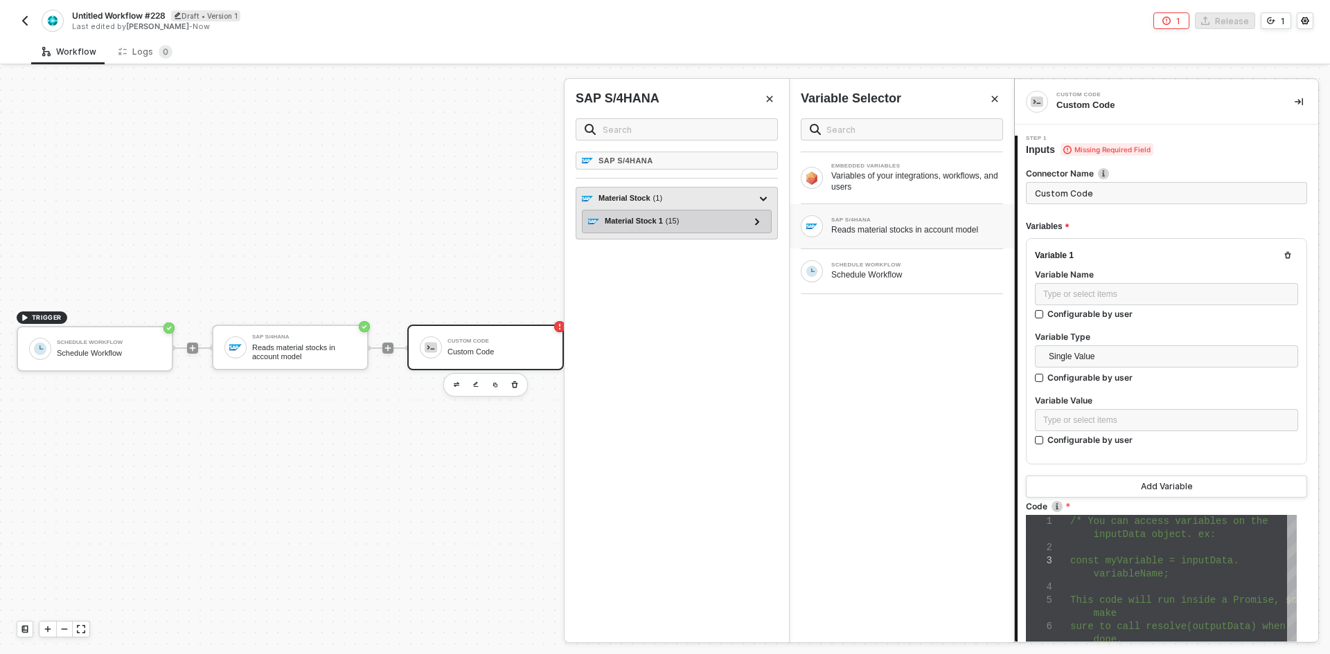
click at [766, 229] on div "Material Stock 1 ( 15 ) Metadata ( 3 ) id - [URL][DOMAIN_NAME]',Plant='1710',St…" at bounding box center [677, 222] width 190 height 24
click at [757, 224] on icon at bounding box center [757, 221] width 5 height 7
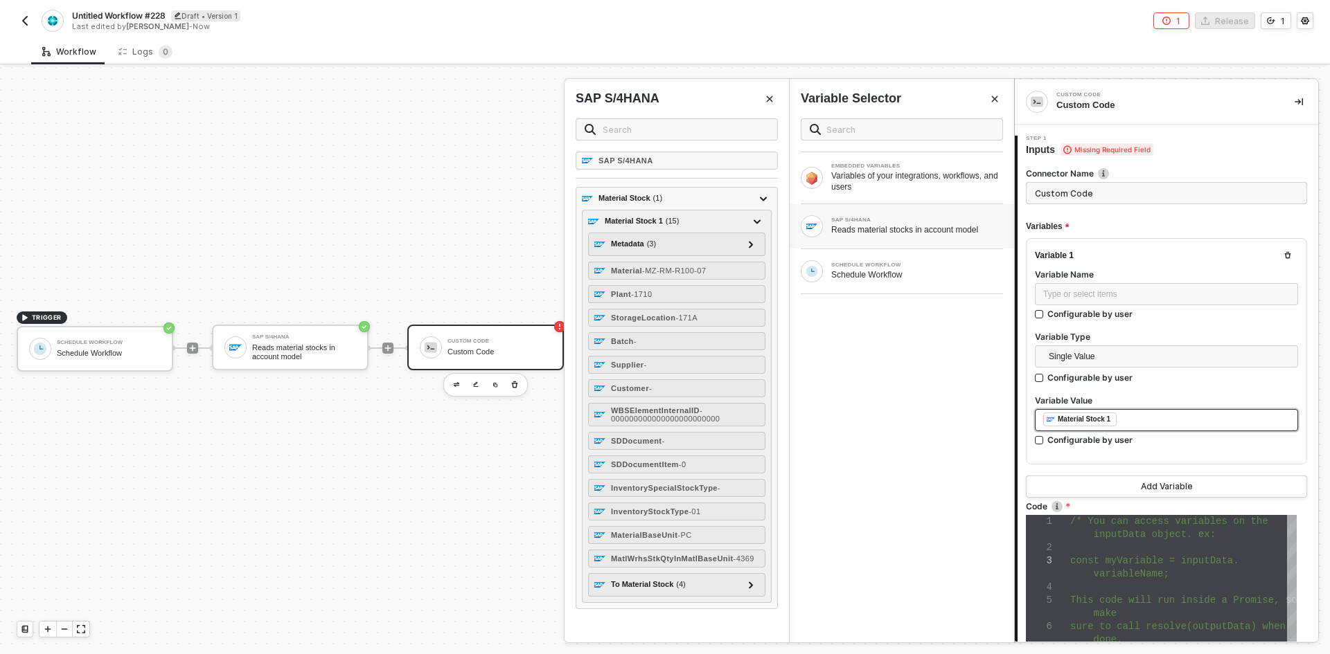
click at [1201, 426] on div "﻿ ﻿ Material Stock 1 ﻿" at bounding box center [1166, 420] width 247 height 15
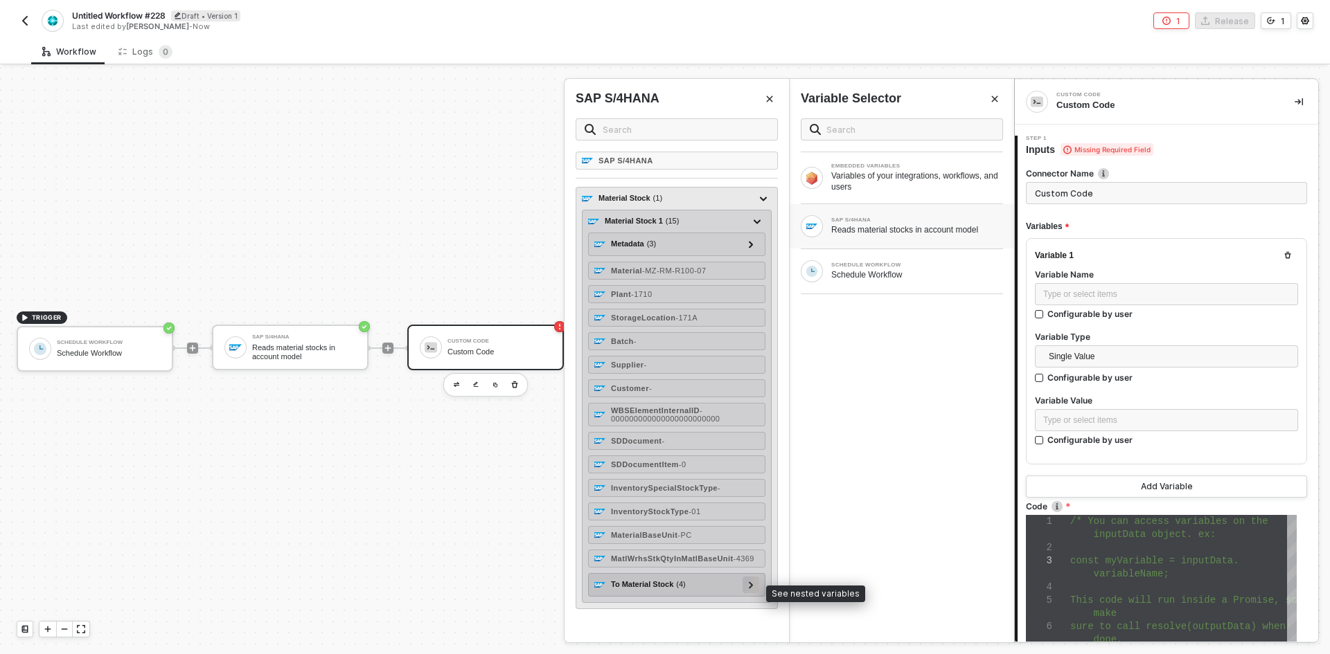
click at [752, 591] on div at bounding box center [750, 584] width 7 height 15
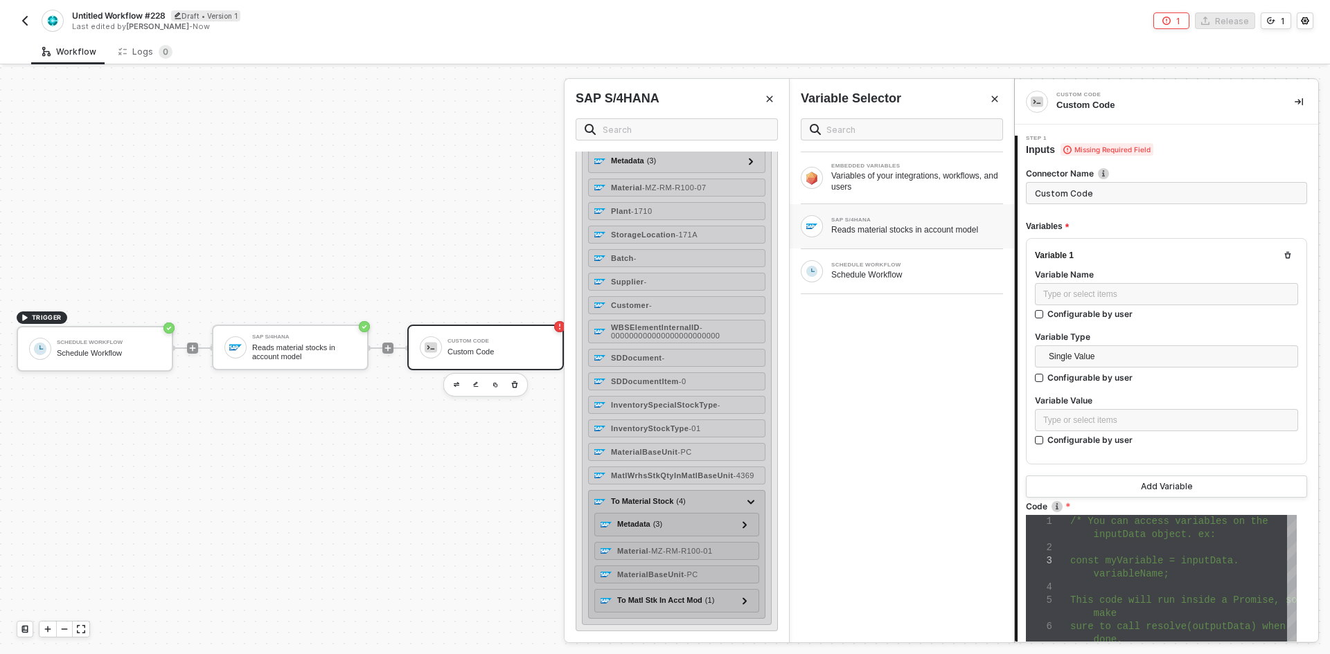
scroll to position [89, 0]
click at [670, 549] on span "- MZ-RM-R100-01" at bounding box center [680, 551] width 64 height 8
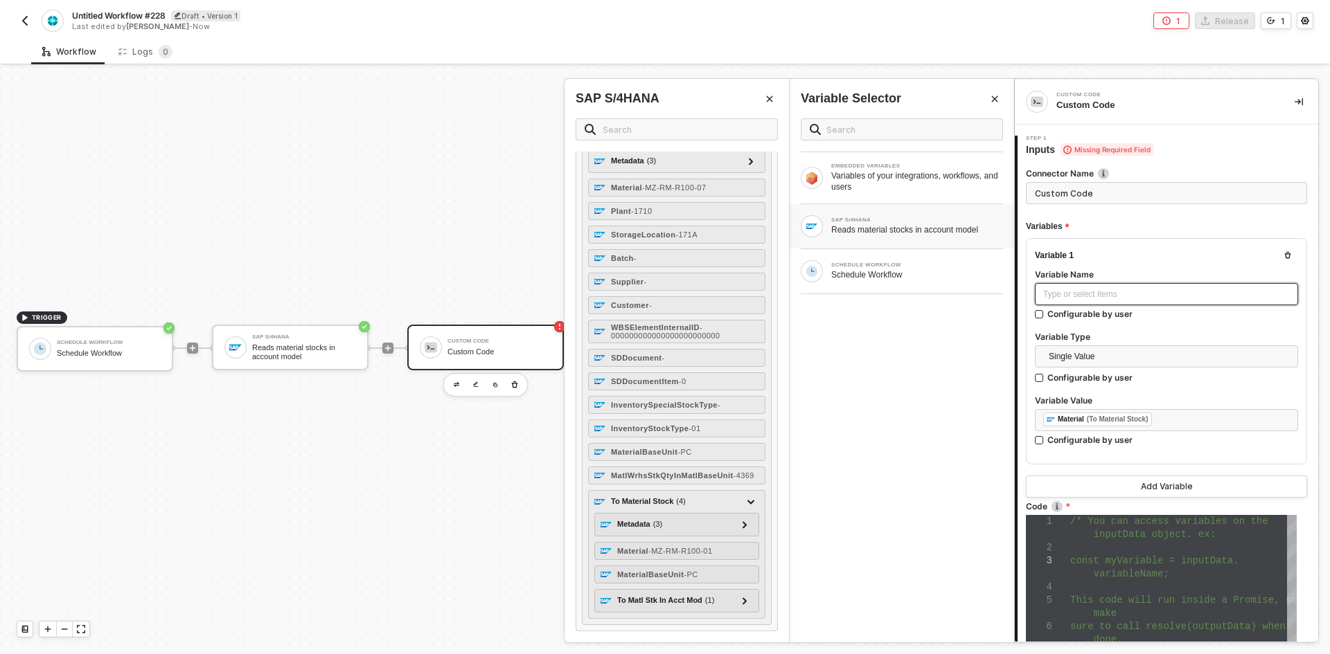
click at [1103, 296] on div "Type or select items ﻿" at bounding box center [1166, 294] width 247 height 13
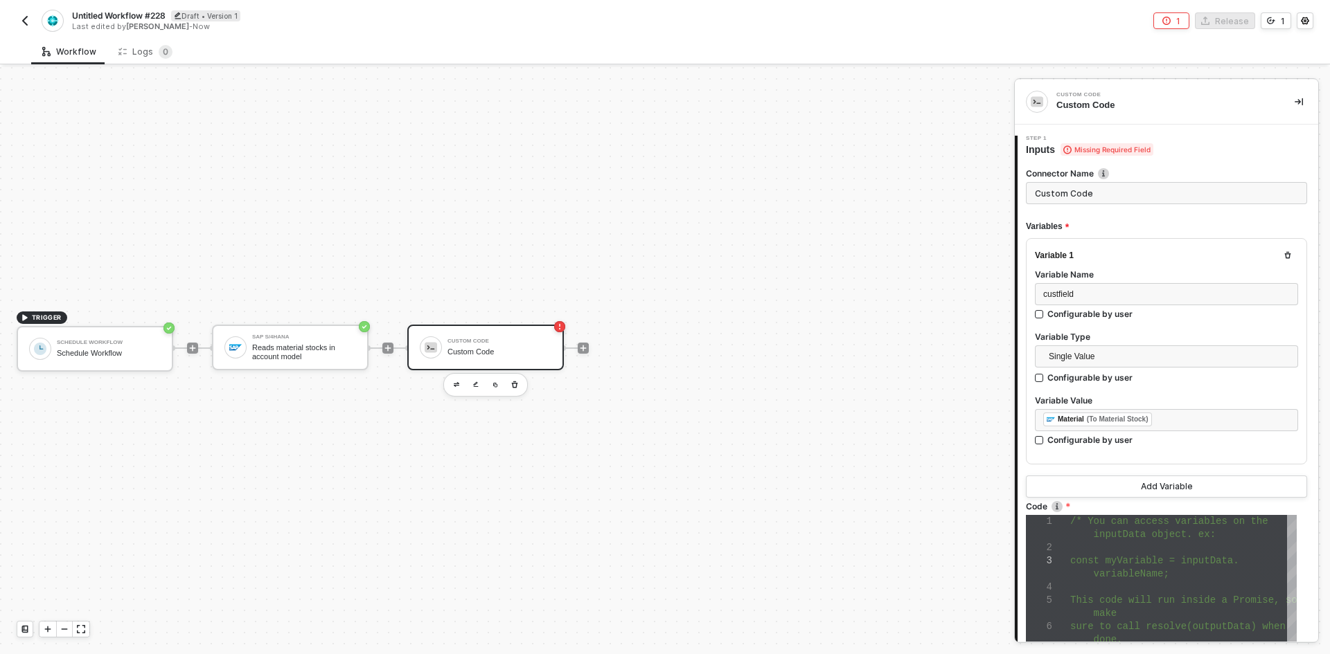
click at [1150, 589] on div at bounding box center [1183, 587] width 226 height 13
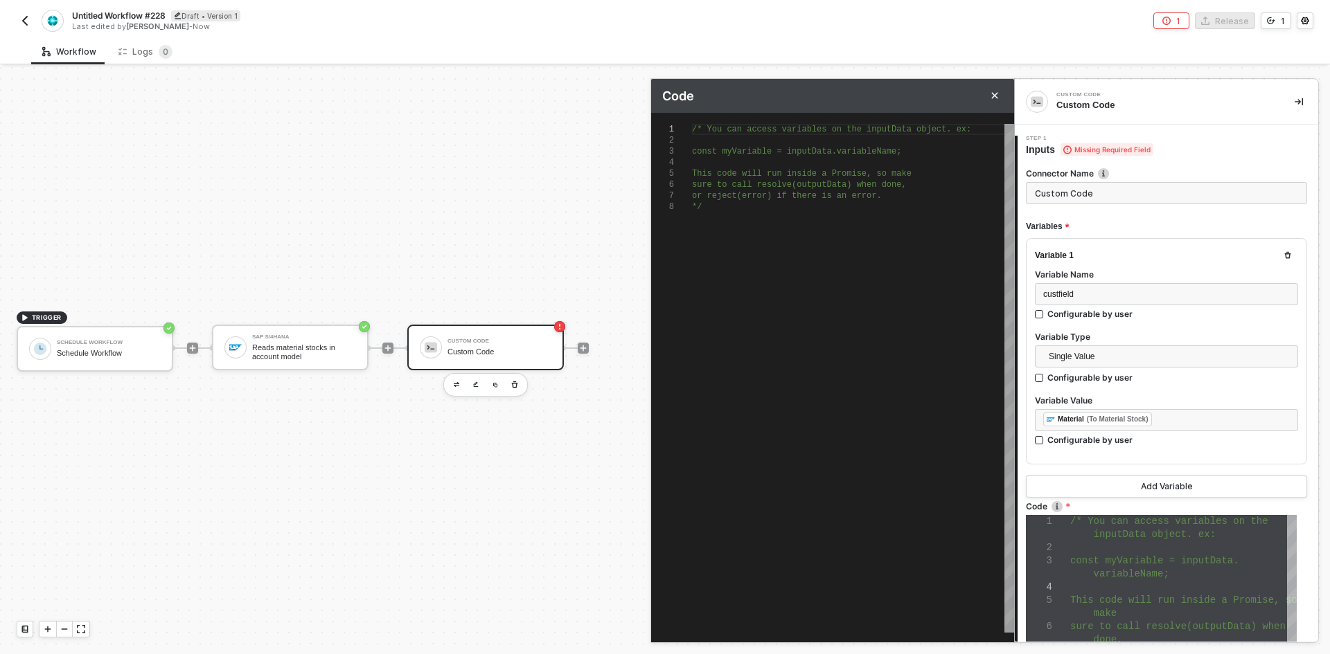
scroll to position [0, 8]
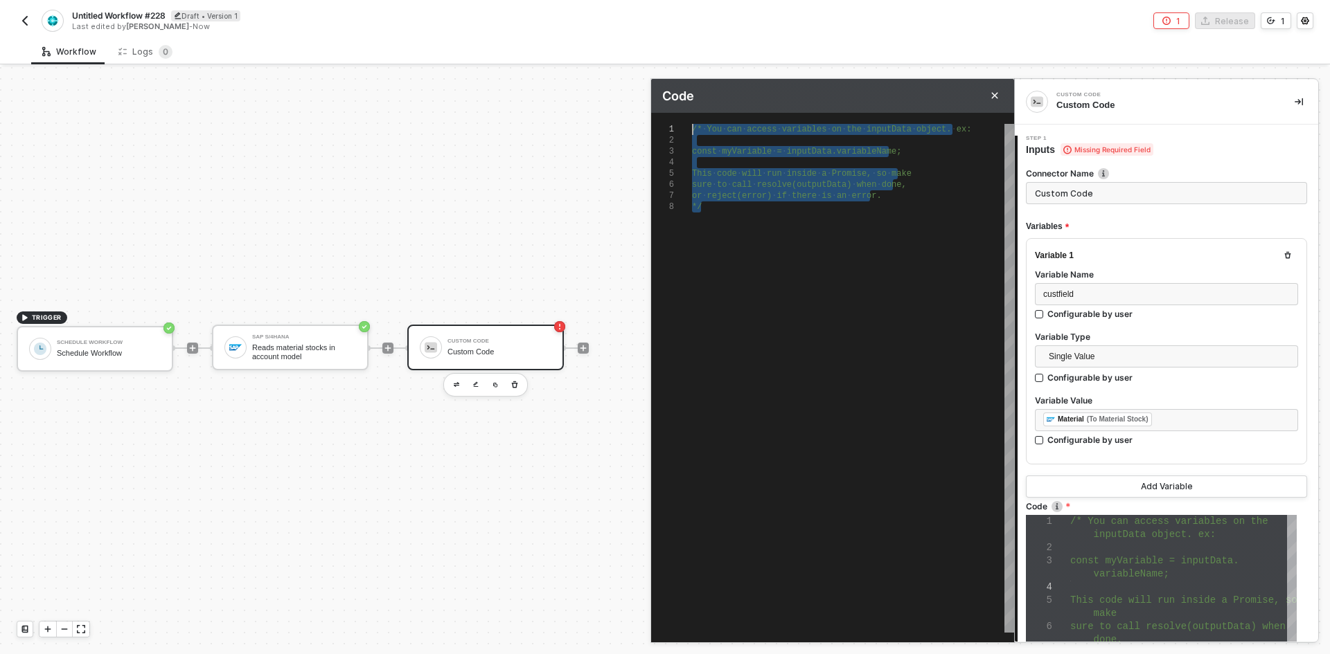
drag, startPoint x: 810, startPoint y: 422, endPoint x: 652, endPoint y: 6, distance: 445.4
click at [652, 16] on div "Untitled Workflow #228 Draft • Version 1 Last edited by [PERSON_NAME] - Now 1 R…" at bounding box center [665, 327] width 1330 height 654
click at [1153, 490] on div "Add Variable" at bounding box center [1167, 486] width 52 height 11
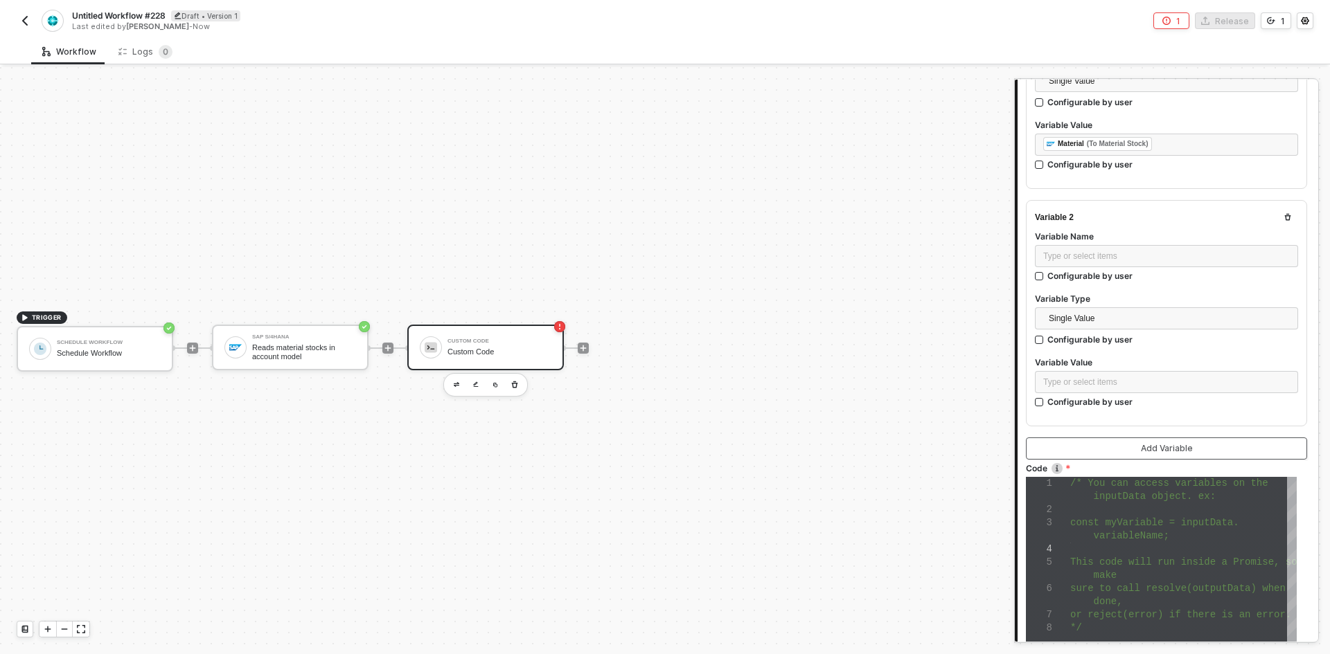
scroll to position [277, 0]
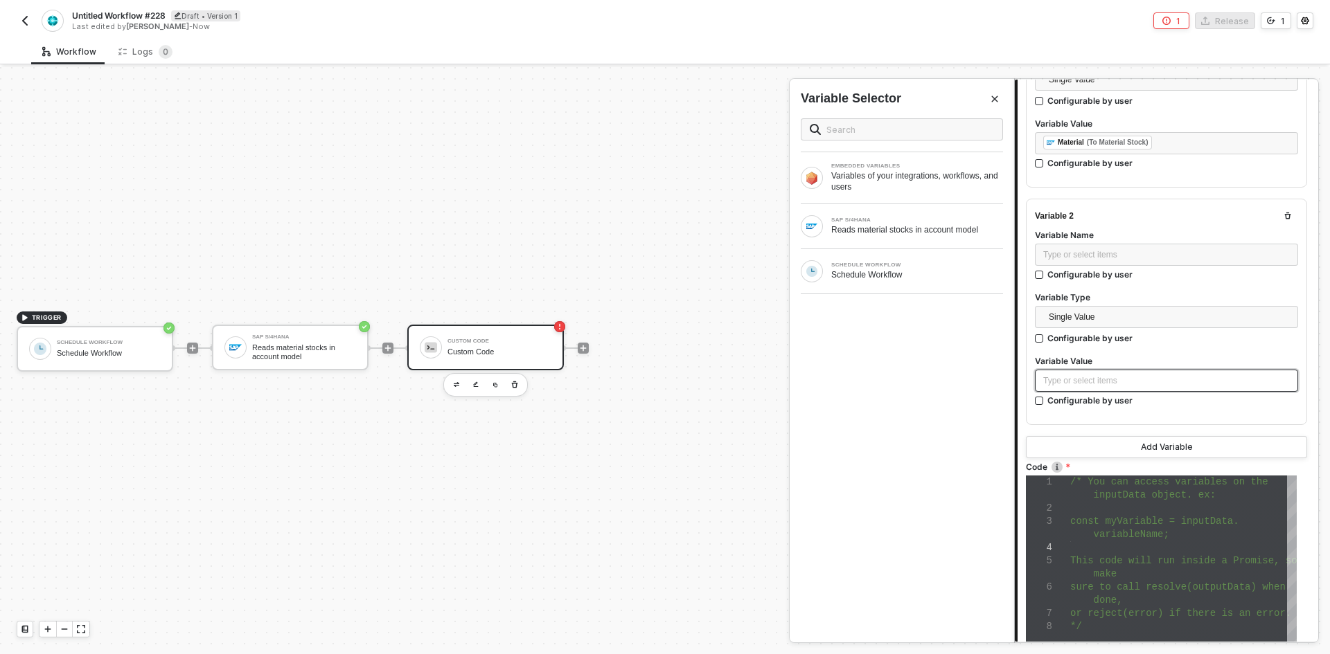
click at [1132, 377] on div "Type or select items ﻿" at bounding box center [1166, 381] width 247 height 13
click at [885, 227] on div "Reads material stocks in account model" at bounding box center [917, 229] width 172 height 11
click at [1093, 324] on span "Single Value" at bounding box center [1169, 317] width 241 height 21
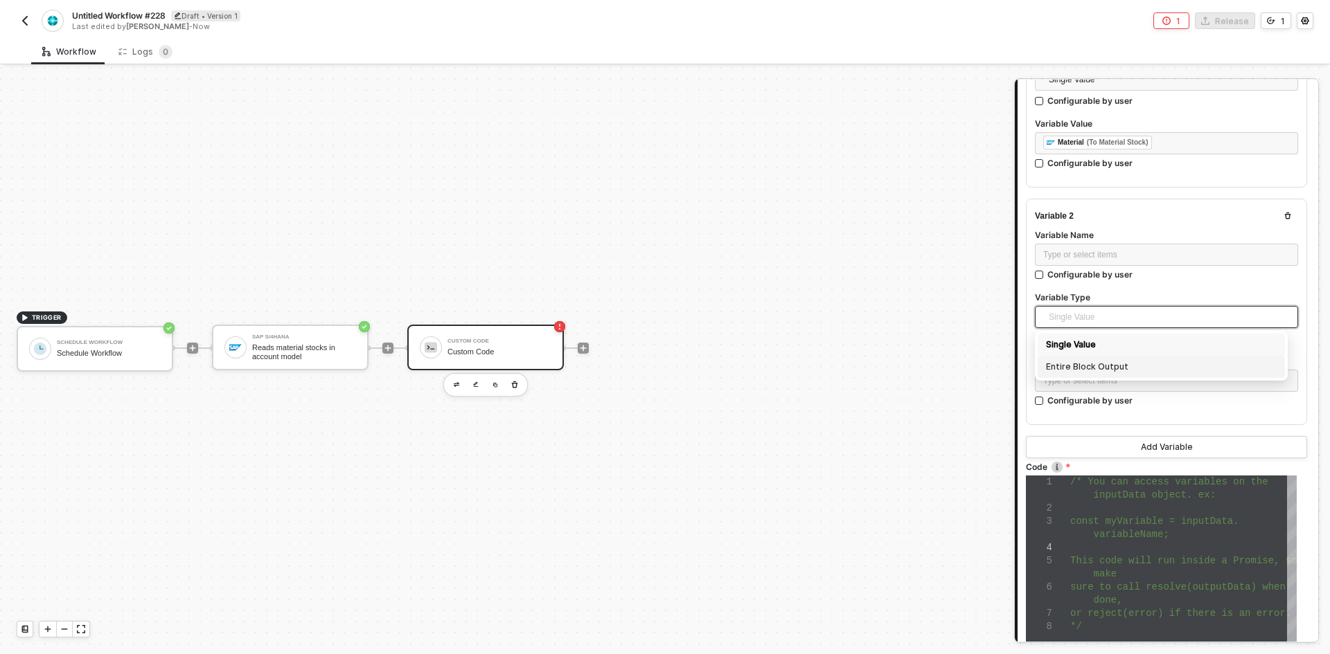
click at [1098, 365] on div "Entire Block Output" at bounding box center [1161, 366] width 231 height 15
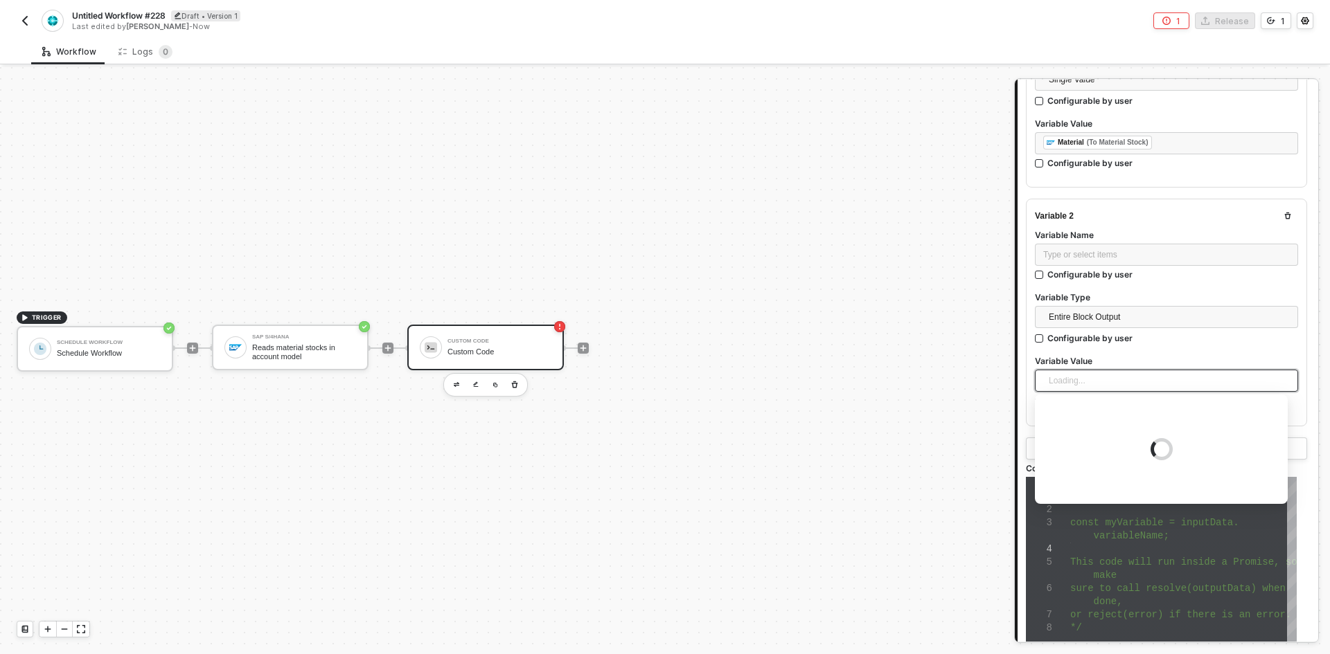
click at [1076, 380] on input "search" at bounding box center [1166, 381] width 247 height 21
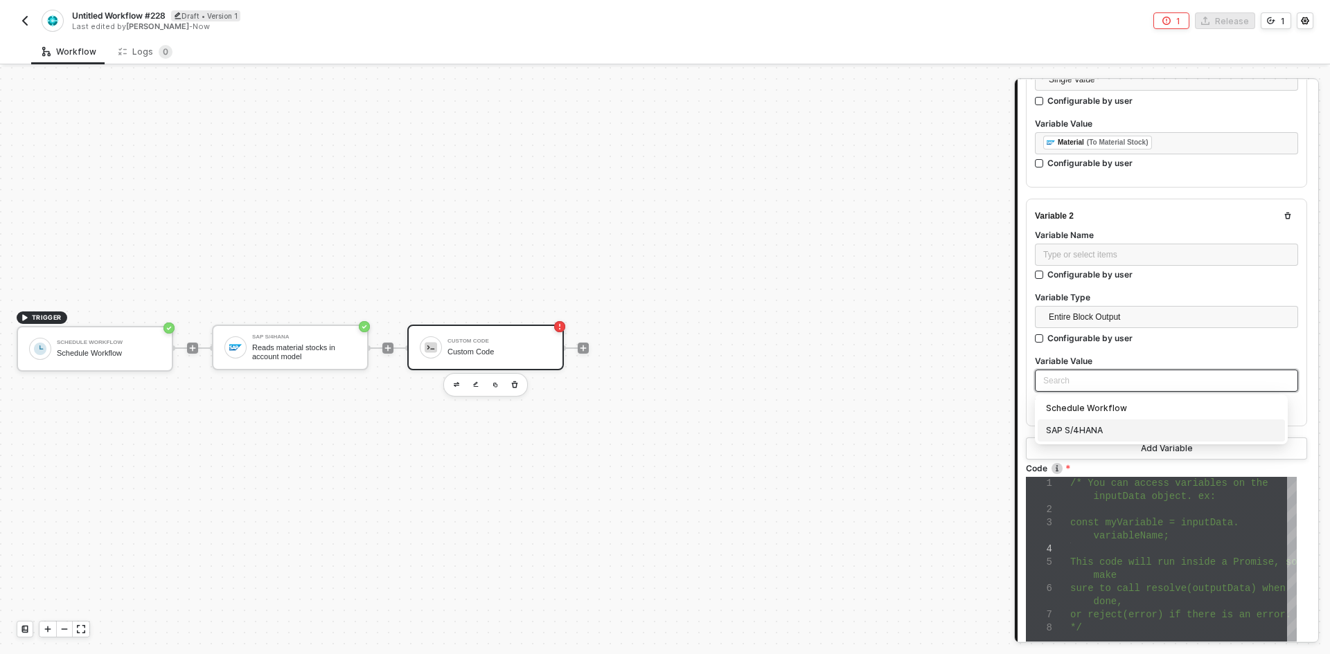
click at [1087, 437] on div "SAP S/4HANA" at bounding box center [1160, 431] width 247 height 22
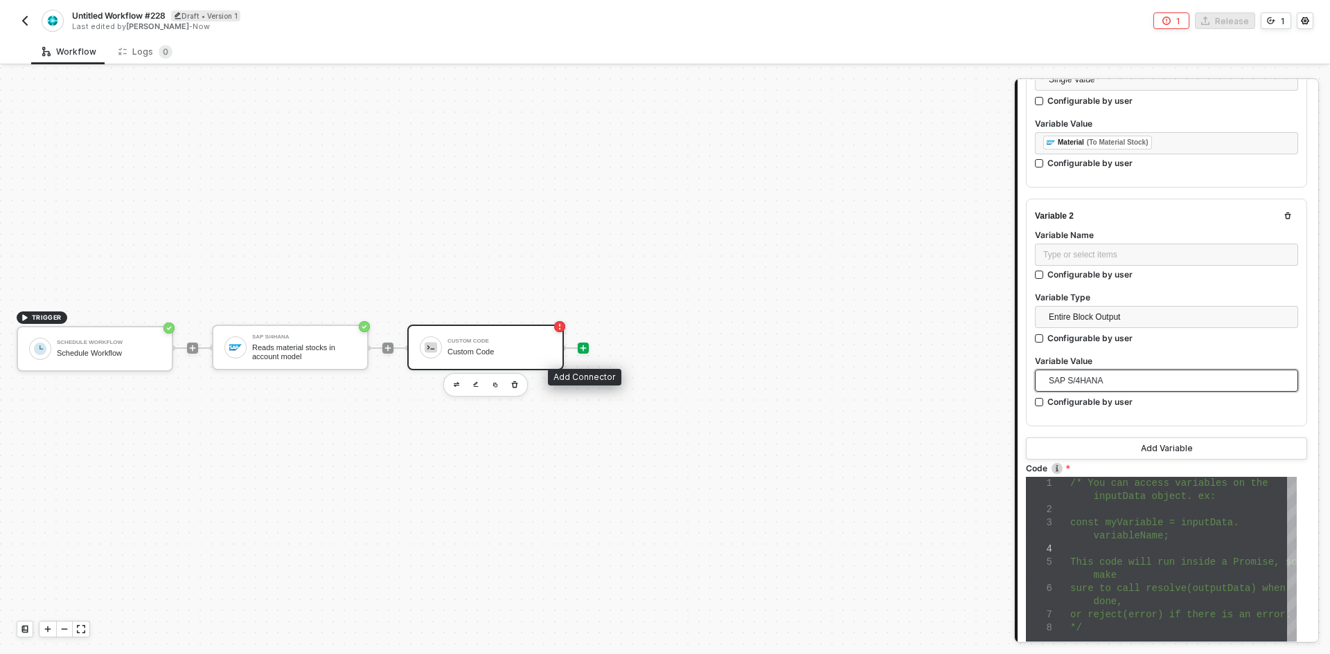
click at [581, 352] on icon "icon-play" at bounding box center [583, 348] width 8 height 8
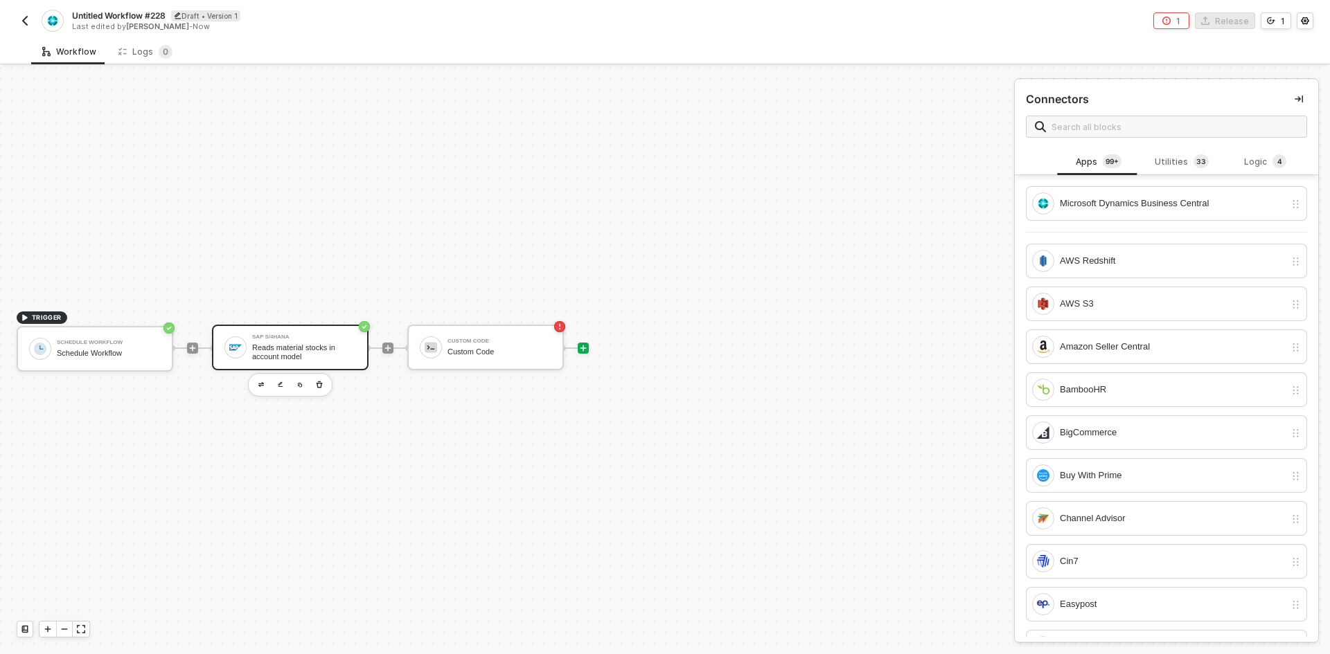
click at [319, 357] on div "Reads material stocks in account model" at bounding box center [304, 352] width 104 height 17
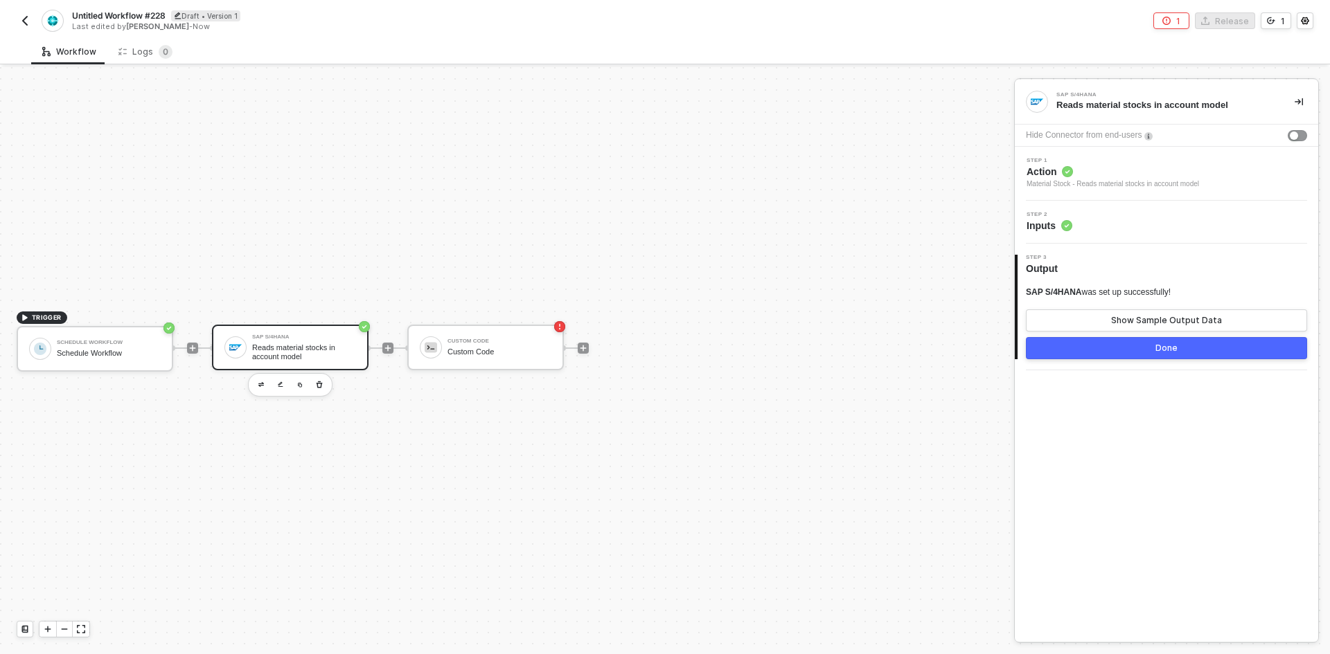
click at [1179, 205] on div "Step 2 Inputs" at bounding box center [1166, 222] width 303 height 43
click at [1173, 224] on div "Step 2 Inputs" at bounding box center [1168, 222] width 300 height 21
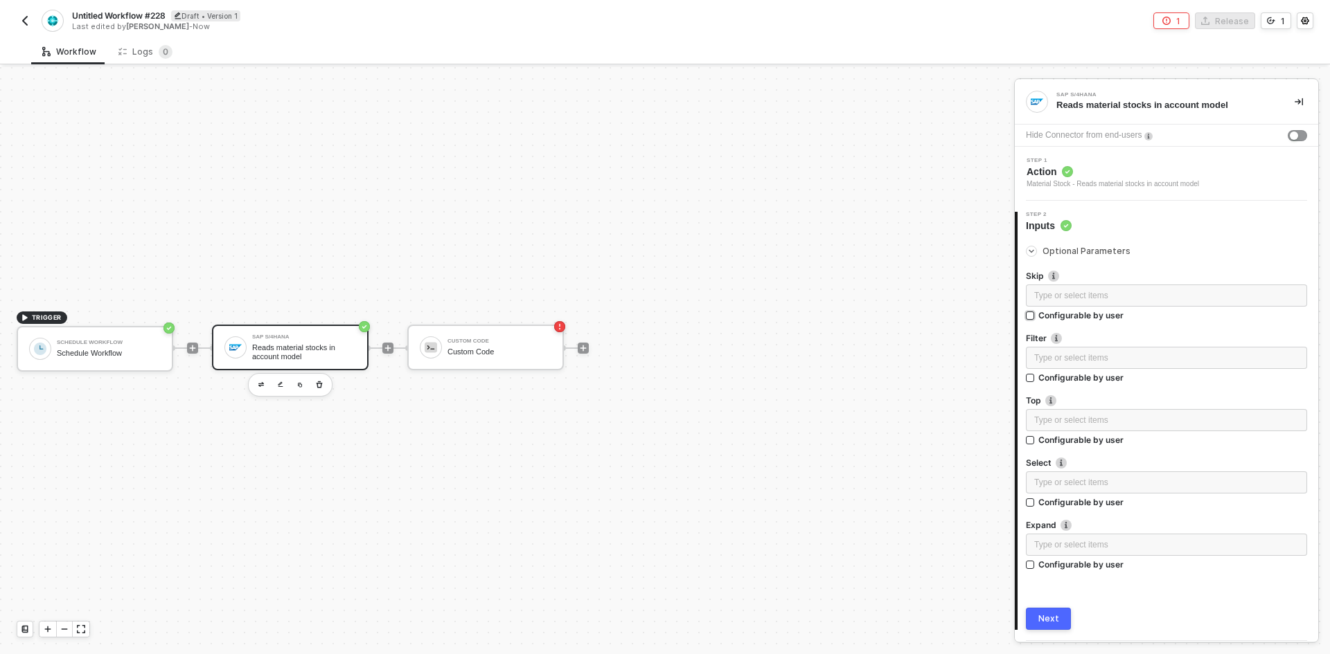
click at [1110, 317] on div "Configurable by user" at bounding box center [1080, 316] width 85 height 12
click at [1035, 317] on input "Configurable by user" at bounding box center [1031, 317] width 10 height 10
checkbox input "true"
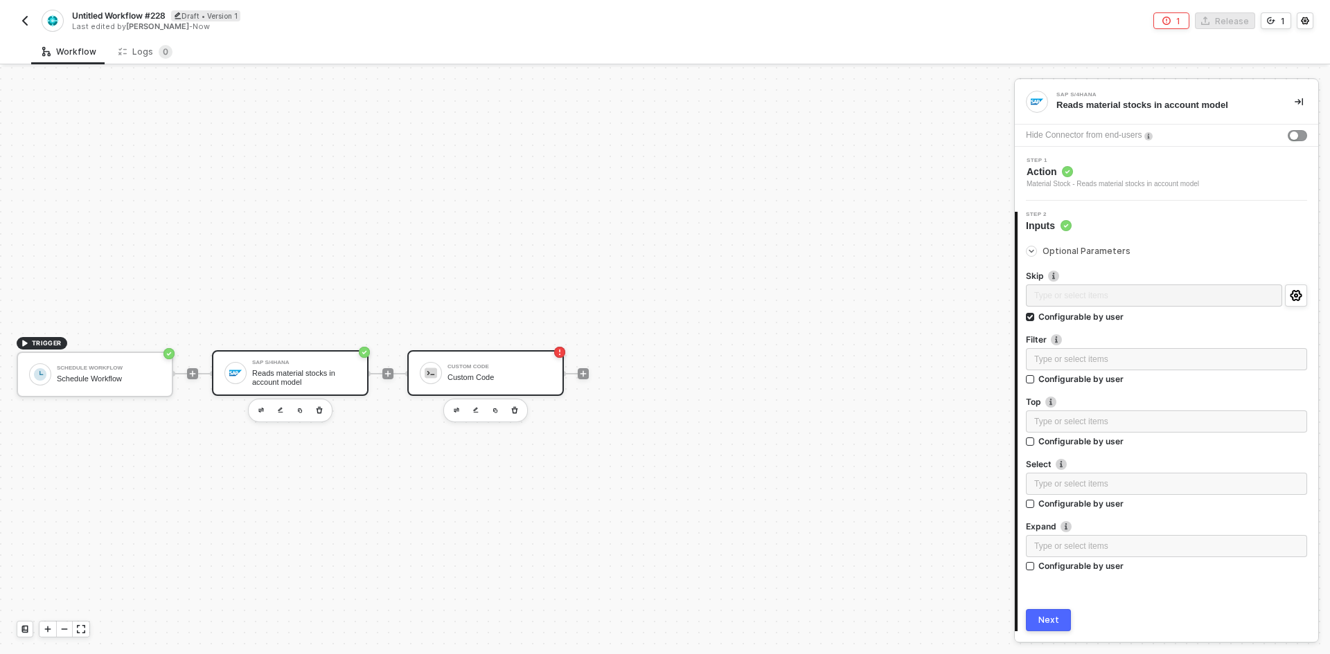
click at [513, 375] on div "Custom Code" at bounding box center [499, 377] width 104 height 9
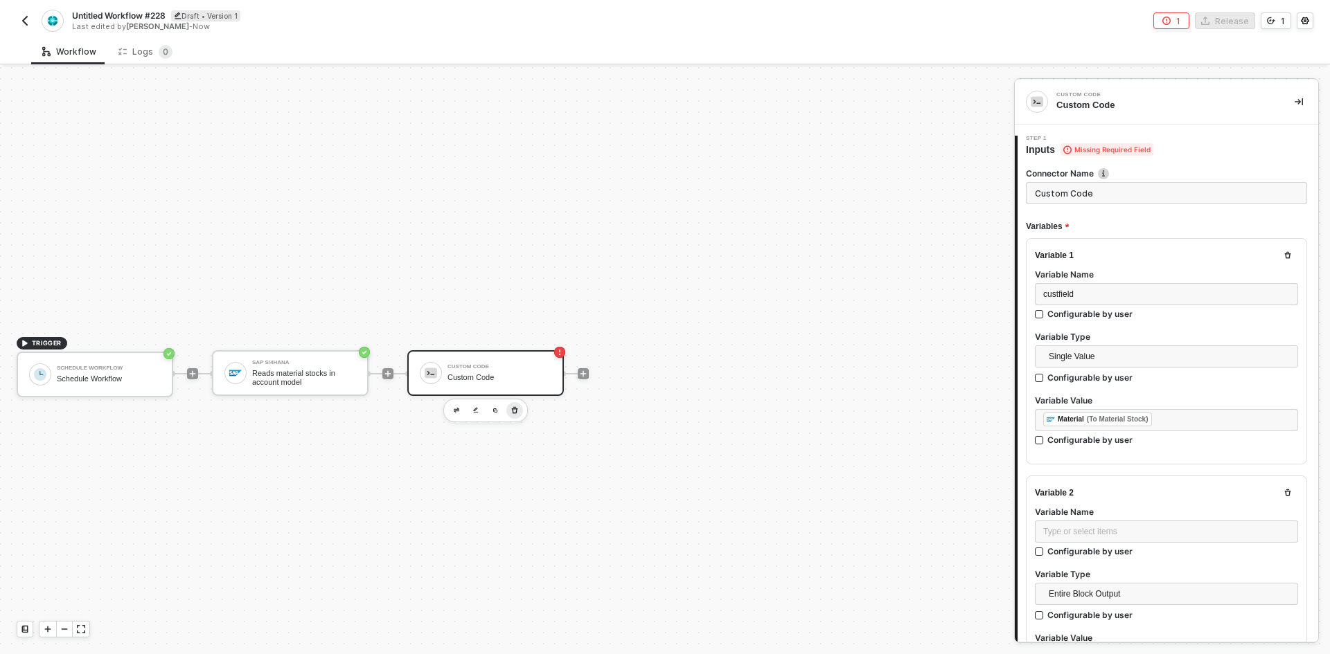
type textarea "/* You can access variables on the inputData object. ex: const myVariable = inp…"
click at [517, 410] on icon "button" at bounding box center [514, 410] width 8 height 11
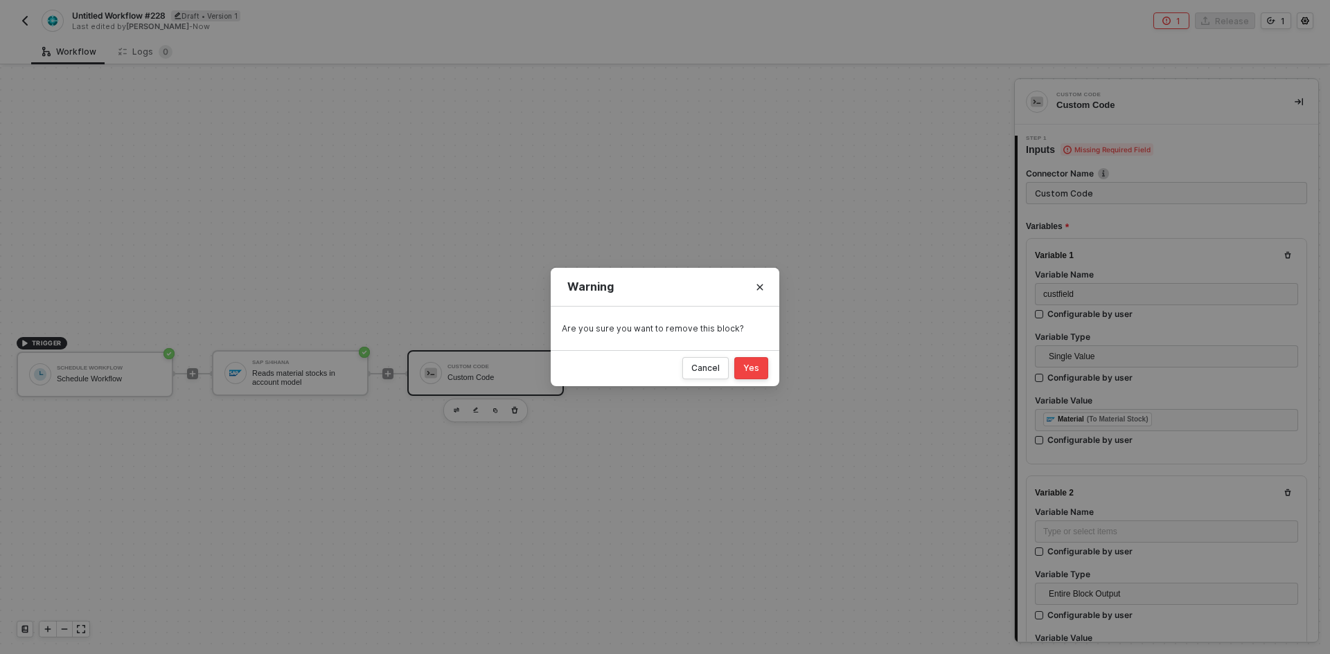
click at [757, 368] on div "Yes" at bounding box center [751, 368] width 16 height 11
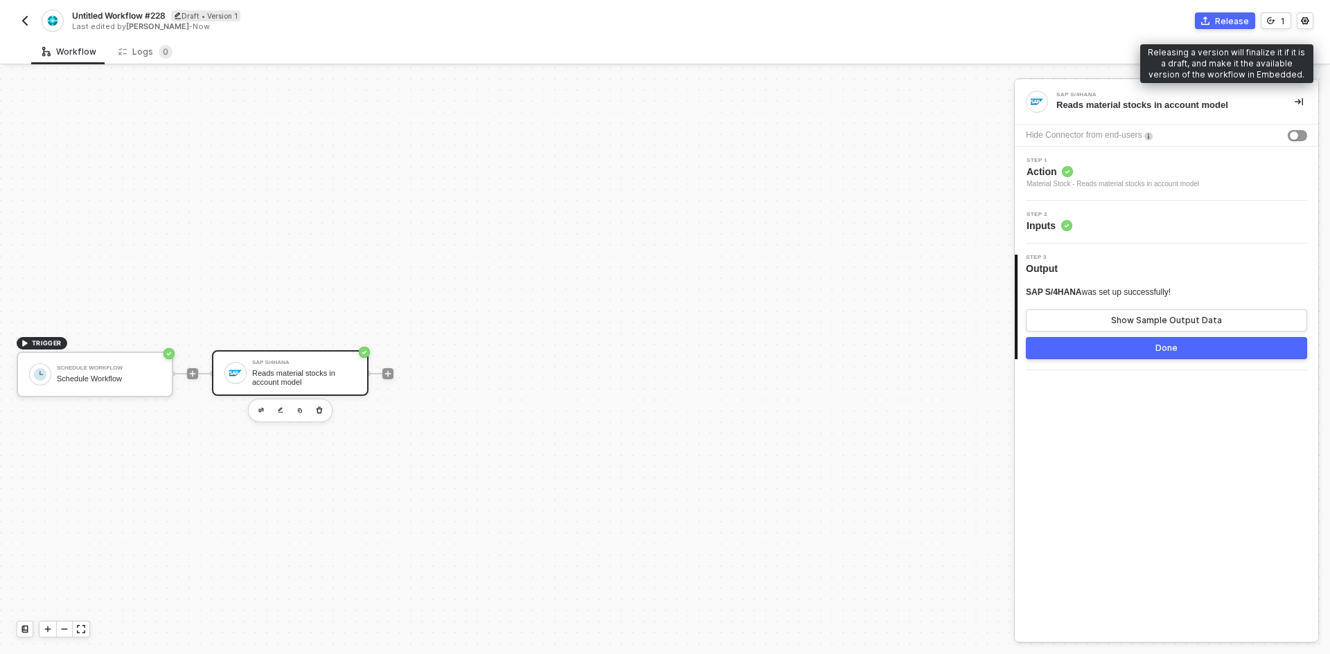
click at [1216, 18] on button "Release" at bounding box center [1225, 20] width 60 height 17
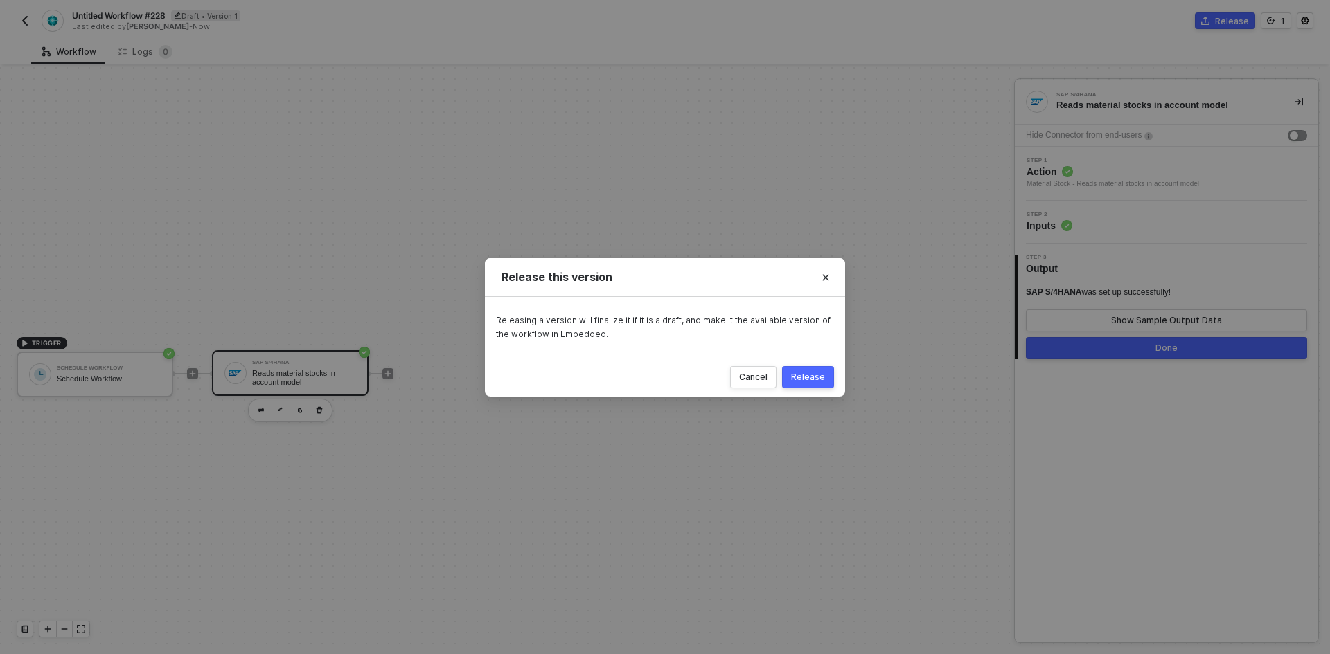
click at [826, 371] on button "Release" at bounding box center [808, 377] width 52 height 22
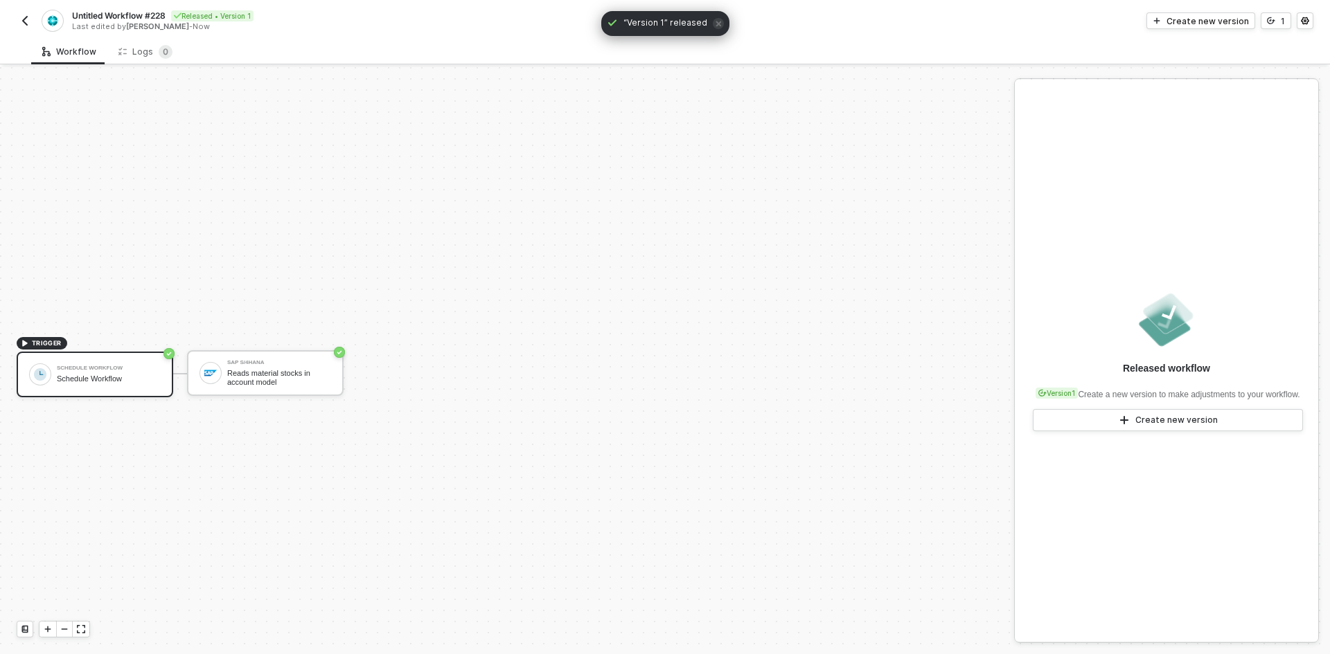
click at [23, 17] on img "button" at bounding box center [24, 20] width 11 height 11
